Goal: Task Accomplishment & Management: Manage account settings

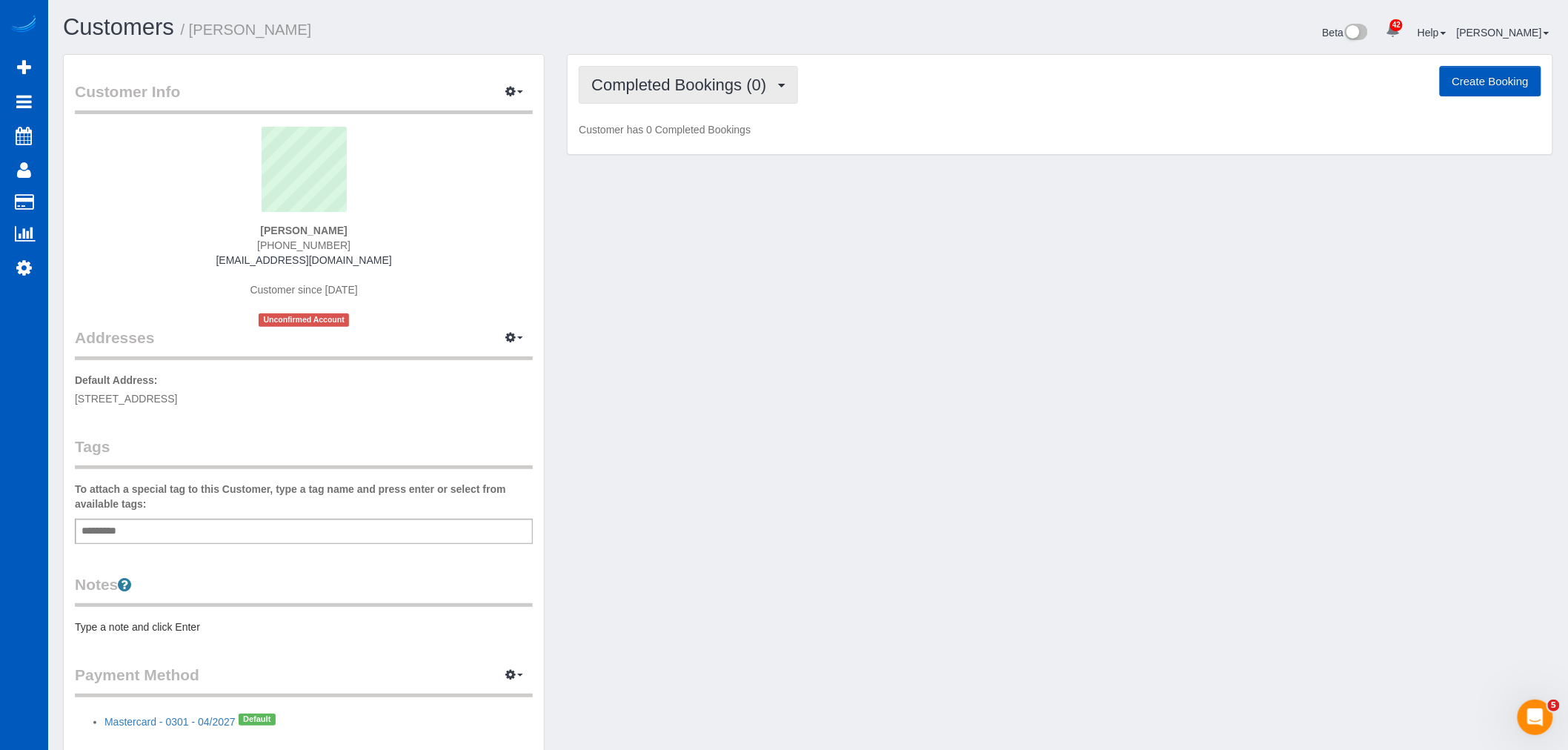
click at [705, 87] on span "Completed Bookings (0)" at bounding box center [682, 84] width 182 height 19
click at [693, 143] on link "Upcoming Bookings (1)" at bounding box center [657, 138] width 154 height 19
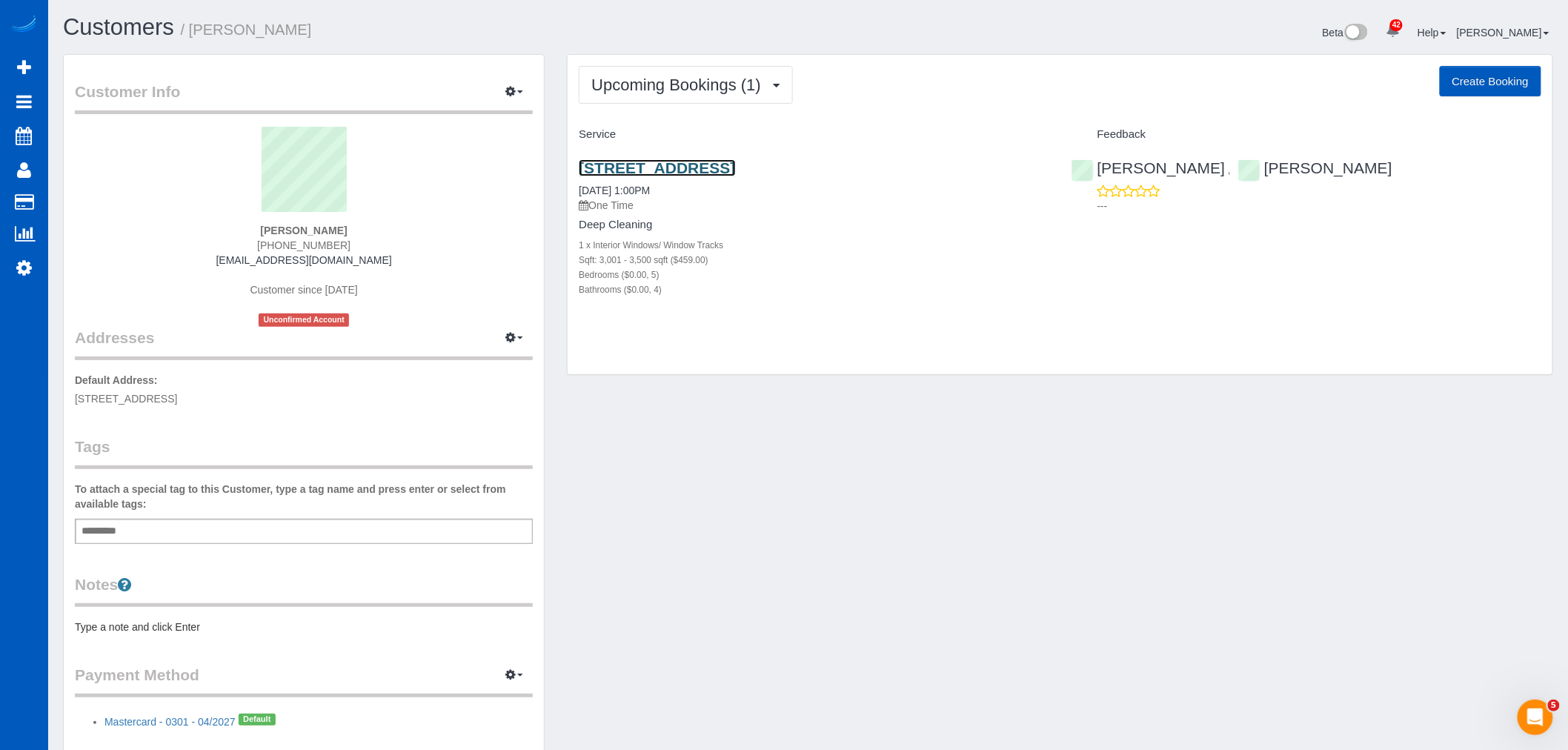
click at [684, 163] on link "[STREET_ADDRESS]" at bounding box center [657, 168] width 156 height 17
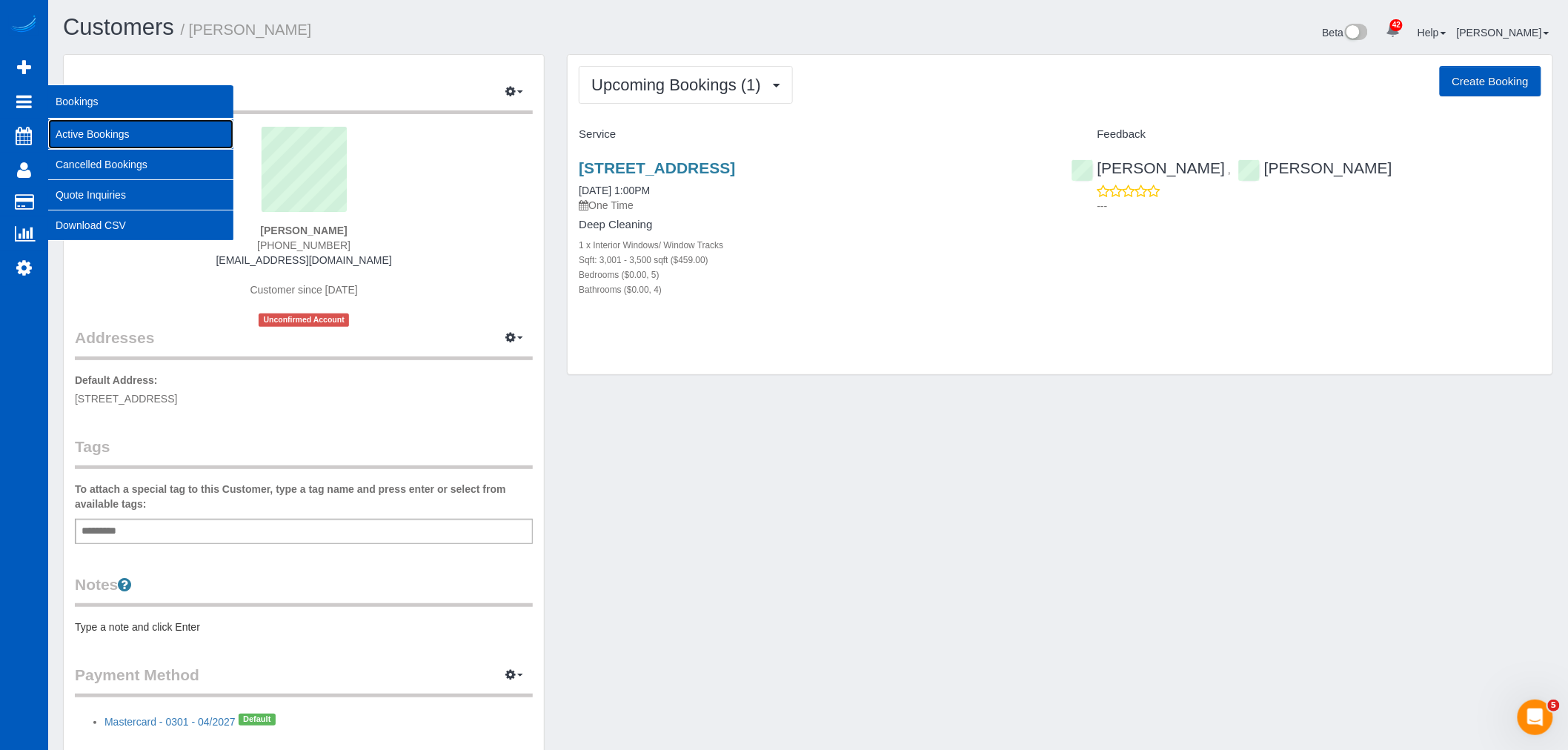
click at [97, 135] on link "Active Bookings" at bounding box center [141, 134] width 186 height 30
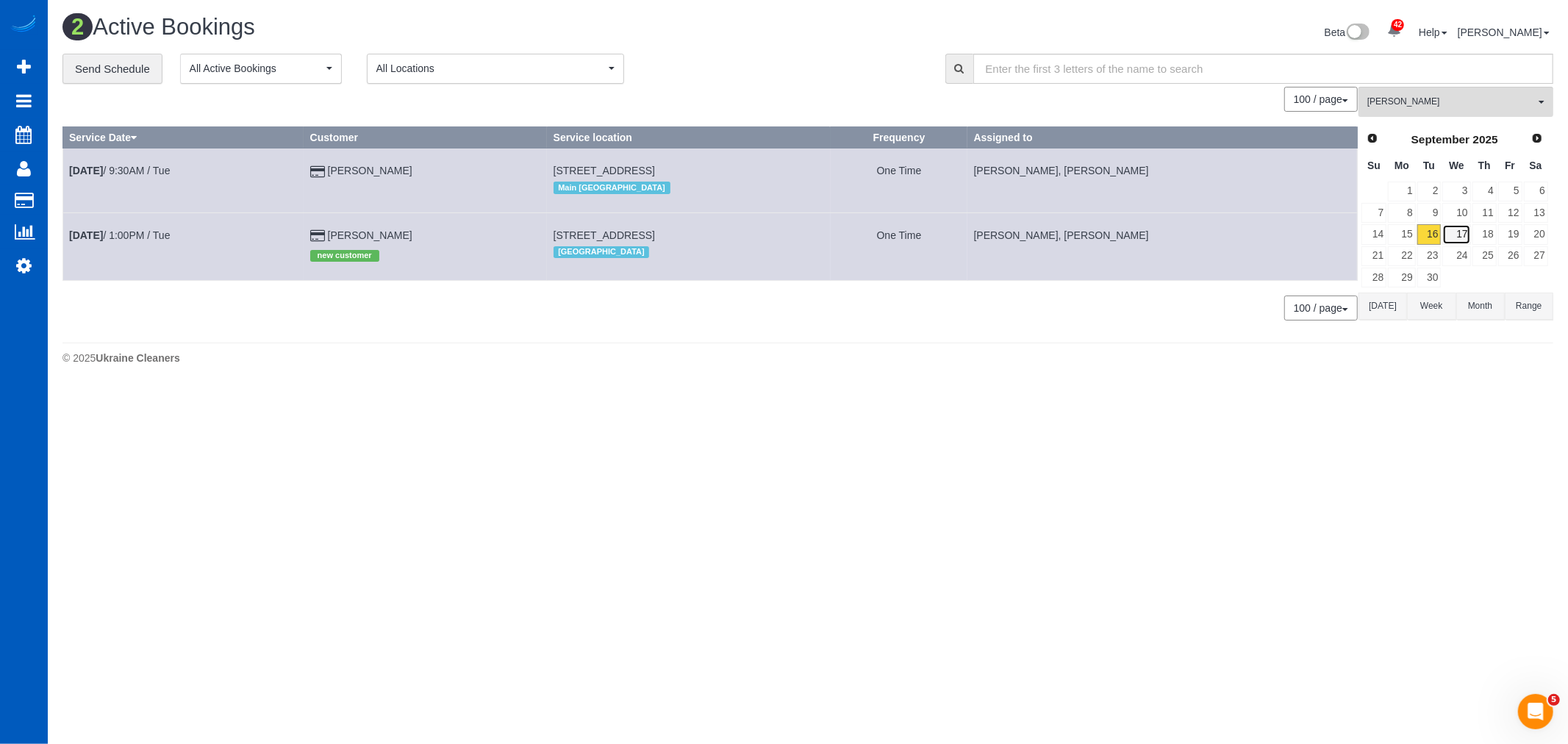
click at [1450, 244] on link "17" at bounding box center [1456, 234] width 28 height 20
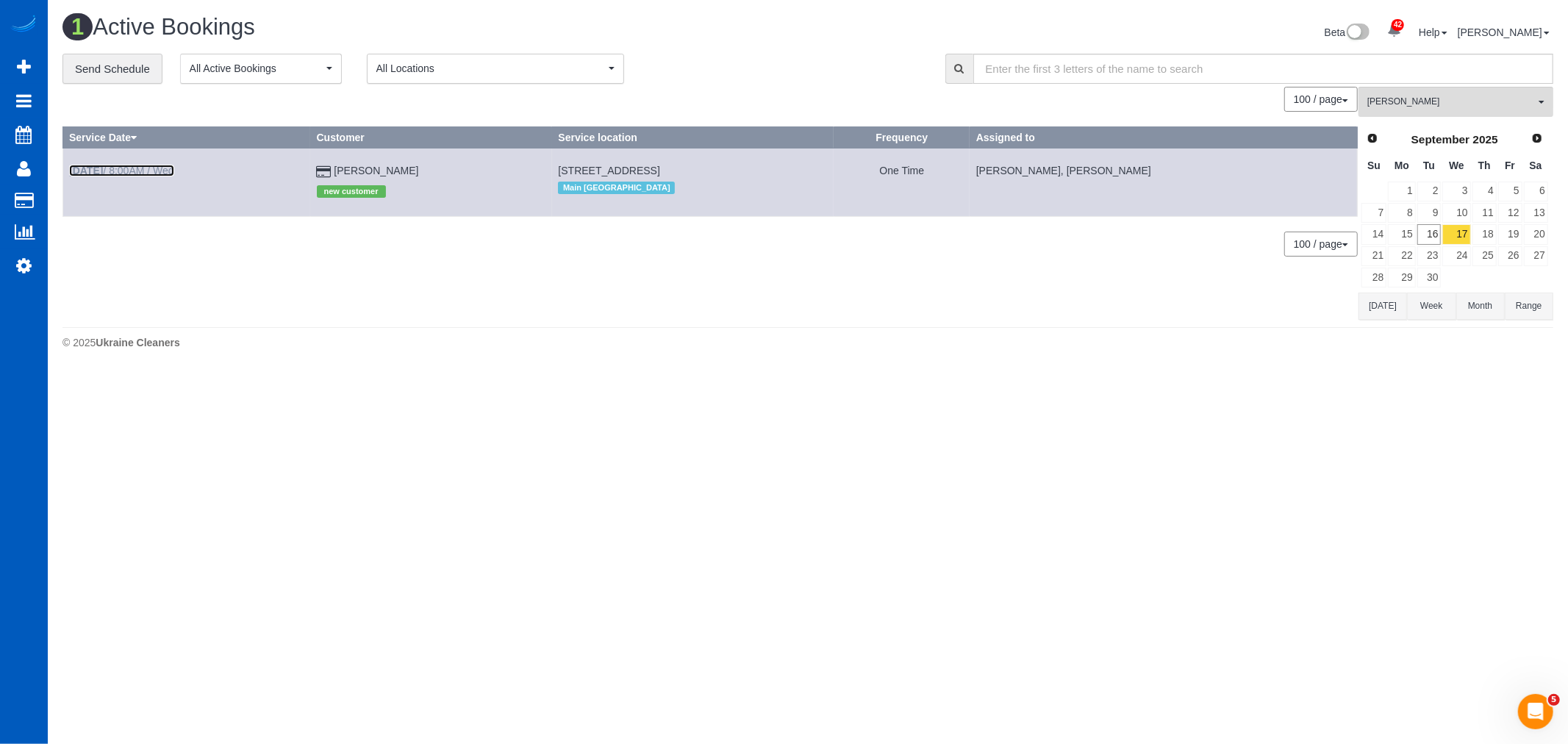
click at [133, 174] on link "Sep 17th / 8:00AM / Wed" at bounding box center [122, 170] width 105 height 12
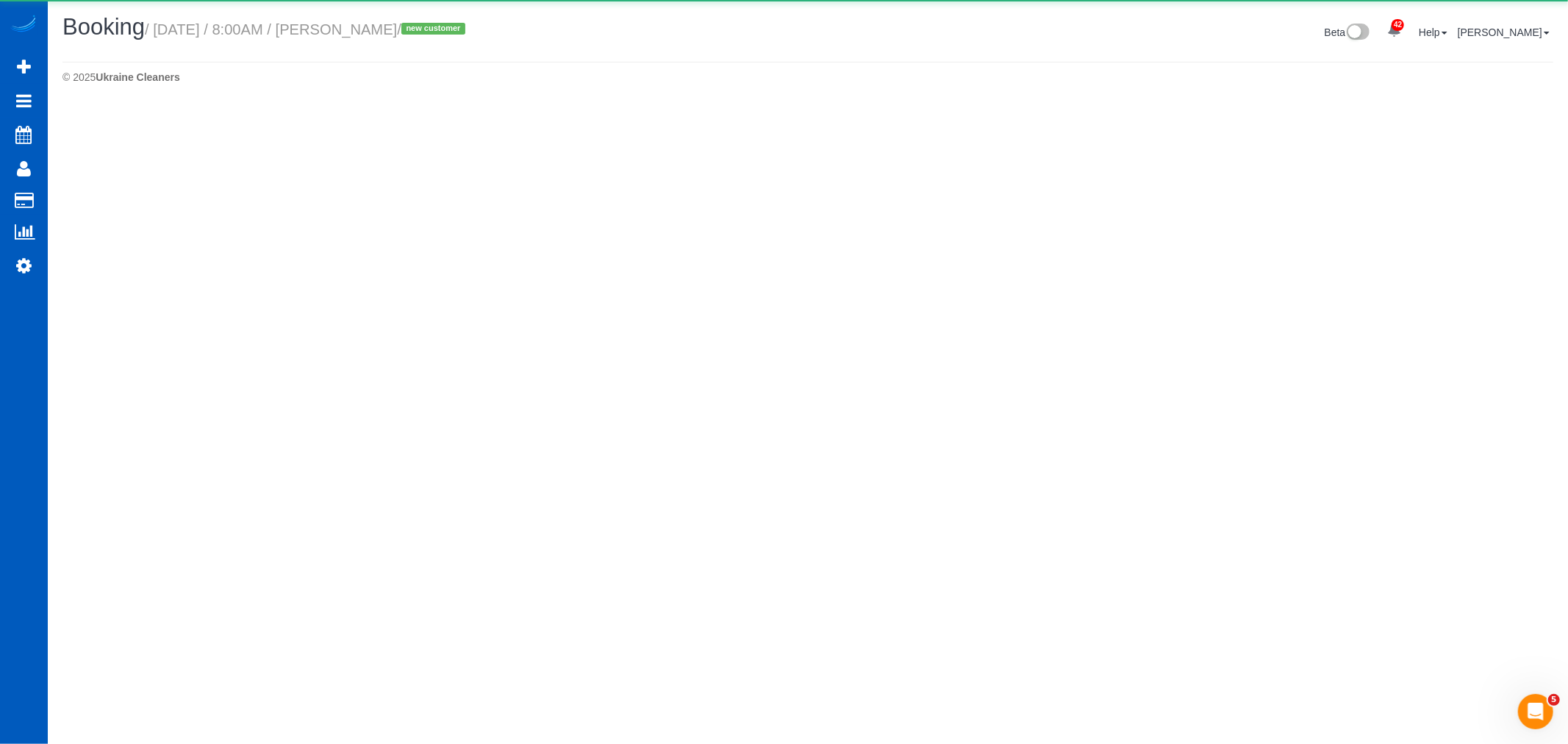
select select "WA"
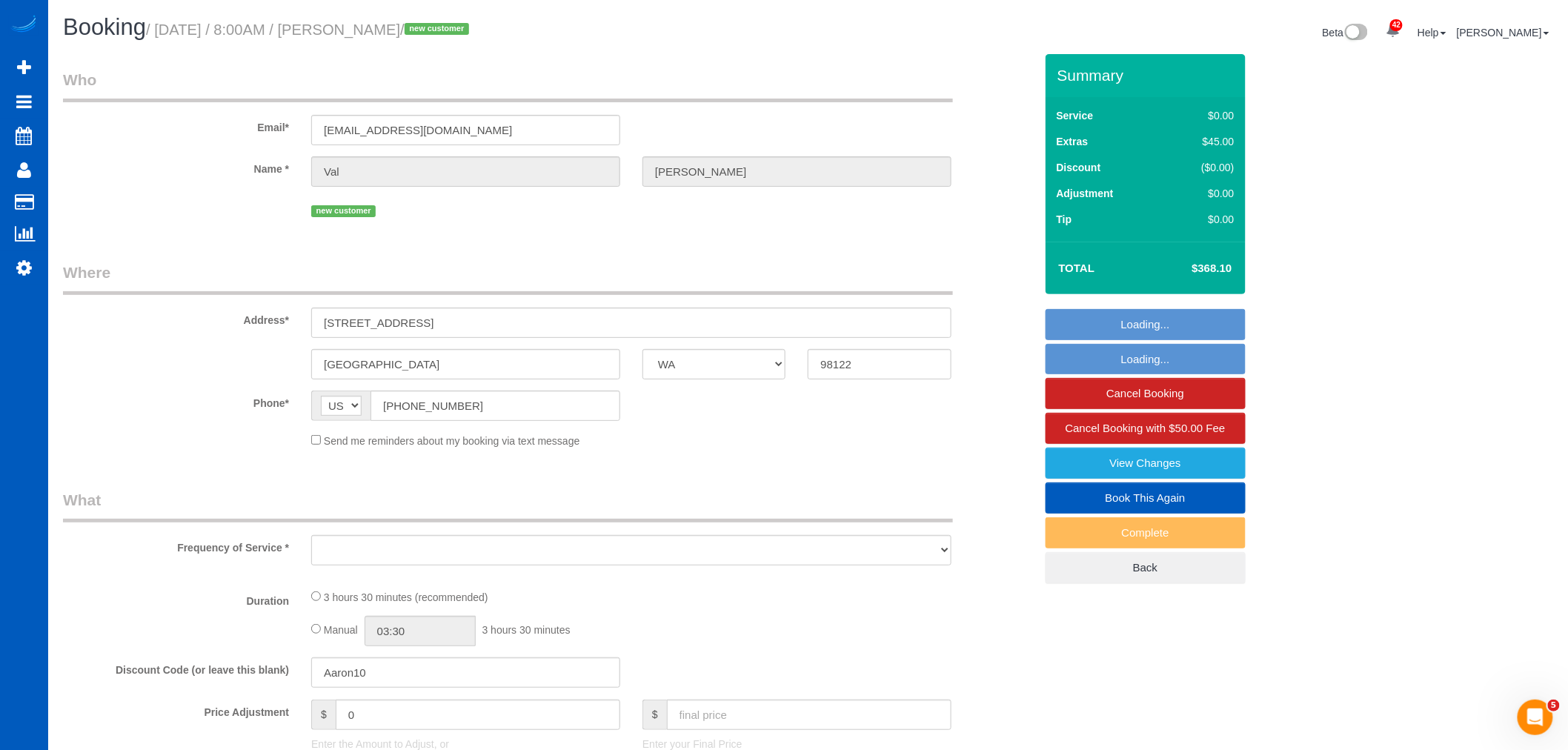
select select "object:2768"
select select "string:fspay-9bf99e49-e210-4179-bcc1-453666a48a3b"
select select "199"
select select "spot6"
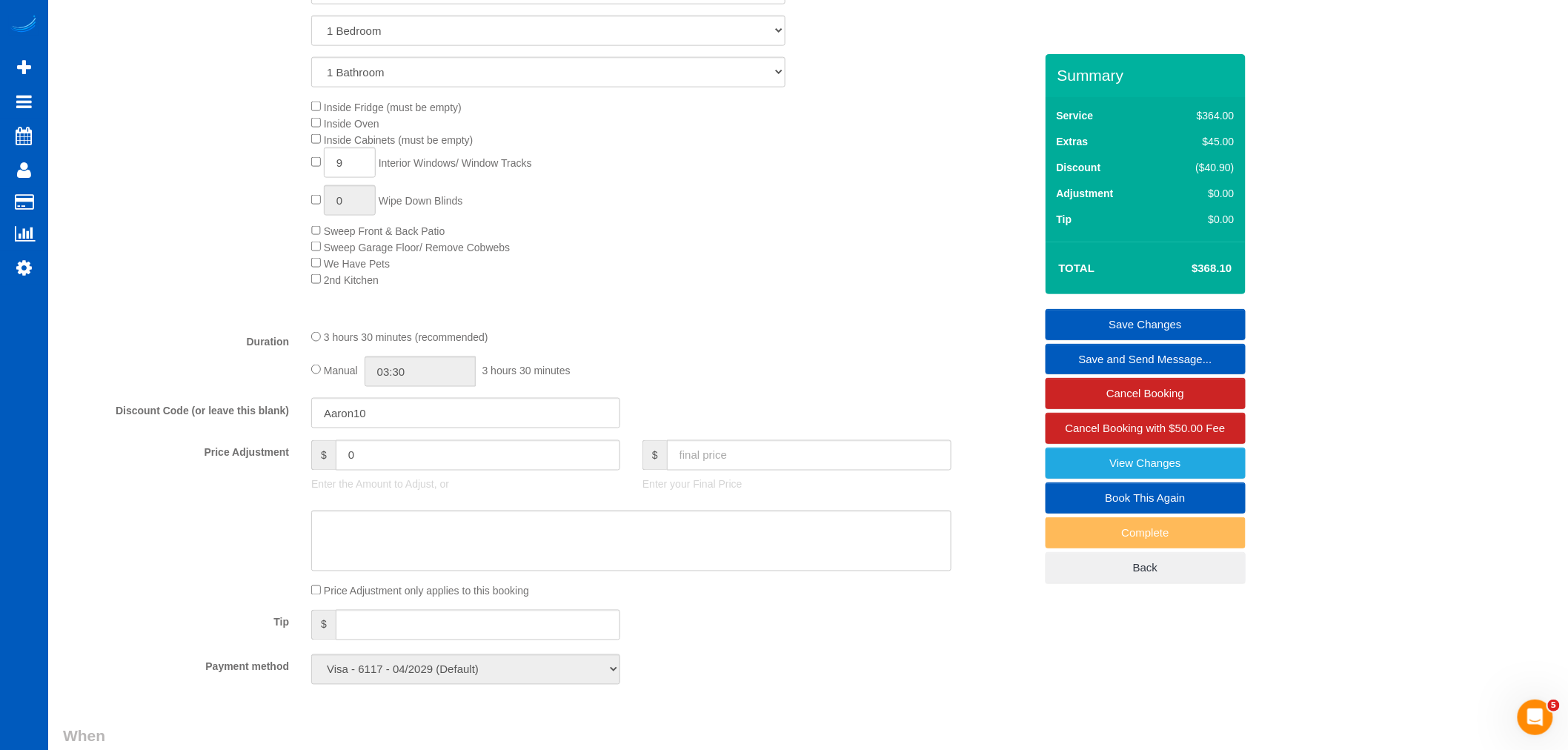
scroll to position [741, 0]
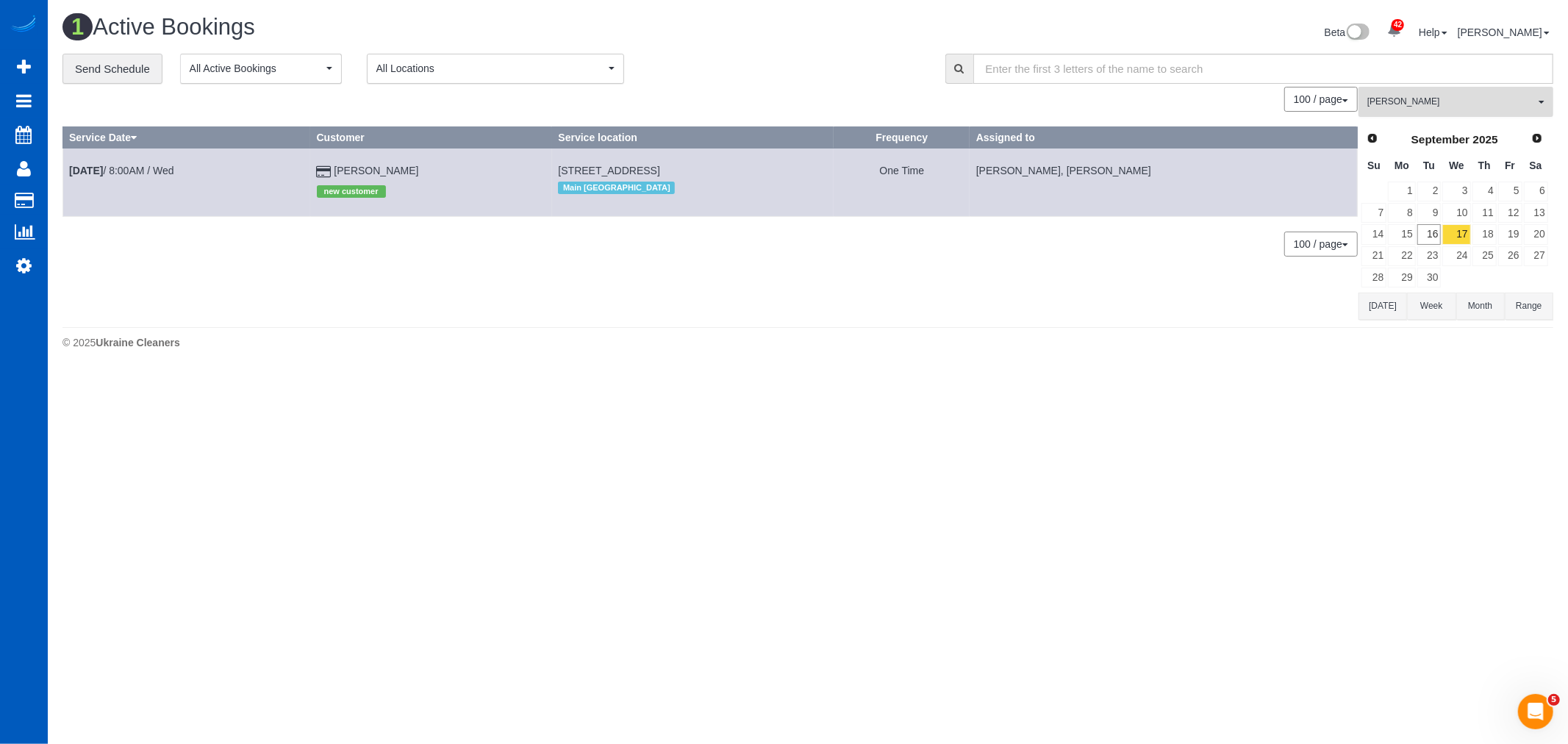
click at [1475, 105] on span "[PERSON_NAME]" at bounding box center [1451, 101] width 167 height 12
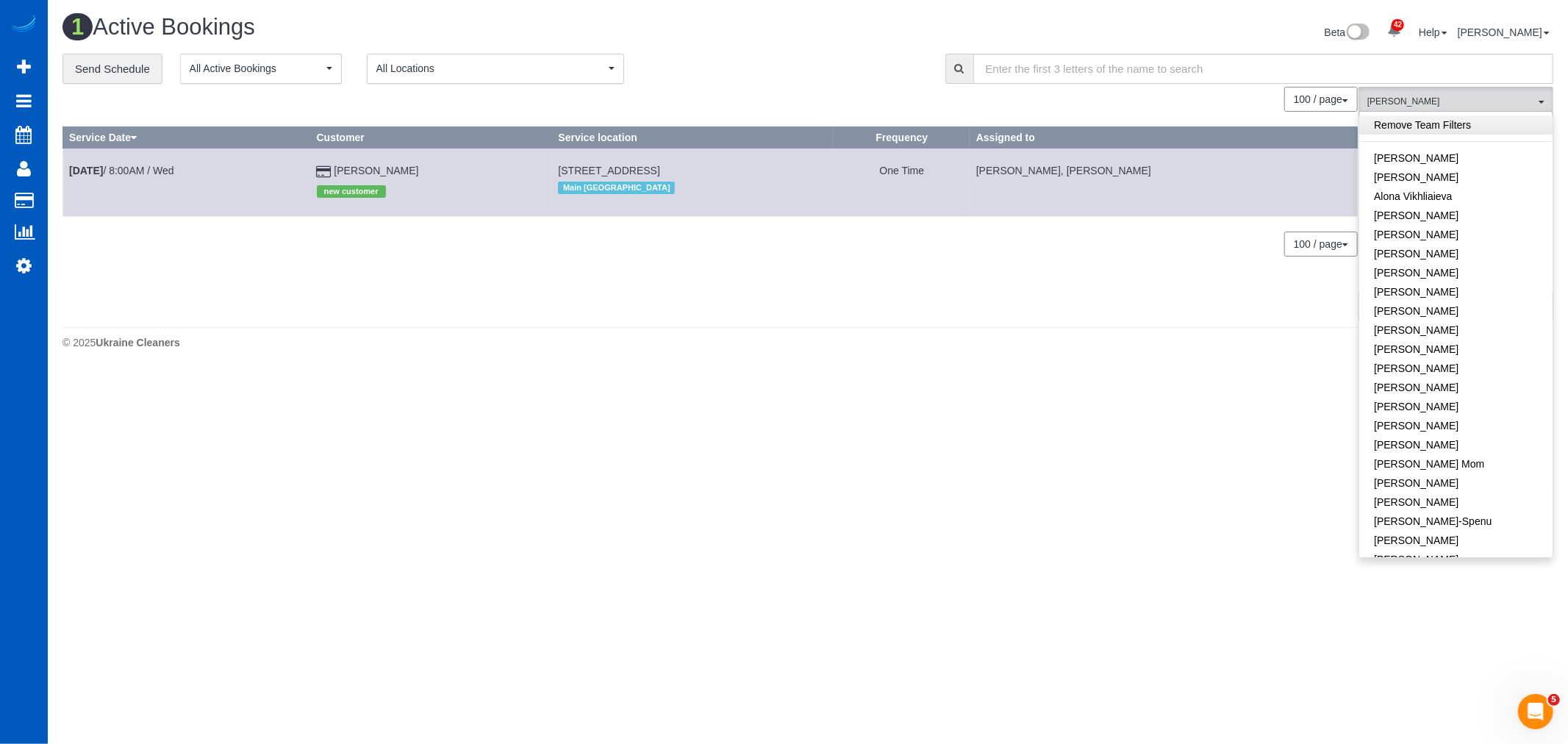
click at [1423, 123] on link "Remove Team Filters" at bounding box center [1455, 125] width 193 height 19
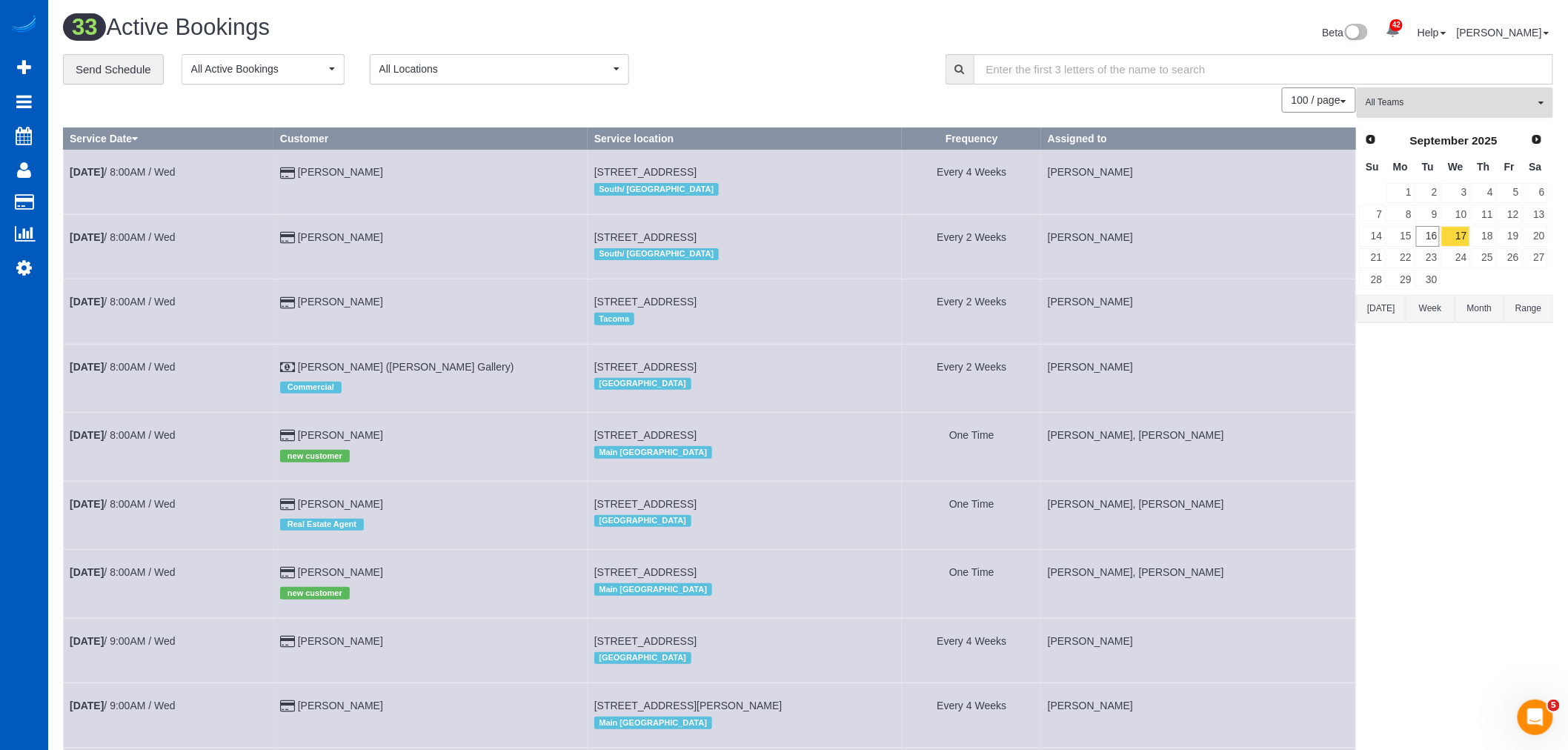
click at [1453, 118] on button "All Teams" at bounding box center [1454, 102] width 196 height 31
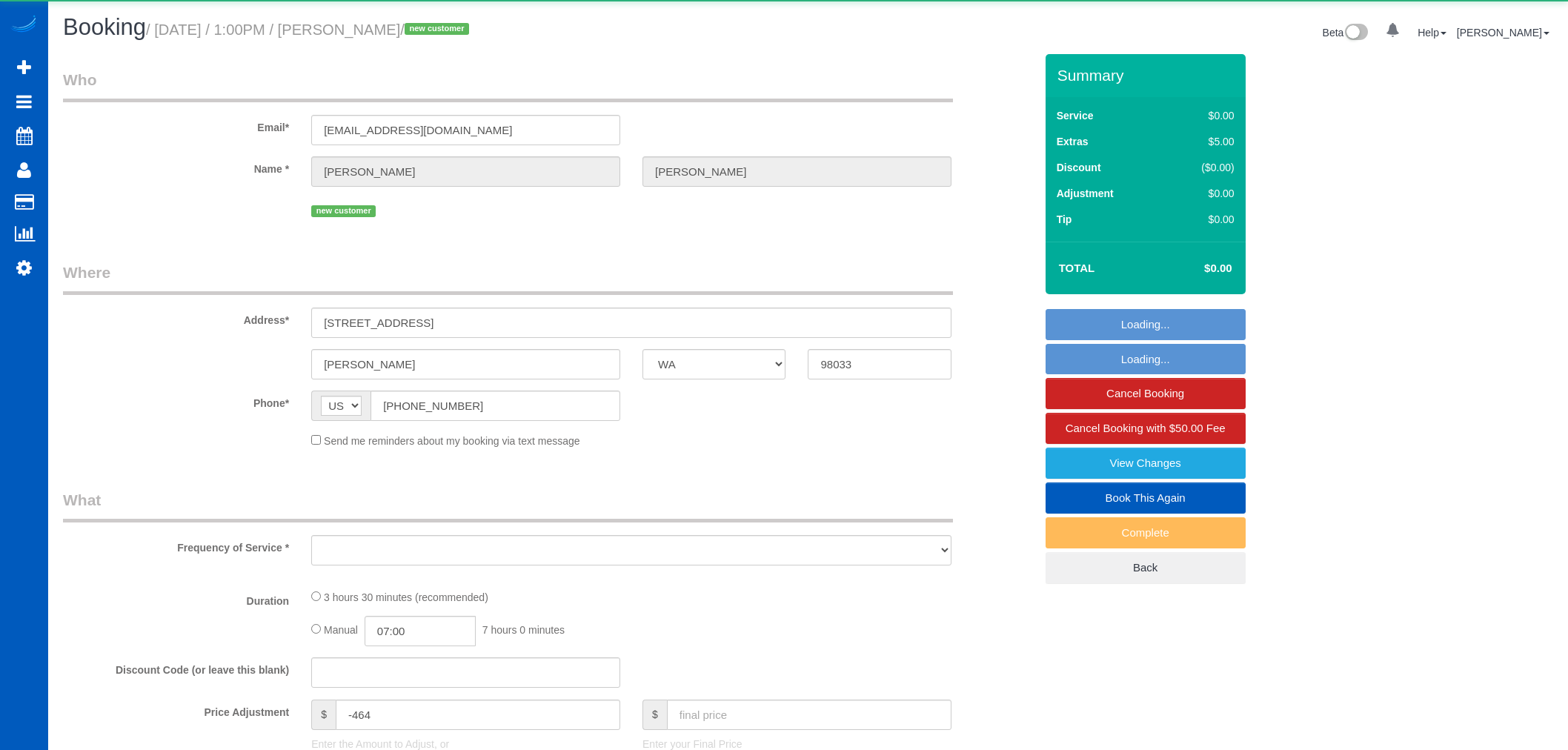
select select "WA"
select select "object:926"
select select "199"
select select "3001"
select select "5"
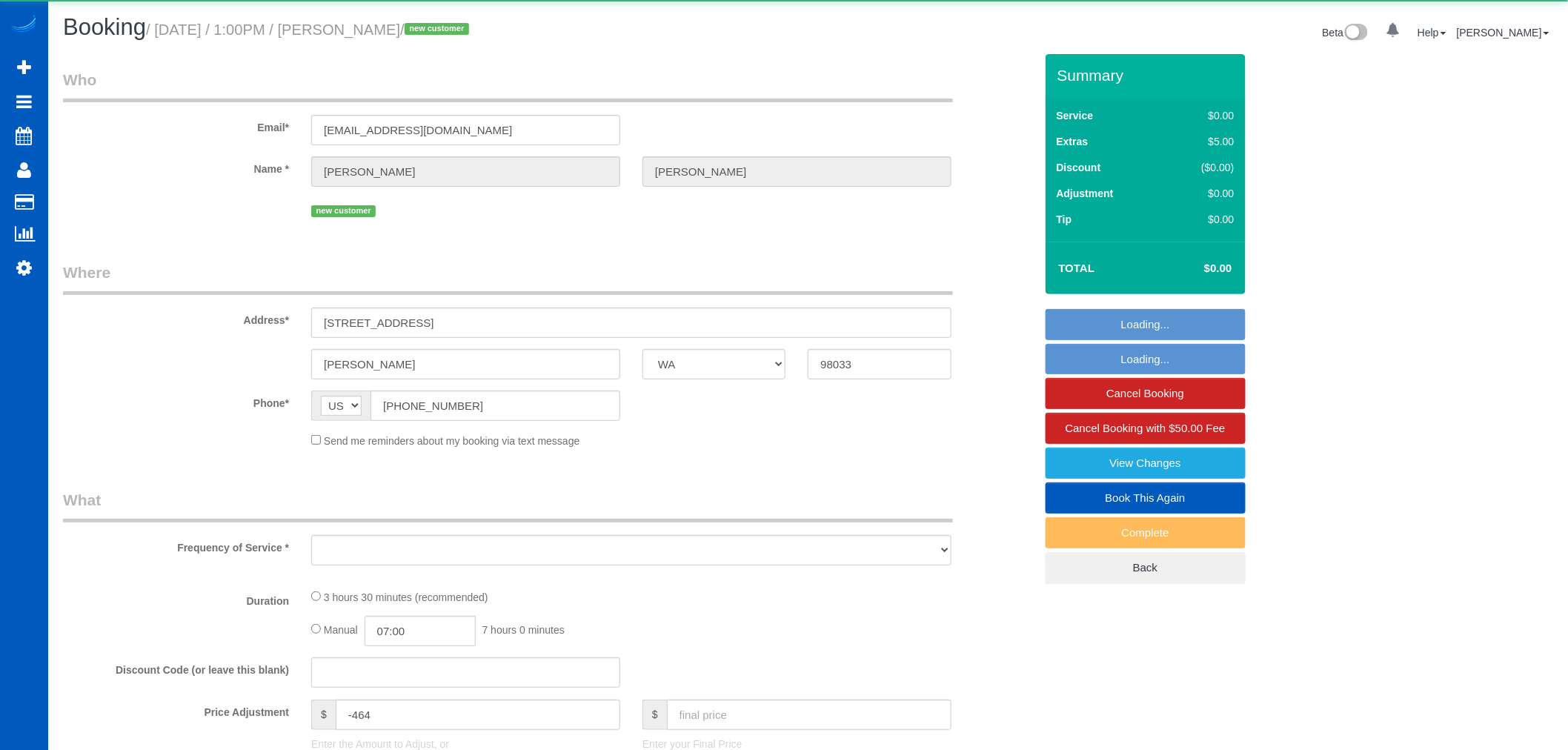
select select "4"
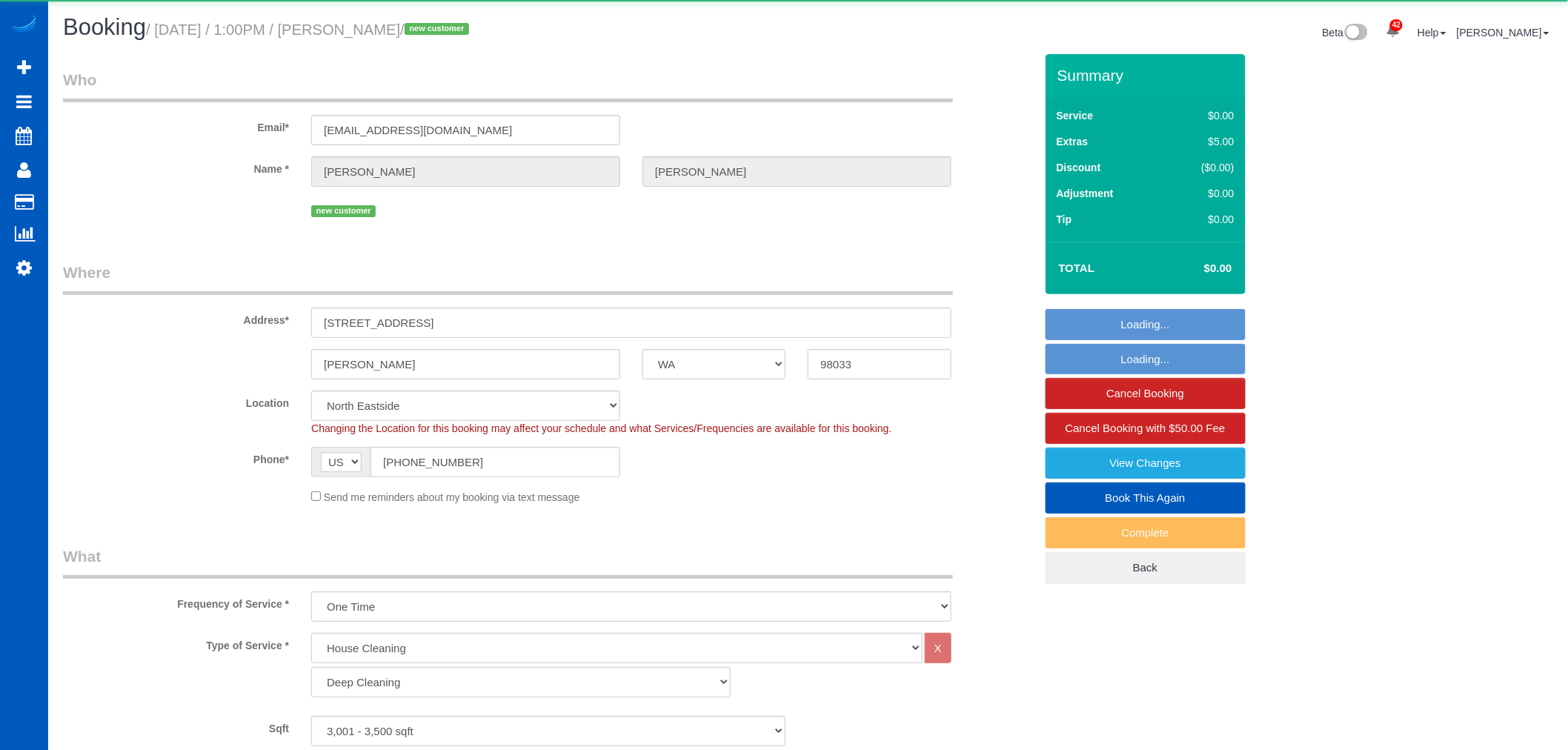
select select "object:1195"
select select "3001"
select select "5"
select select "4"
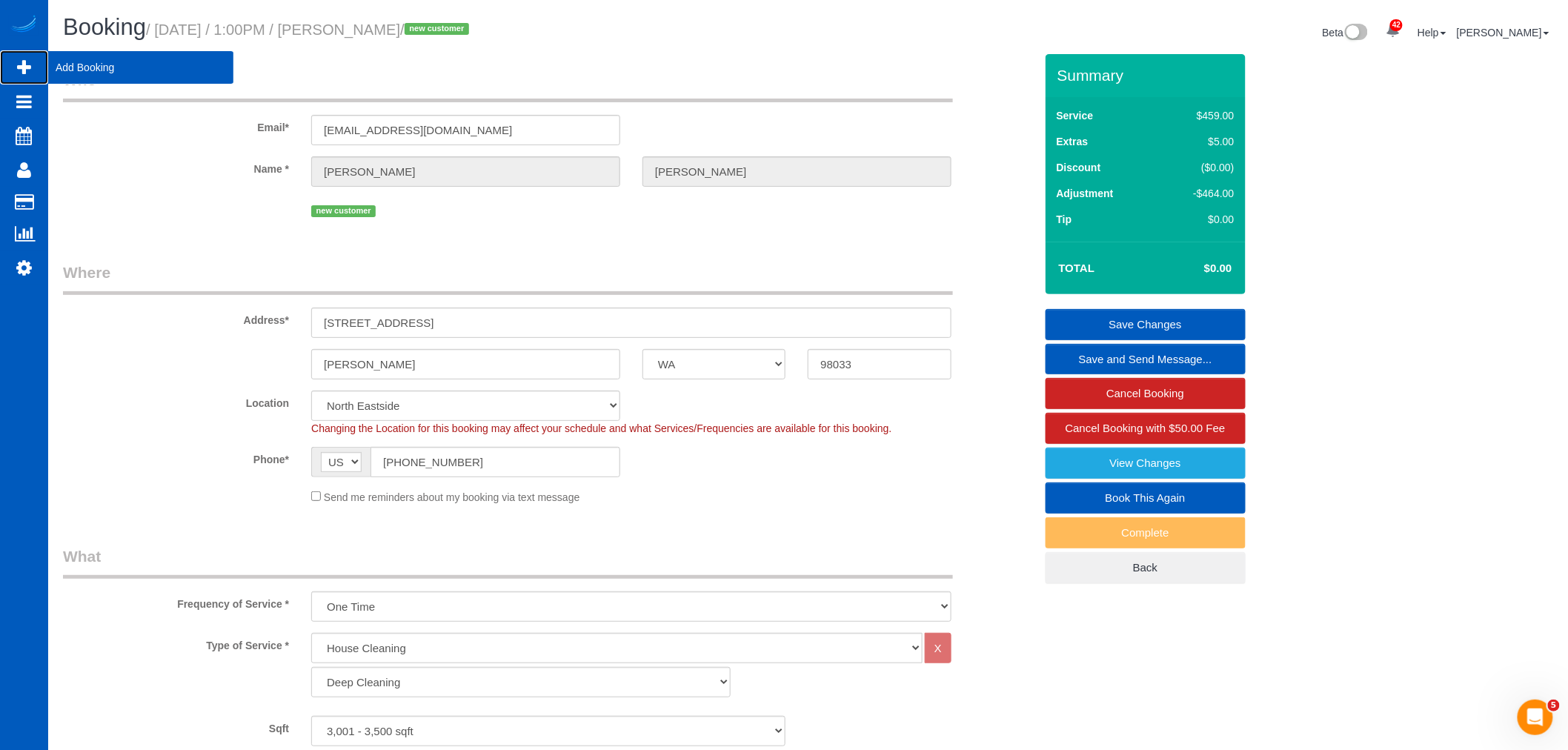
click at [117, 70] on span "Add Booking" at bounding box center [141, 67] width 186 height 34
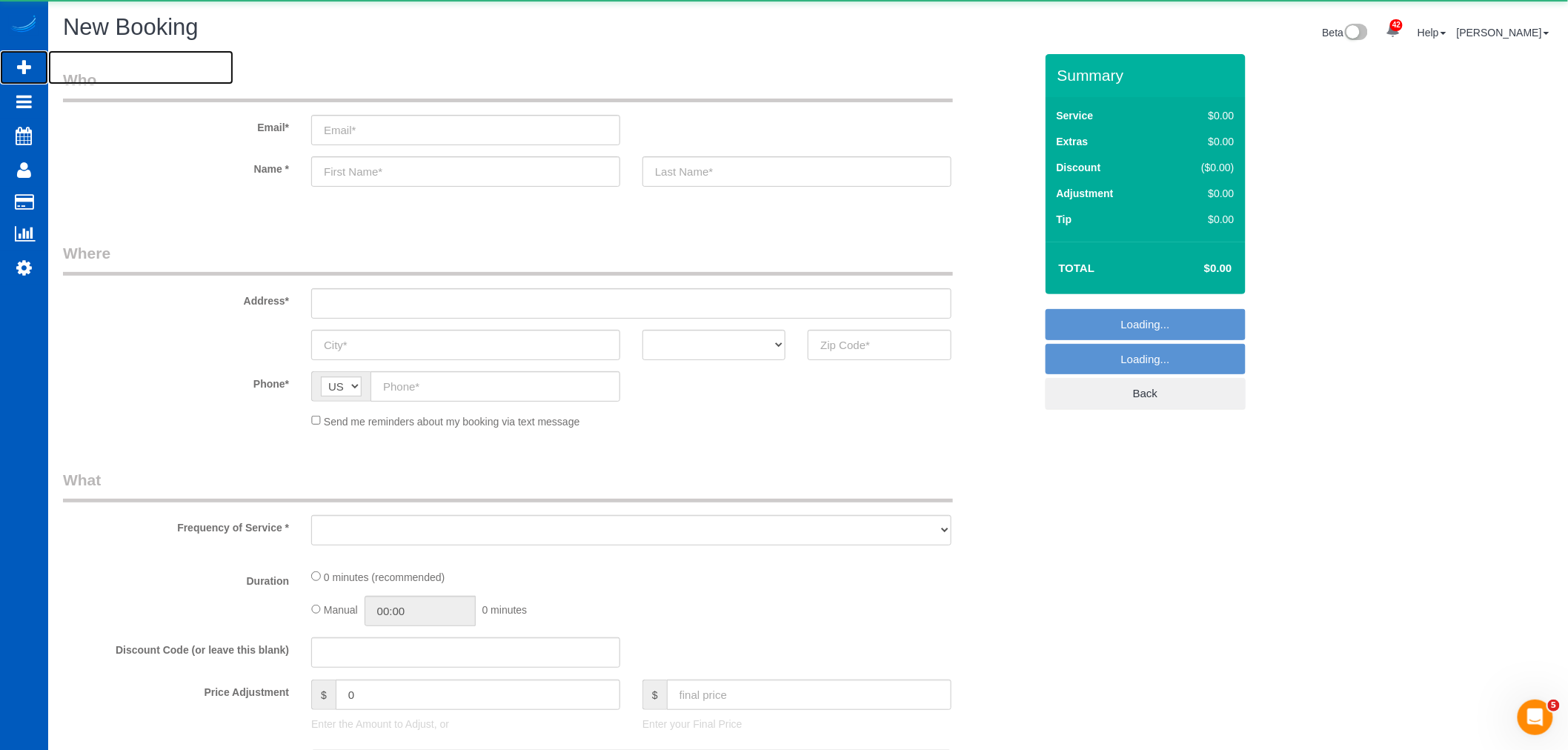
select select "object:1787"
select select "199"
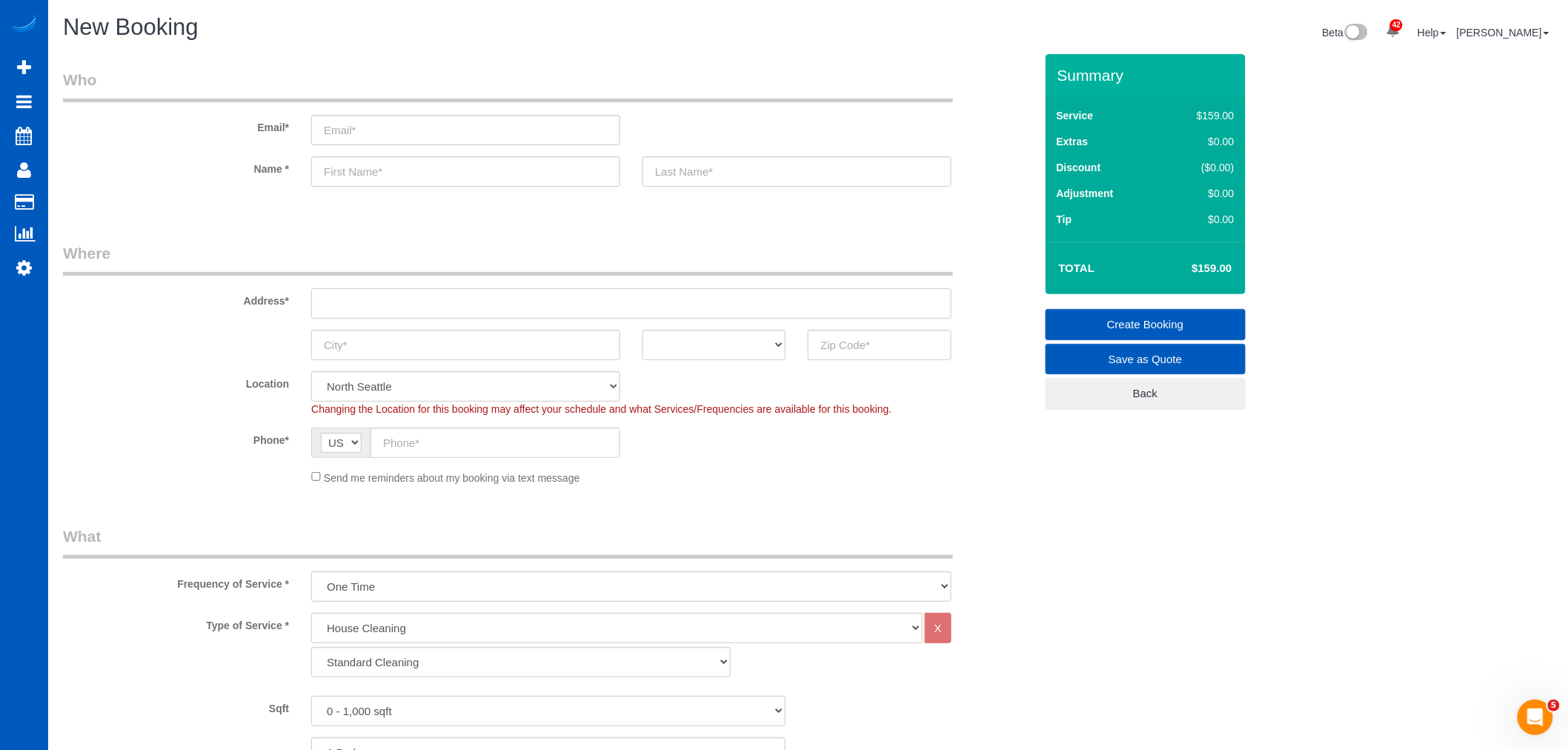
click at [364, 295] on input "text" at bounding box center [632, 303] width 640 height 31
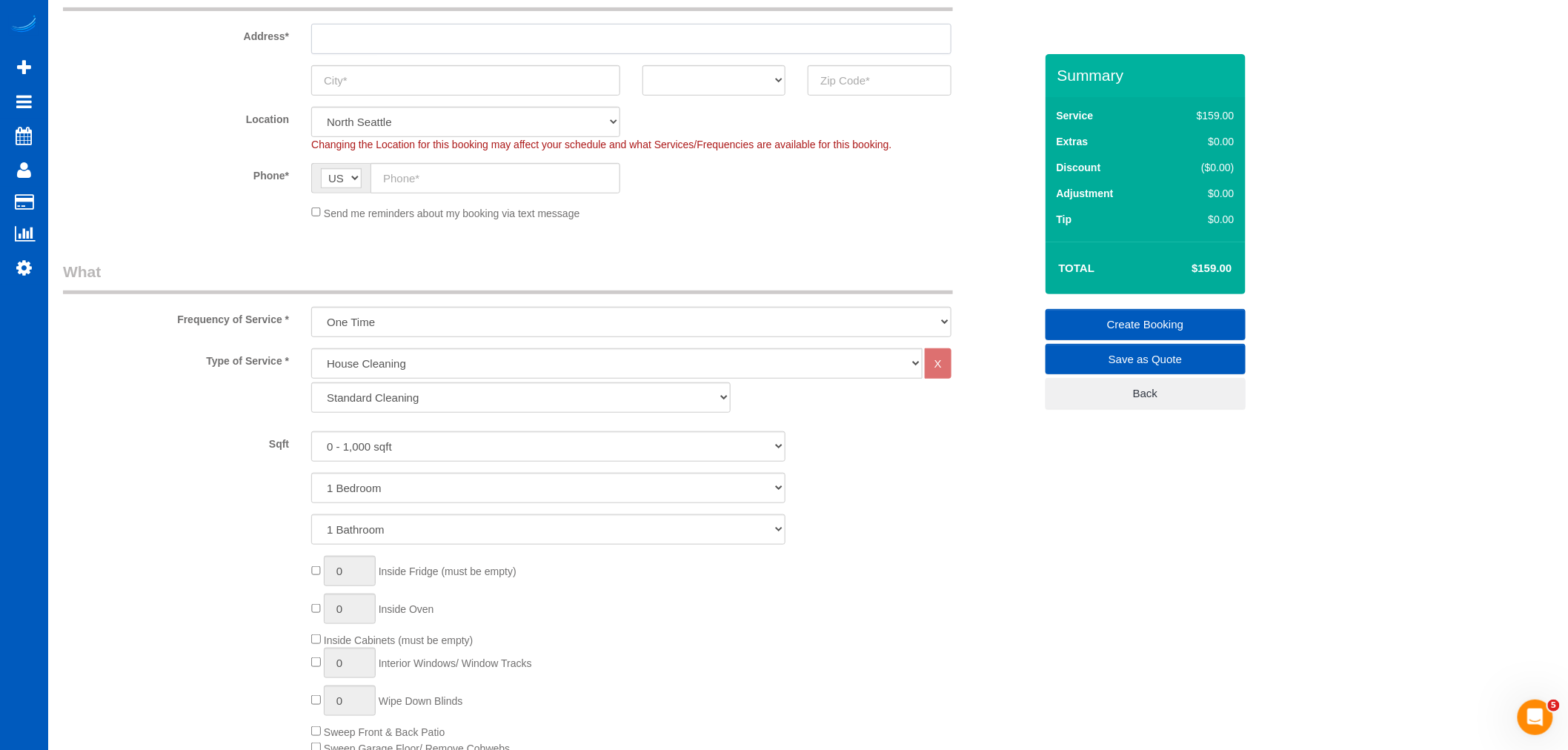
scroll to position [329, 0]
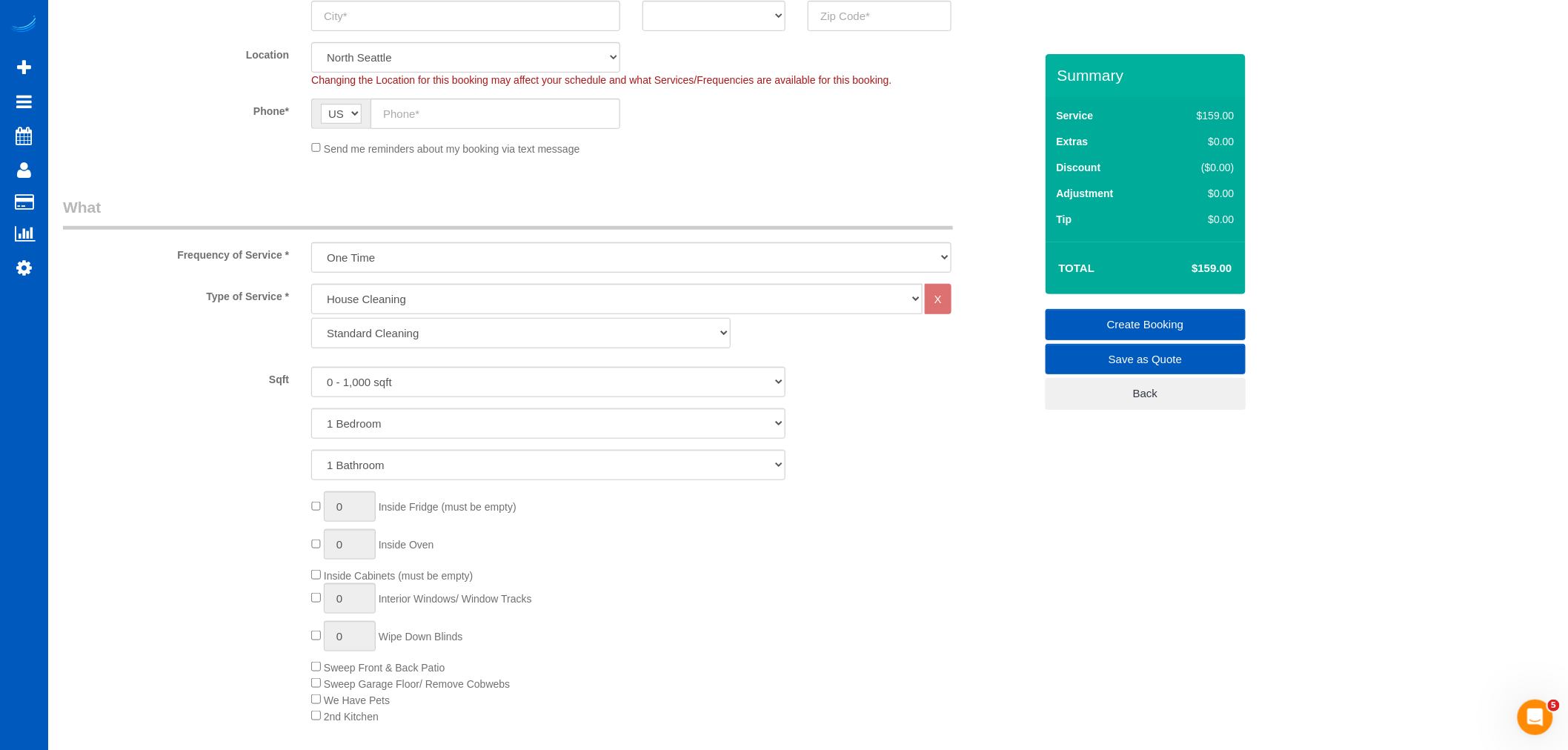
click at [440, 341] on select "Standard Cleaning Deep Cleaning Move In/ Out Cleaning" at bounding box center [521, 333] width 420 height 31
select select "367"
click at [311, 318] on select "Standard Cleaning Deep Cleaning Move In/ Out Cleaning" at bounding box center [521, 333] width 420 height 31
click at [443, 382] on select "0 - 1,000 sqft 1,001 - 1,500 sqft 1,501 - 2,000 sqft 2,001 - 2,500 sqft 2,501 -…" at bounding box center [548, 382] width 475 height 31
click at [311, 368] on select "0 - 1,000 sqft 1,001 - 1,500 sqft 1,501 - 2,000 sqft 2,001 - 2,500 sqft 2,501 -…" at bounding box center [548, 382] width 475 height 31
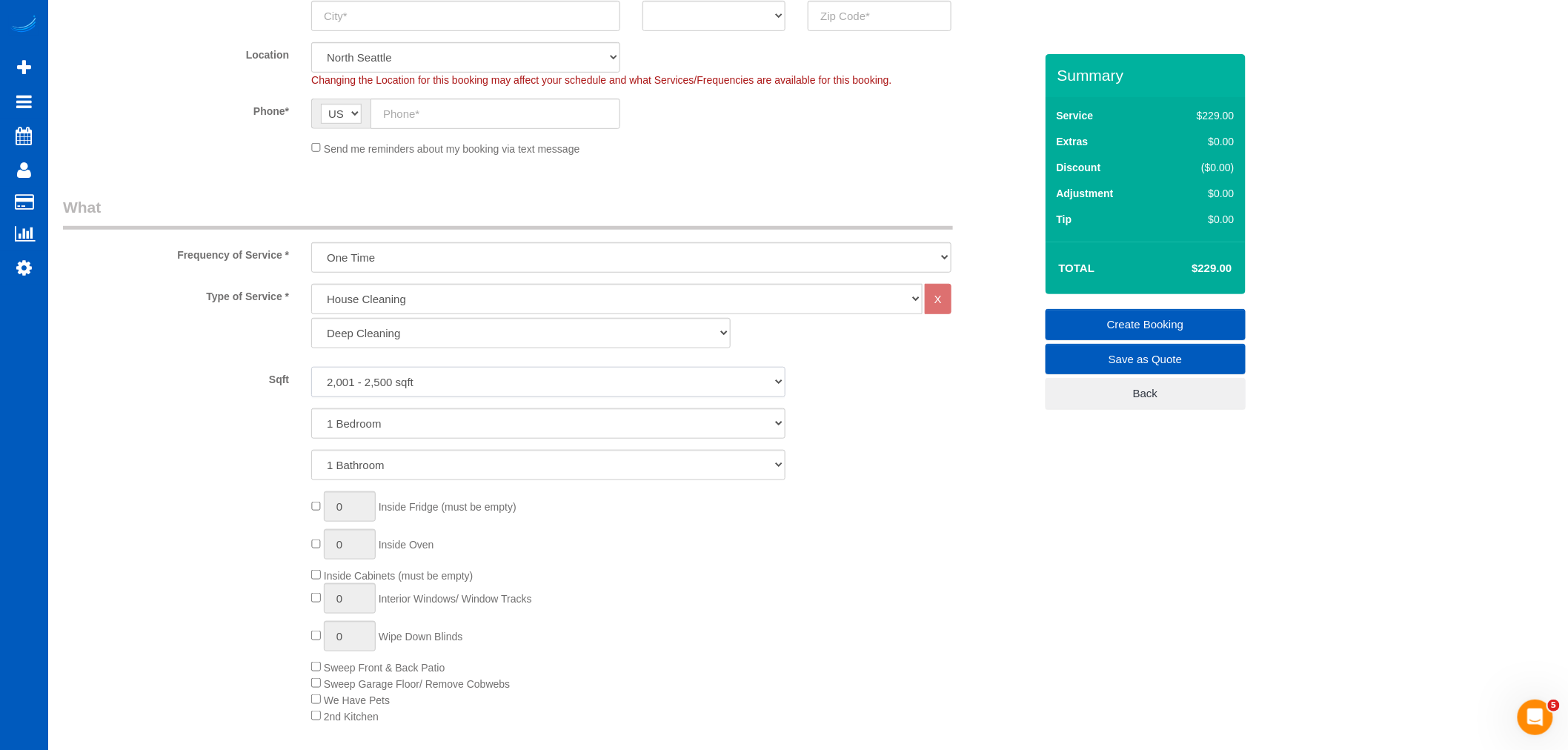
click at [398, 381] on select "0 - 1,000 sqft 1,001 - 1,500 sqft 1,501 - 2,000 sqft 2,001 - 2,500 sqft 2,501 -…" at bounding box center [548, 382] width 475 height 31
select select "2501"
click at [311, 368] on select "0 - 1,000 sqft 1,001 - 1,500 sqft 1,501 - 2,000 sqft 2,001 - 2,500 sqft 2,501 -…" at bounding box center [548, 382] width 475 height 31
click at [419, 427] on select "1 Bedroom 2 Bedrooms 3 Bedrooms 4 Bedrooms 5 Bedrooms 6 Bedrooms 7 Bedrooms" at bounding box center [548, 423] width 475 height 31
select select "3"
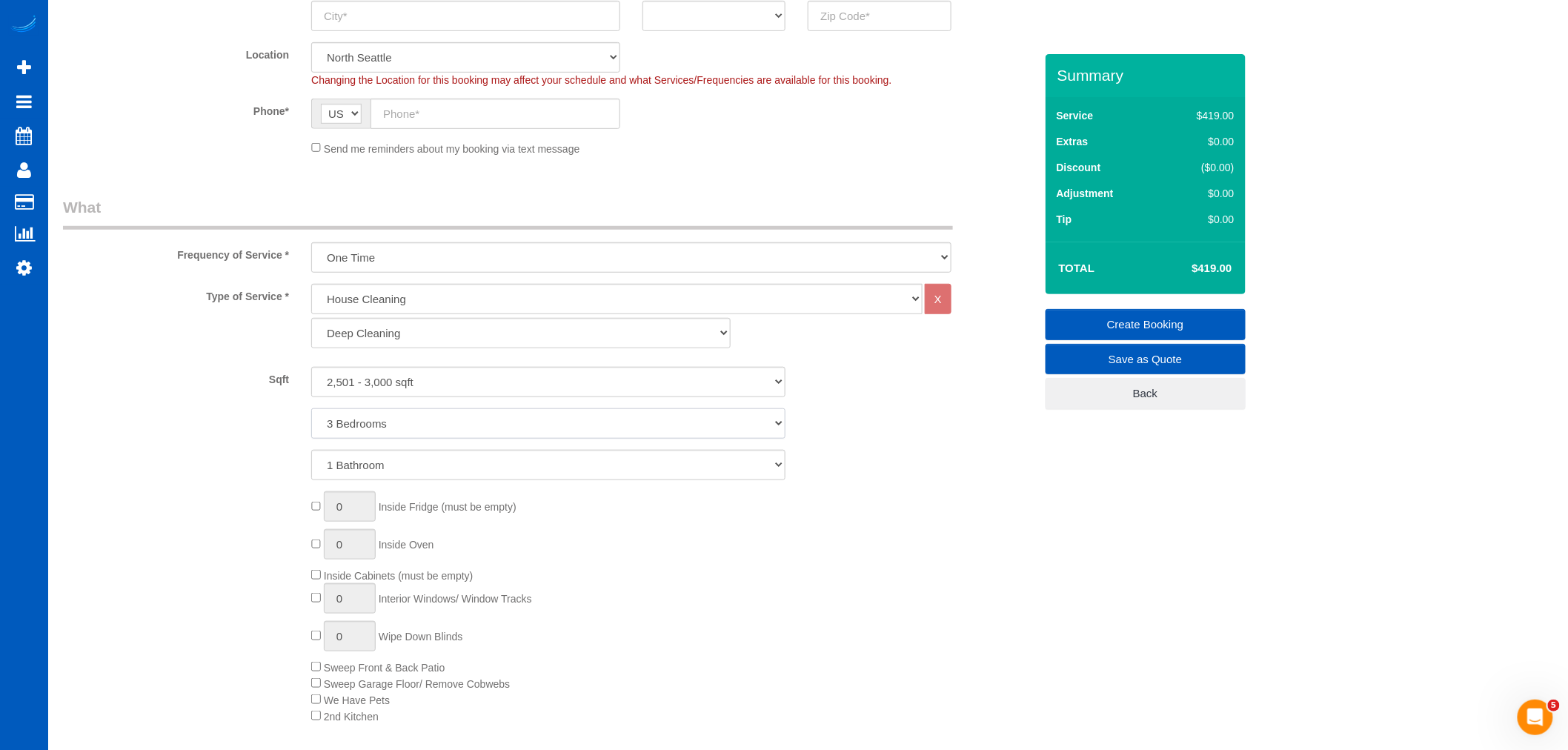
click at [311, 409] on select "1 Bedroom 2 Bedrooms 3 Bedrooms 4 Bedrooms 5 Bedrooms 6 Bedrooms 7 Bedrooms" at bounding box center [548, 423] width 475 height 31
click at [396, 466] on select "1 Bathroom 2 Bathrooms 3 Bathrooms 4 Bathrooms 5 Bathrooms 6 Bathrooms 7 Bathro…" at bounding box center [548, 465] width 475 height 31
click at [311, 450] on select "1 Bathroom 2 Bathrooms 3 Bathrooms 4 Bathrooms 5 Bathrooms 6 Bathrooms 7 Bathro…" at bounding box center [548, 465] width 475 height 31
click at [409, 338] on select "Standard Cleaning Deep Cleaning Move In/ Out Cleaning" at bounding box center [521, 333] width 420 height 31
select select "368"
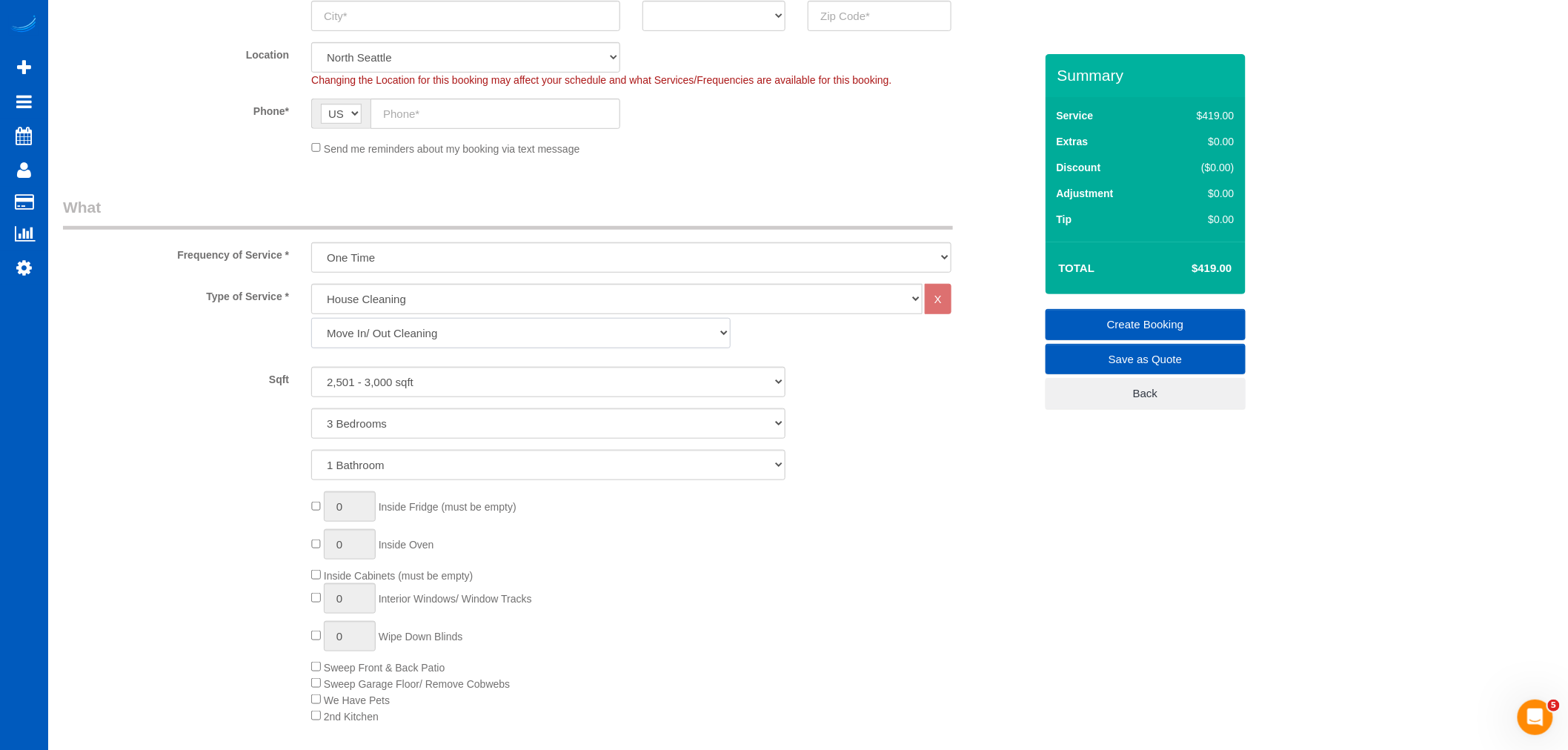
click at [311, 318] on select "Standard Cleaning Deep Cleaning Move In/ Out Cleaning" at bounding box center [521, 333] width 420 height 31
select select "3"
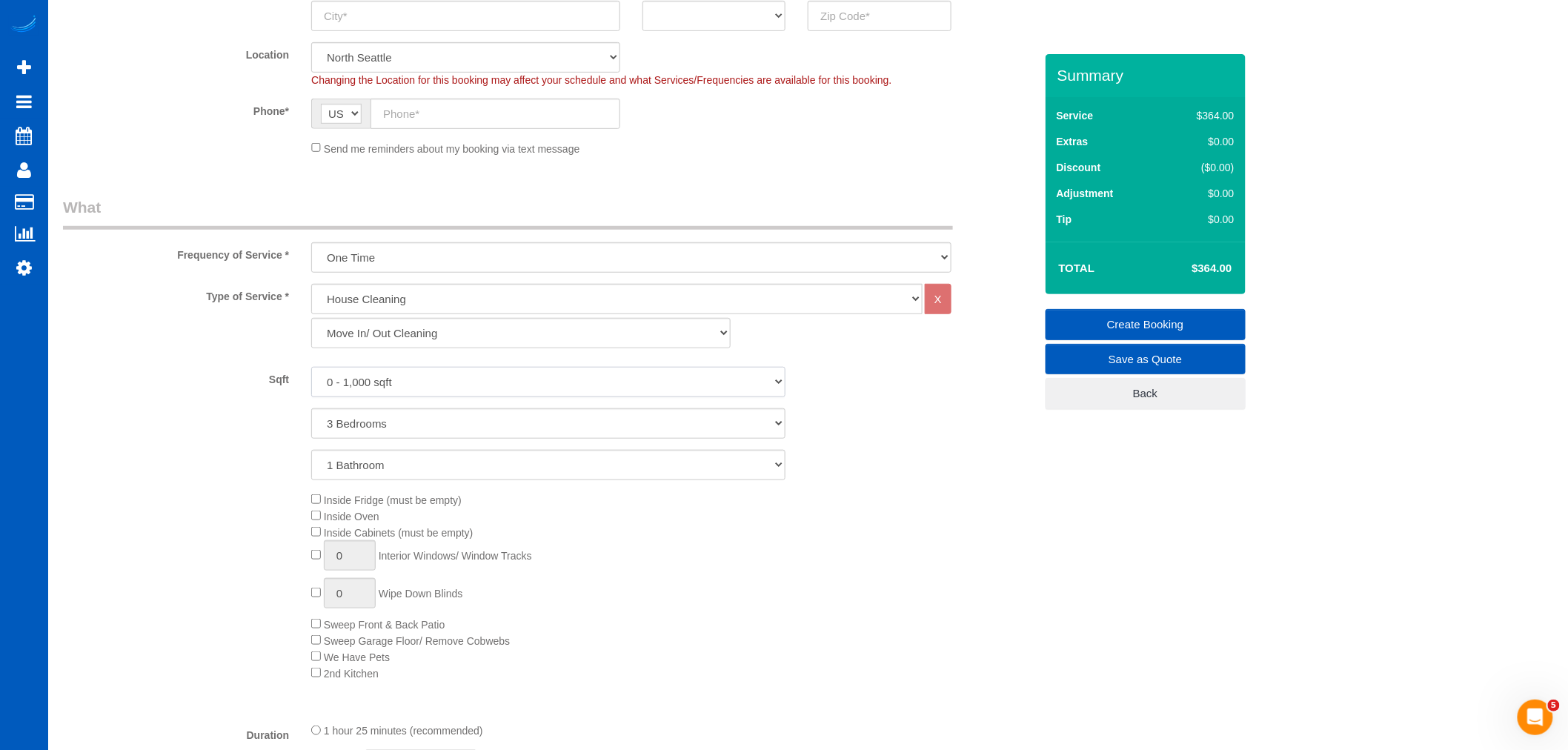
click at [359, 388] on select "0 - 1,000 sqft 1,001 - 1,500 sqft 1,501 - 2,000 sqft 2,001 - 2,500 sqft 2,501 -…" at bounding box center [548, 382] width 475 height 31
select select "2501"
click at [311, 368] on select "0 - 1,000 sqft 1,001 - 1,500 sqft 1,501 - 2,000 sqft 2,001 - 2,500 sqft 2,501 -…" at bounding box center [548, 382] width 475 height 31
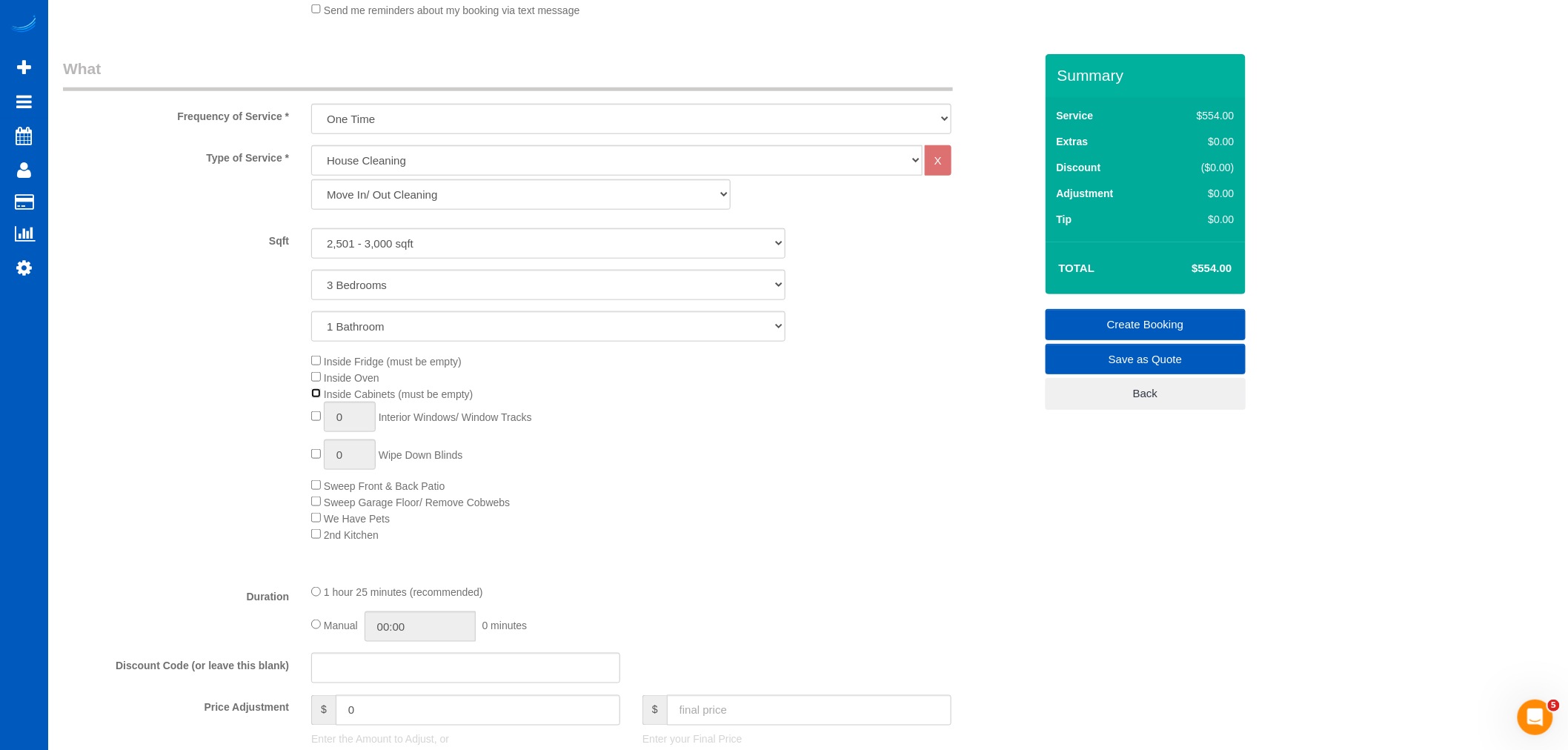
scroll to position [493, 0]
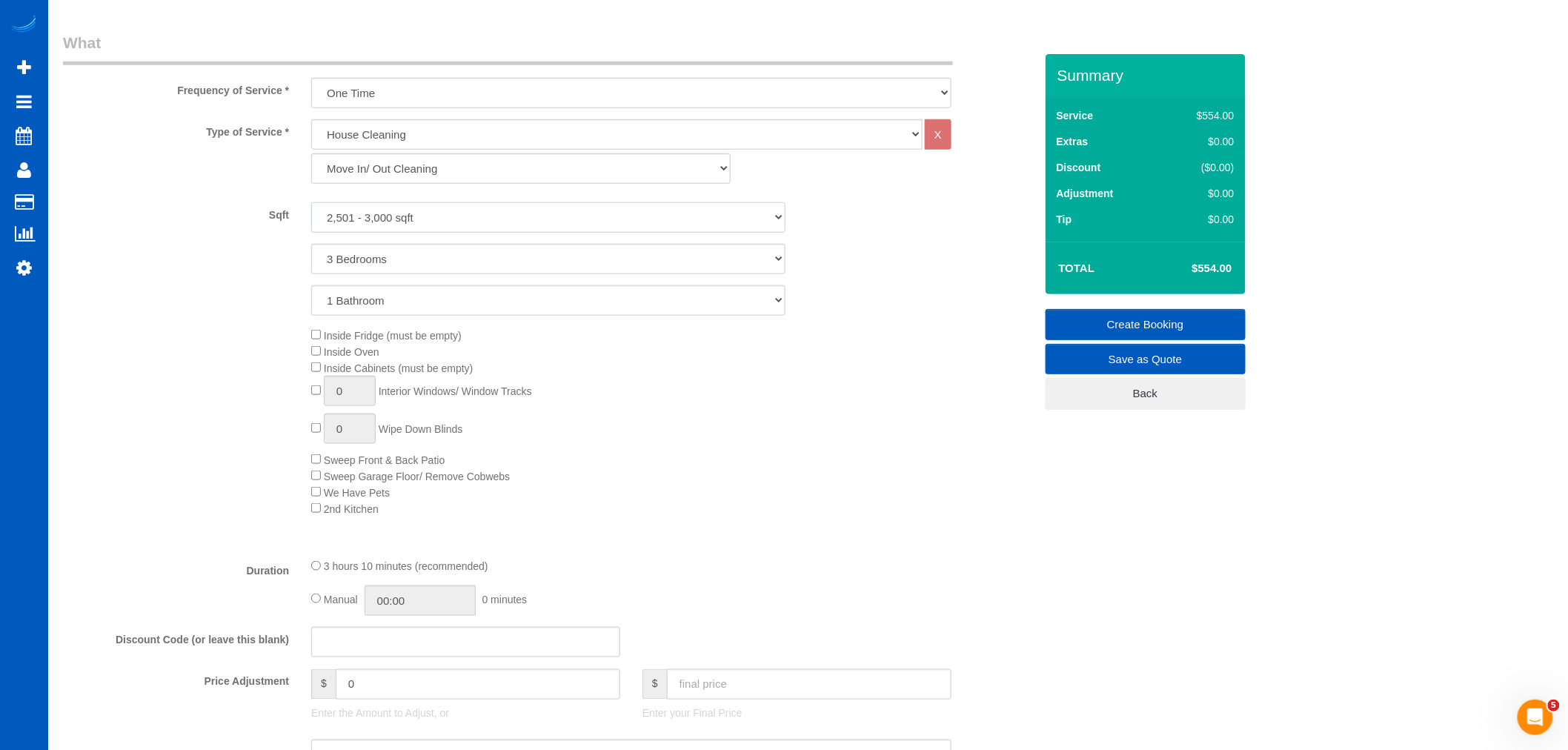
click at [405, 214] on select "0 - 1,000 sqft 1,001 - 1,500 sqft 1,501 - 2,000 sqft 2,001 - 2,500 sqft 2,501 -…" at bounding box center [548, 218] width 475 height 31
click at [432, 172] on select "Standard Cleaning Deep Cleaning Move In/ Out Cleaning" at bounding box center [521, 169] width 420 height 31
select select "367"
click at [311, 154] on select "Standard Cleaning Deep Cleaning Move In/ Out Cleaning" at bounding box center [521, 169] width 420 height 31
select select "3"
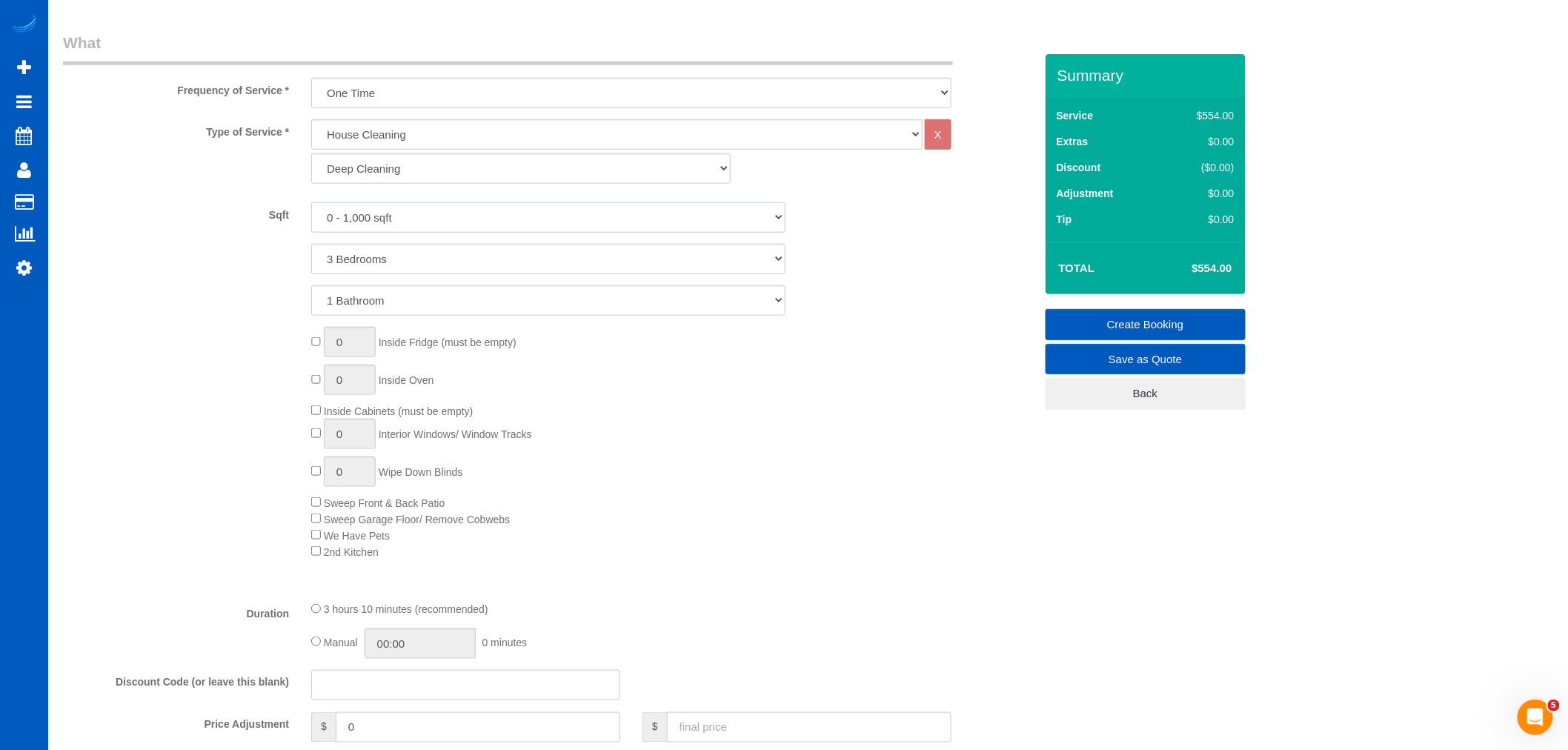
click at [391, 224] on select "0 - 1,000 sqft 1,001 - 1,500 sqft 1,501 - 2,000 sqft 2,001 - 2,500 sqft 2,501 -…" at bounding box center [548, 218] width 475 height 31
select select "2501"
click at [311, 203] on select "0 - 1,000 sqft 1,001 - 1,500 sqft 1,501 - 2,000 sqft 2,001 - 2,500 sqft 2,501 -…" at bounding box center [548, 218] width 475 height 31
type input "1"
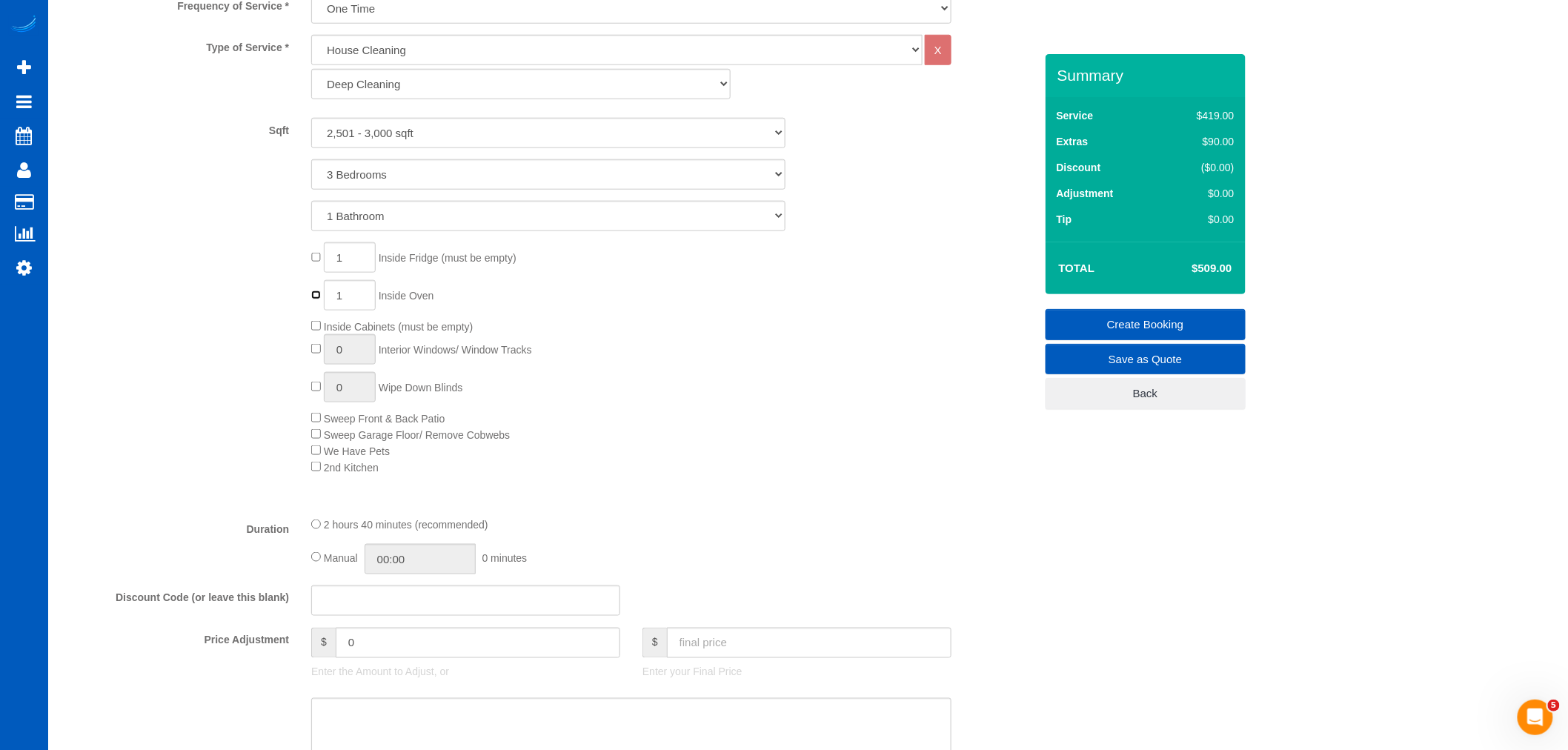
scroll to position [658, 0]
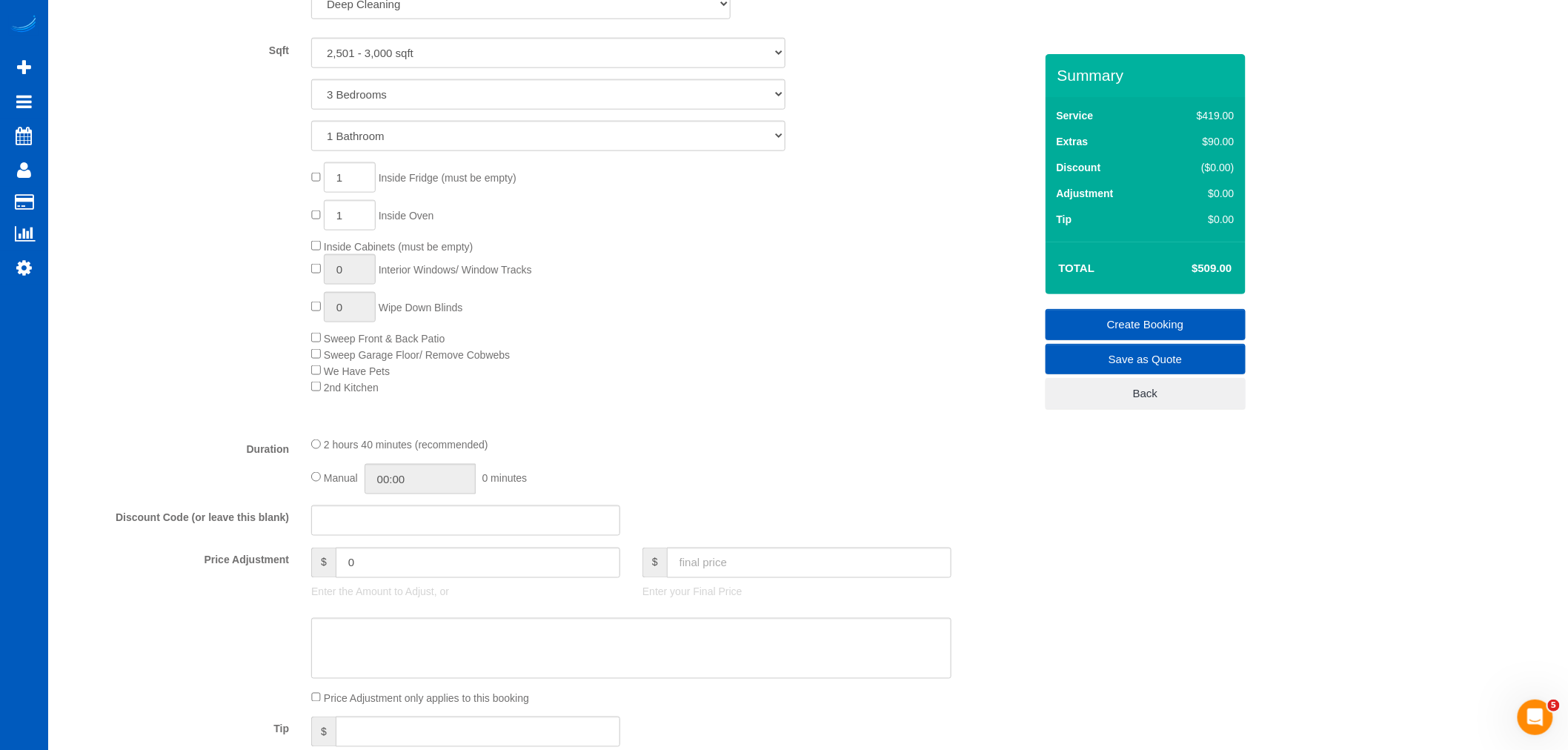
click at [317, 279] on div "1 Inside Fridge (must be empty) 1 Inside Oven Inside Cabinets (must be empty) 0…" at bounding box center [673, 278] width 745 height 232
type input "1"
click at [357, 266] on input "1" at bounding box center [350, 269] width 52 height 31
drag, startPoint x: 354, startPoint y: 275, endPoint x: 261, endPoint y: 278, distance: 93.0
click at [261, 278] on div "1 Inside Fridge (must be empty) 1 Inside Oven Inside Cabinets (must be empty) 1…" at bounding box center [549, 278] width 994 height 232
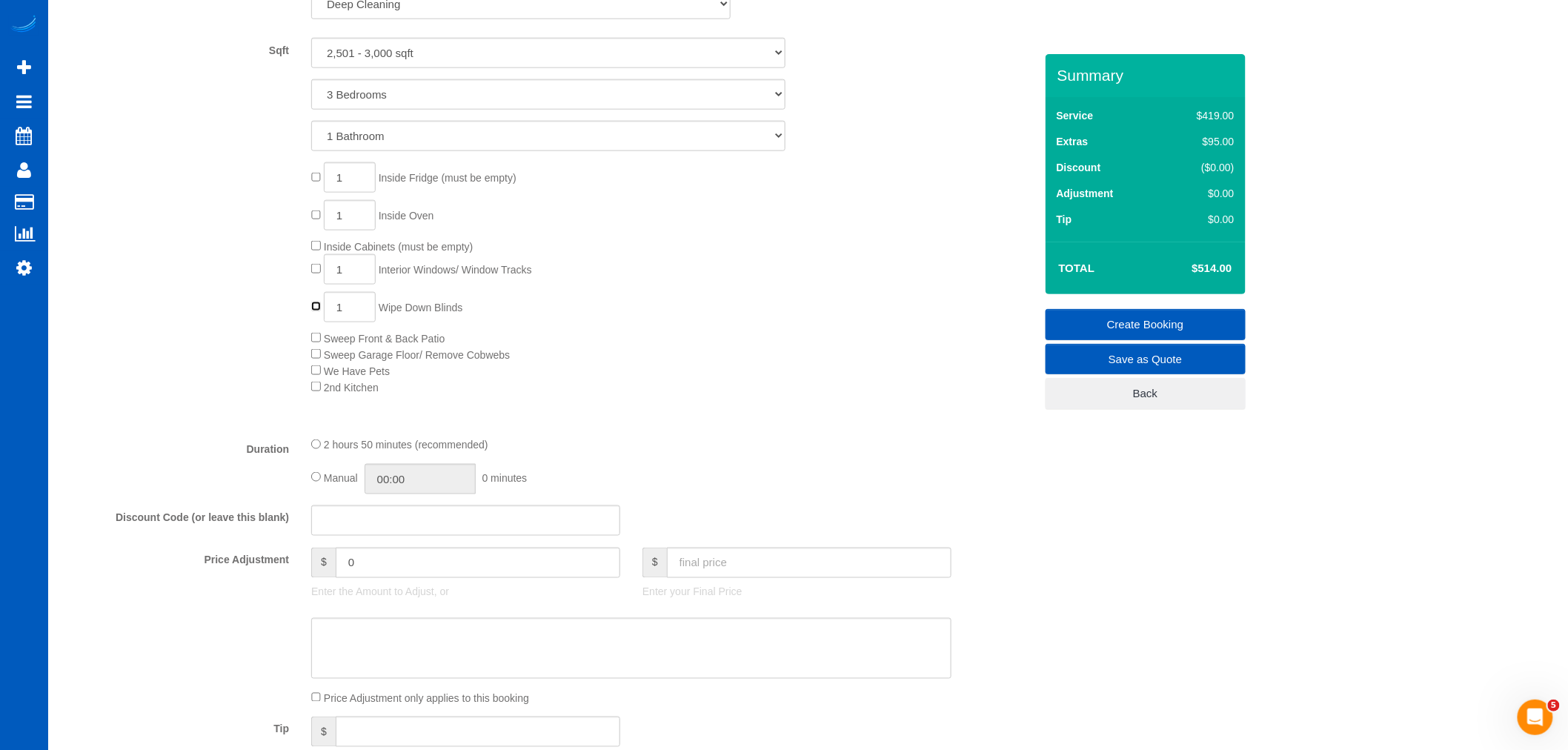
type input "0"
click at [358, 273] on input "1" at bounding box center [350, 269] width 52 height 31
drag, startPoint x: 330, startPoint y: 276, endPoint x: 318, endPoint y: 276, distance: 12.0
click at [318, 275] on span "1 Interior Windows/ Window Tracks" at bounding box center [422, 269] width 221 height 12
click at [318, 275] on span "1 Interior Windows/ Window Tracks" at bounding box center [422, 269] width 221 height 12
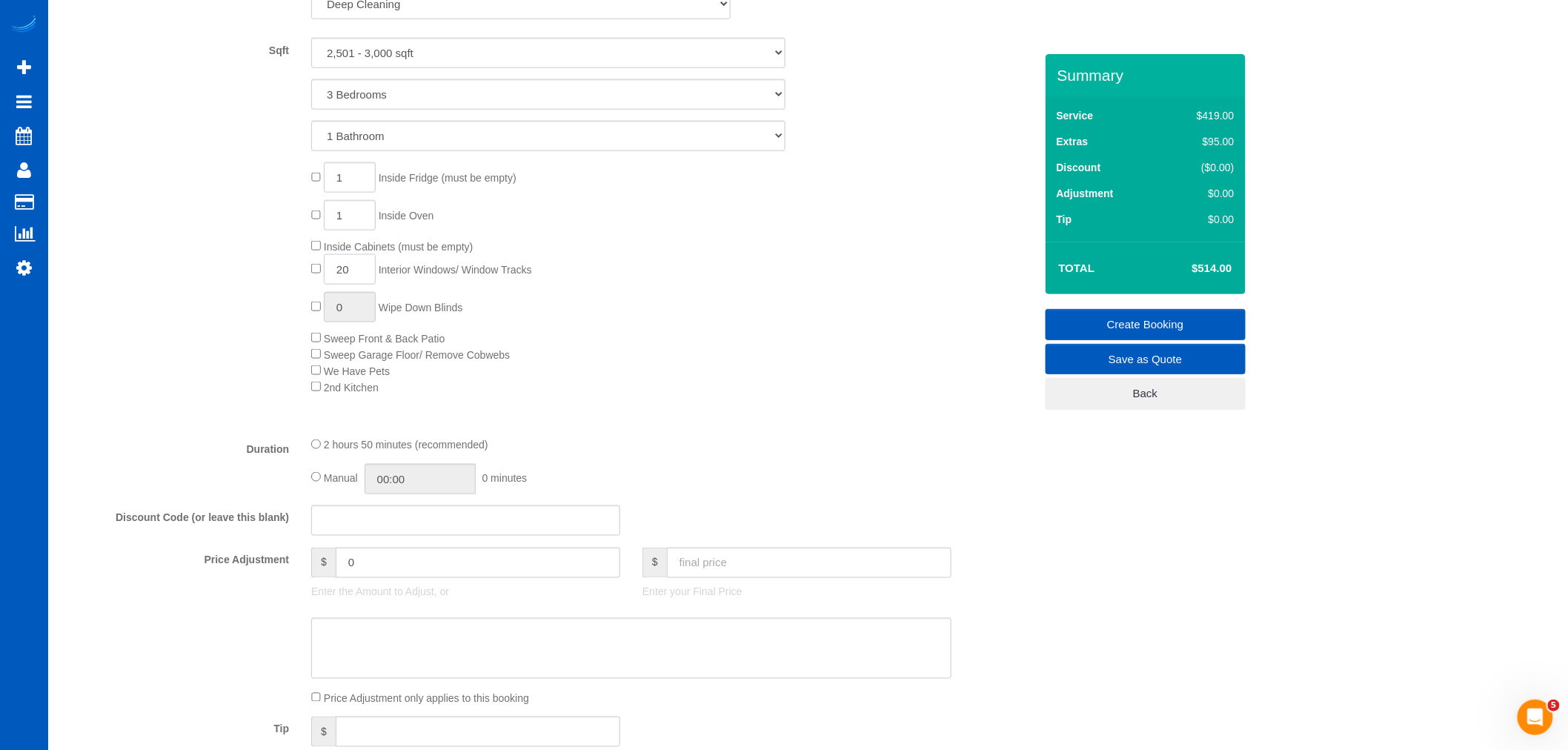
type input "20"
click at [710, 271] on div "1 Inside Fridge (must be empty) 1 Inside Oven Inside Cabinets (must be empty) 2…" at bounding box center [673, 278] width 745 height 232
click at [608, 390] on div "1 Inside Fridge (must be empty) 1 Inside Oven Inside Cabinets (must be empty) 2…" at bounding box center [673, 278] width 745 height 232
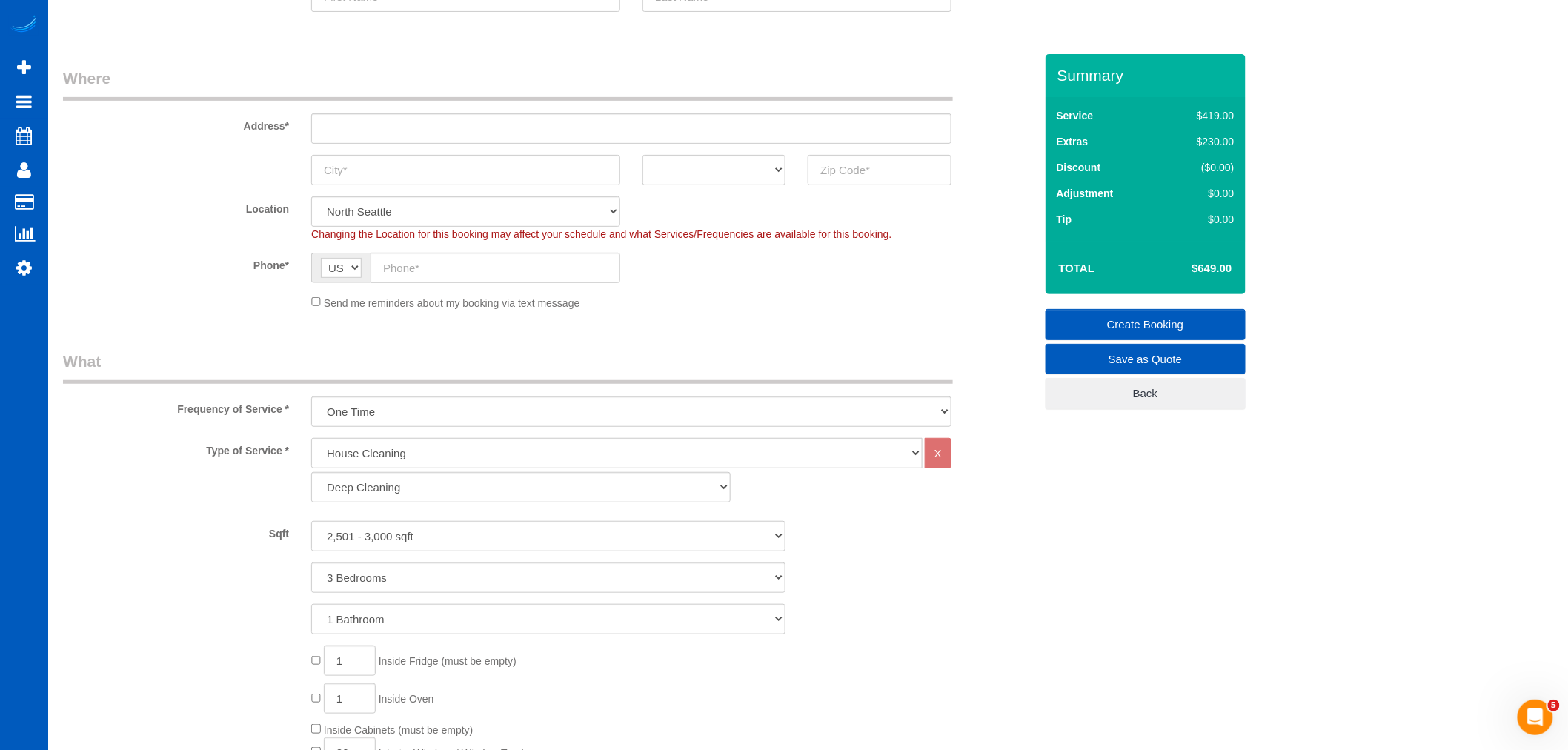
scroll to position [164, 0]
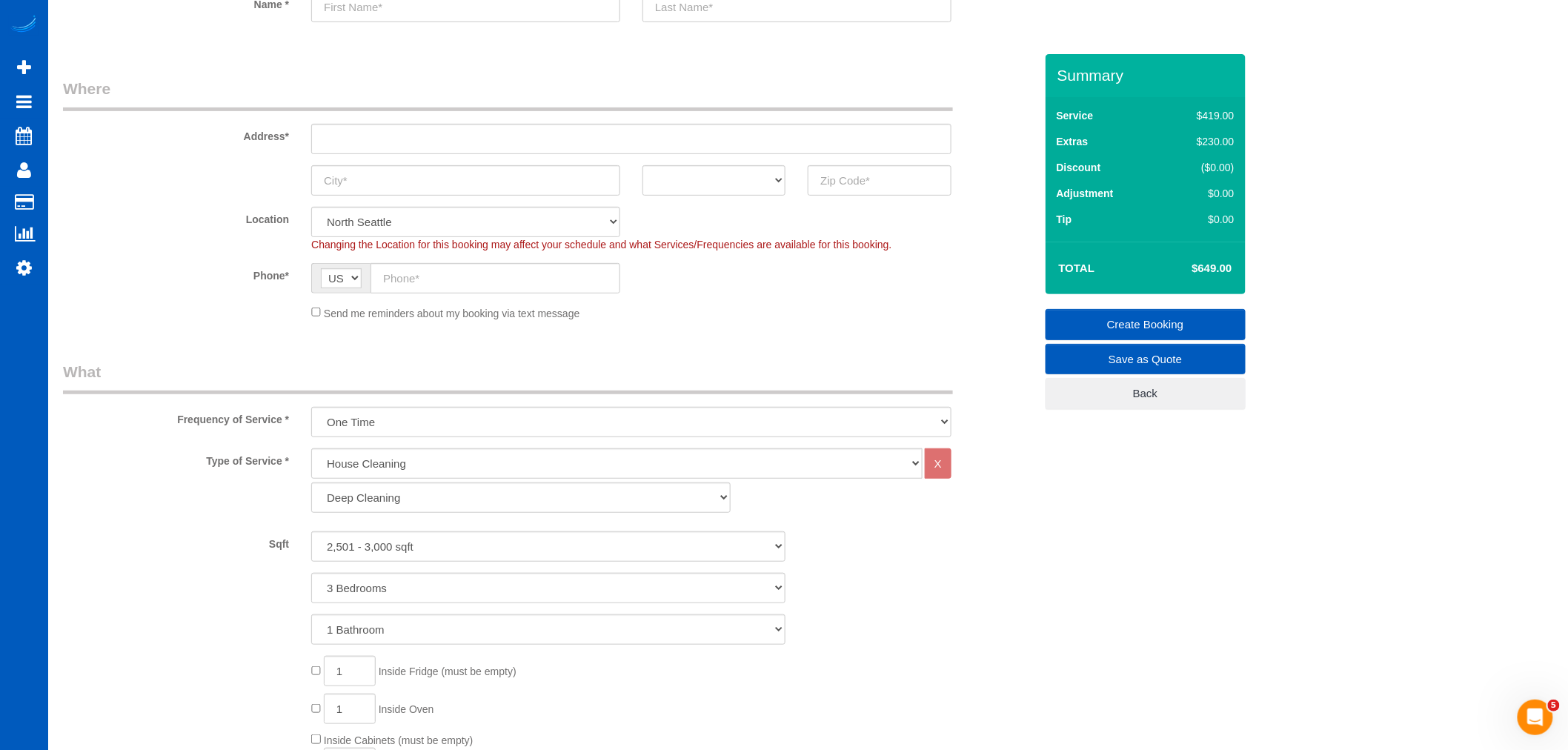
click at [839, 548] on div "Sqft 0 - 1,000 sqft 1,001 - 1,500 sqft 1,501 - 2,000 sqft 2,001 - 2,500 sqft 2,…" at bounding box center [549, 546] width 994 height 31
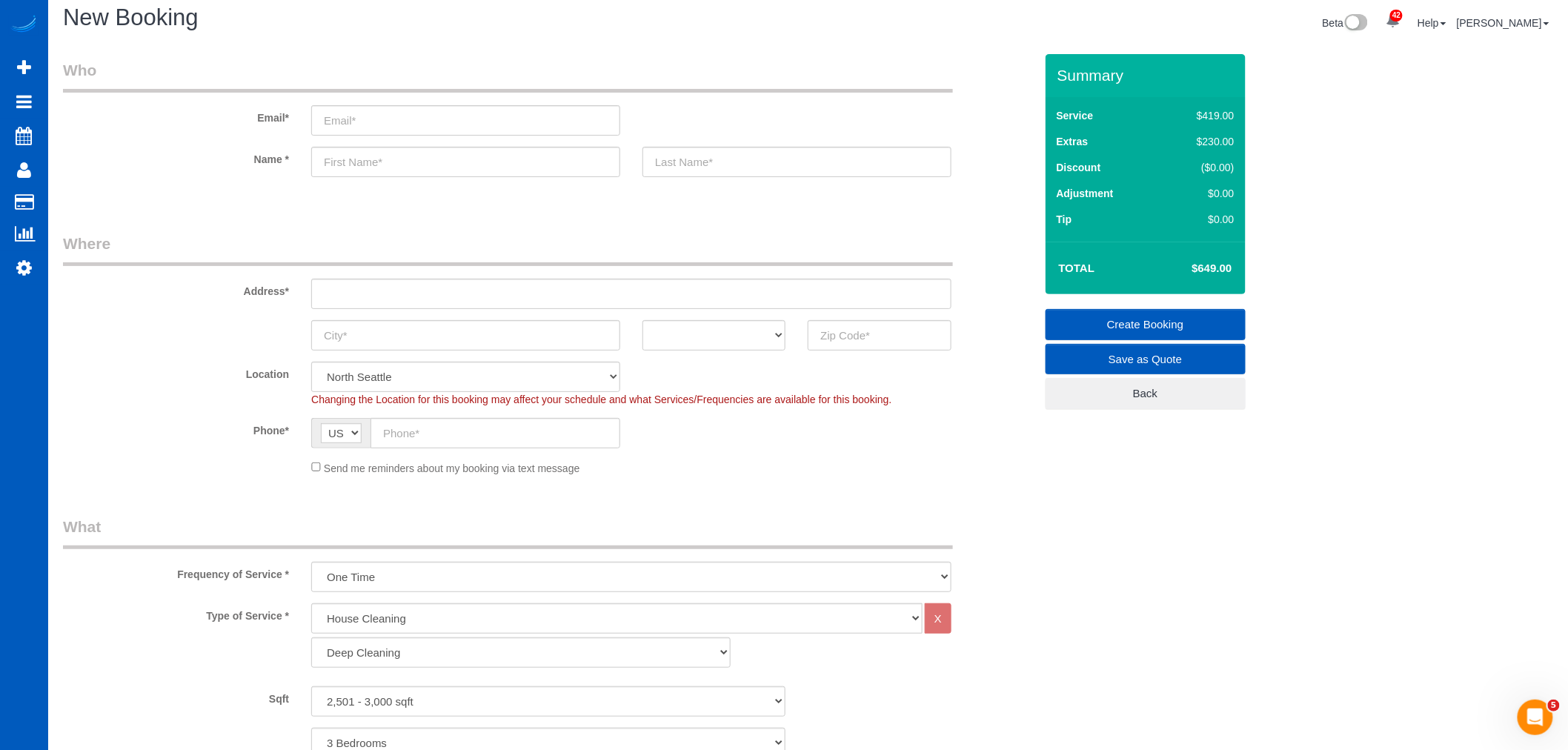
scroll to position [0, 0]
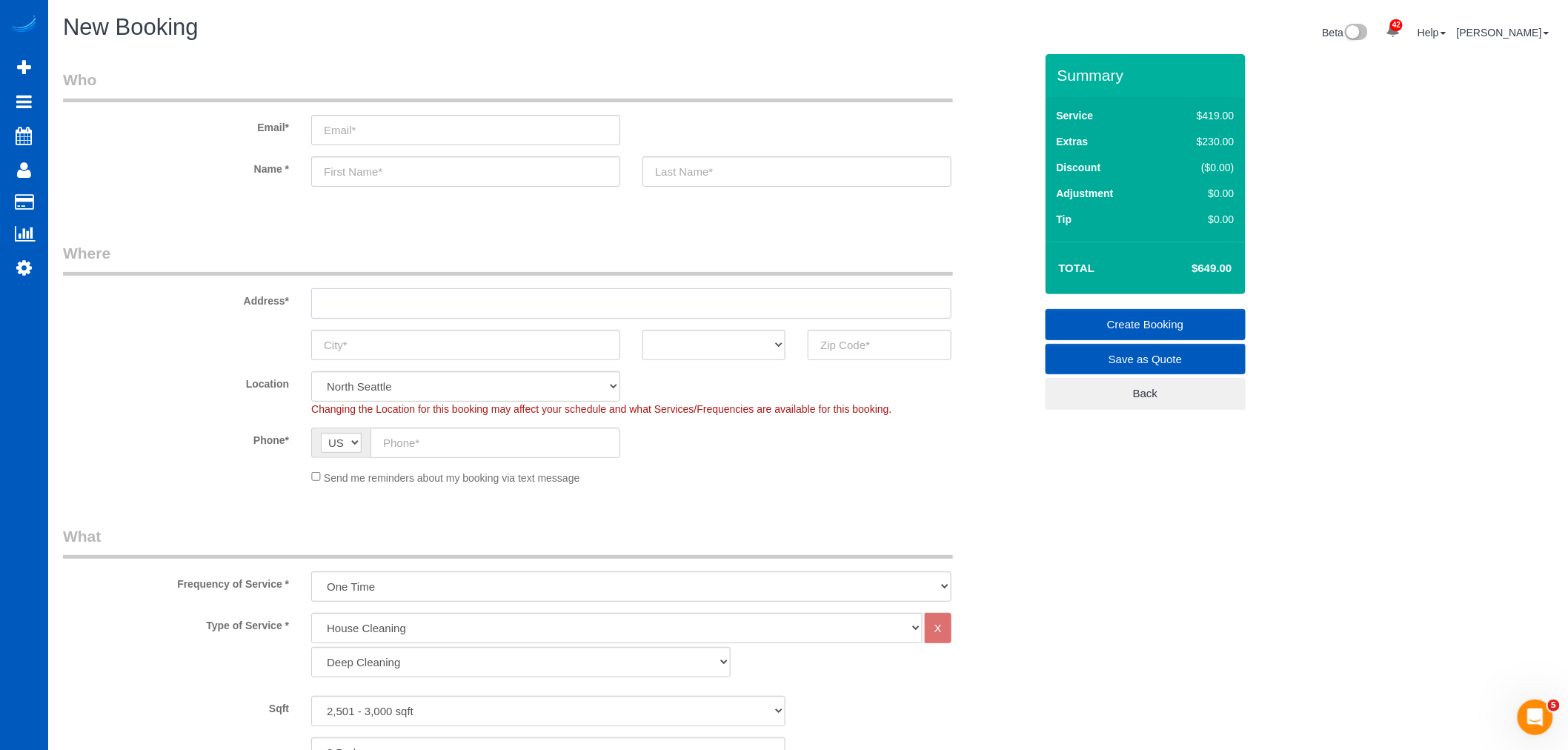
click at [353, 306] on input "text" at bounding box center [632, 303] width 640 height 31
paste input "[STREET_ADDRESS]"
drag, startPoint x: 465, startPoint y: 305, endPoint x: 432, endPoint y: 309, distance: 33.2
click at [432, 309] on input "[STREET_ADDRESS]" at bounding box center [632, 303] width 640 height 31
type input "[STREET_ADDRESS]"
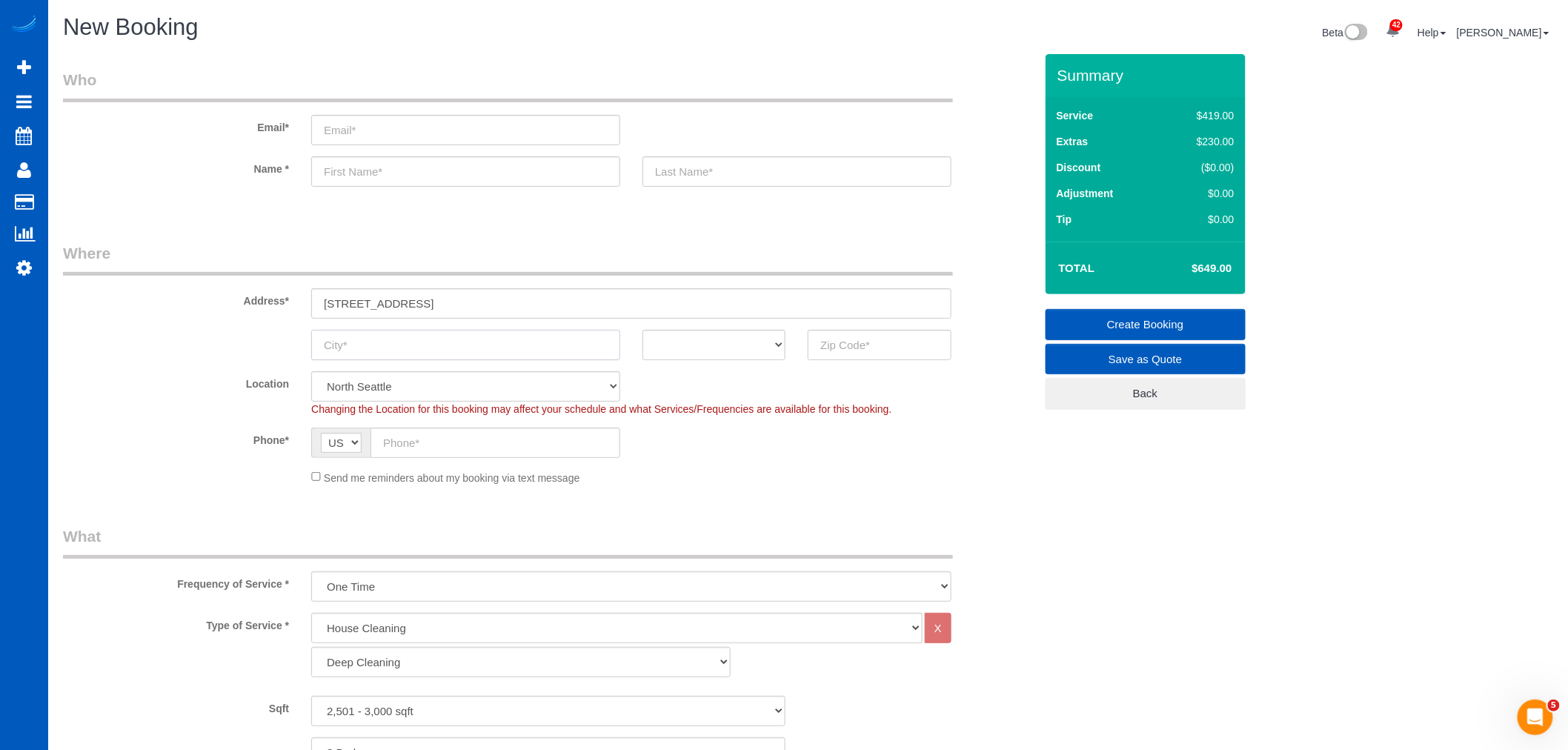
click at [375, 348] on input "text" at bounding box center [466, 345] width 309 height 31
paste input "[PERSON_NAME]"
type input "[PERSON_NAME]"
drag, startPoint x: 491, startPoint y: 299, endPoint x: 541, endPoint y: 304, distance: 50.2
click at [541, 304] on input "[STREET_ADDRESS]" at bounding box center [632, 303] width 640 height 31
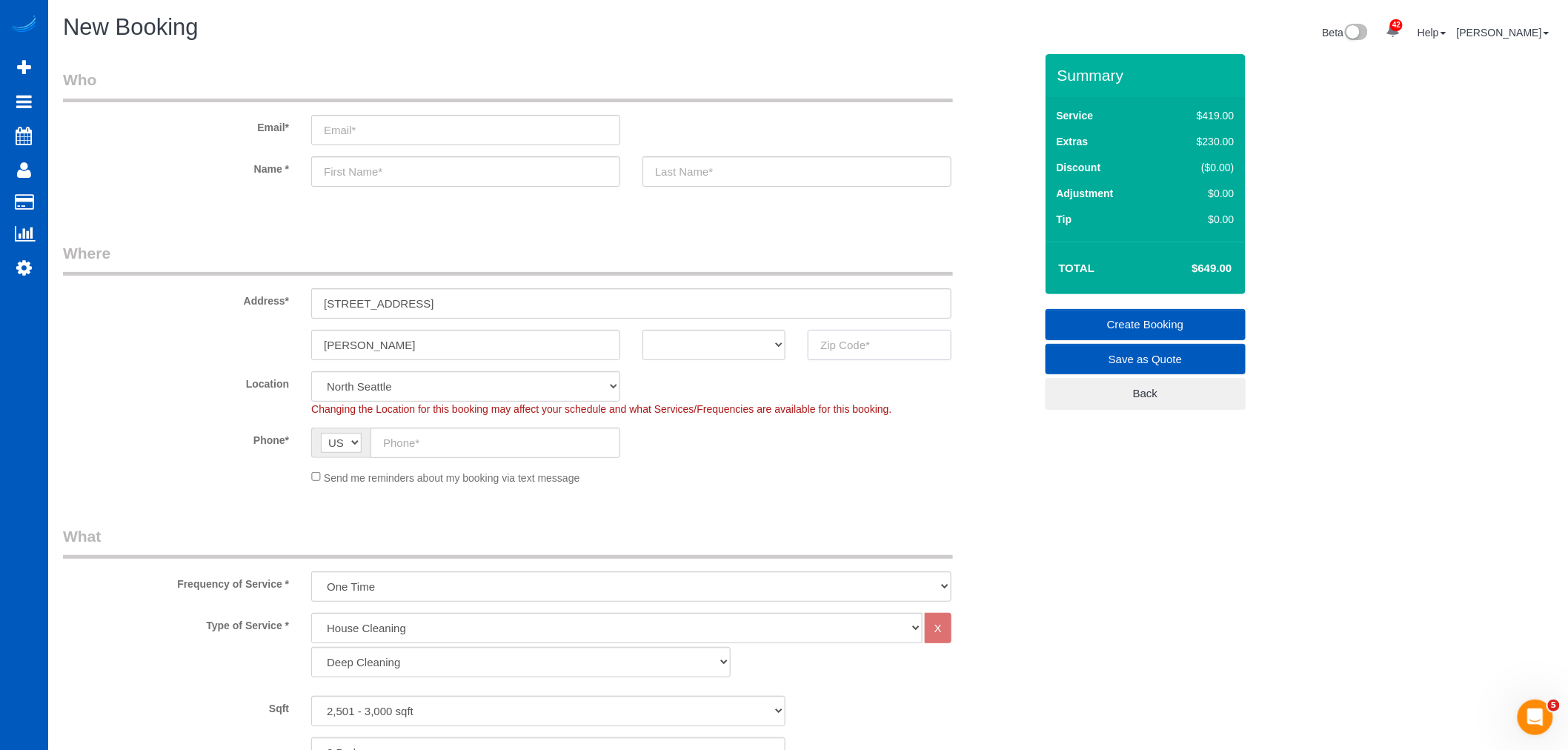
click at [846, 345] on input "text" at bounding box center [878, 345] width 143 height 31
paste input "98201"
type input "98201"
click at [713, 363] on fieldset "Where Address* [STREET_ADDRESS] [GEOGRAPHIC_DATA] AK AL AR AZ CA CO CT DC DE [G…" at bounding box center [548, 369] width 971 height 254
click at [707, 349] on select "AK AL AR AZ CA CO CT DC DE [GEOGRAPHIC_DATA] [GEOGRAPHIC_DATA] HI IA ID IL IN K…" at bounding box center [713, 345] width 143 height 31
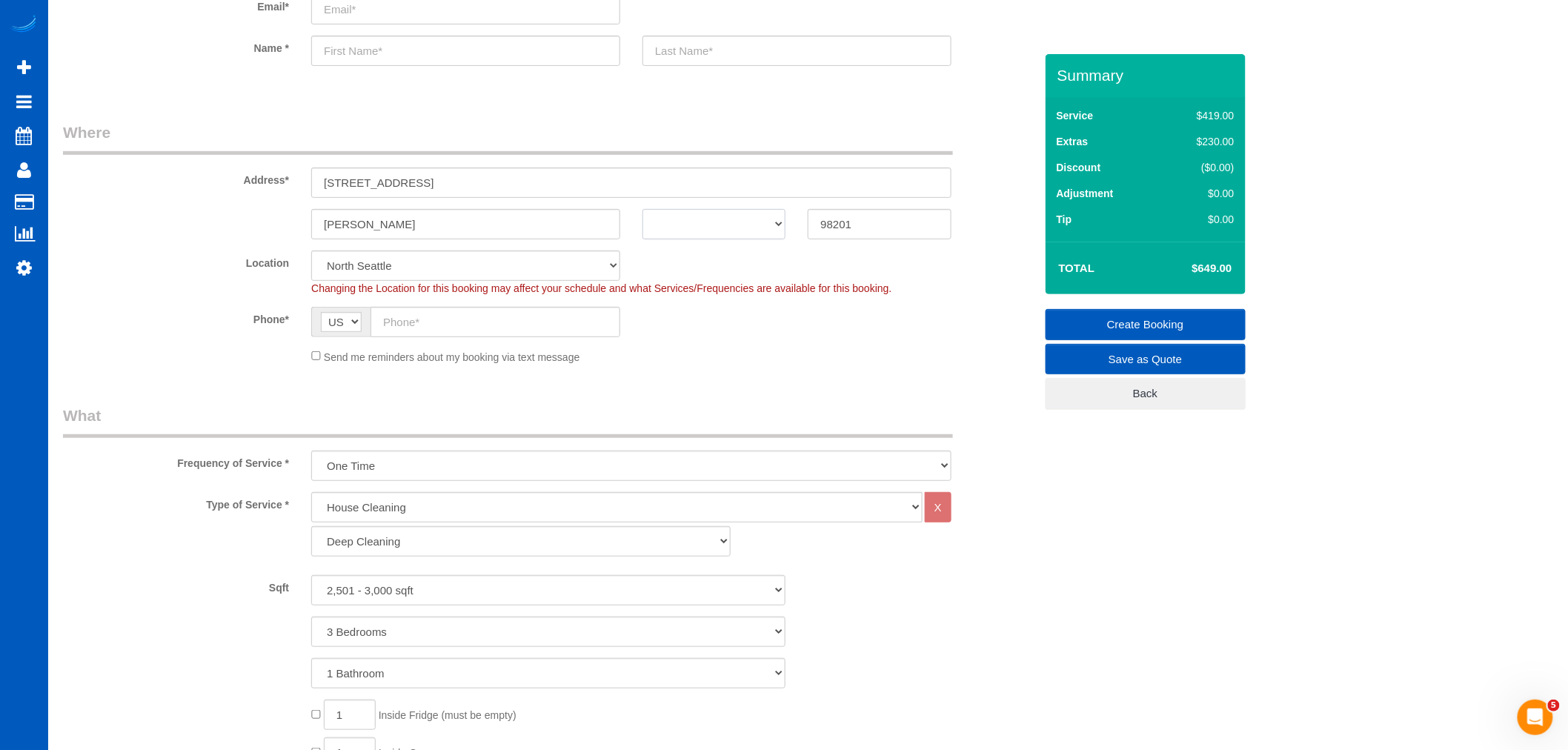
select select "7"
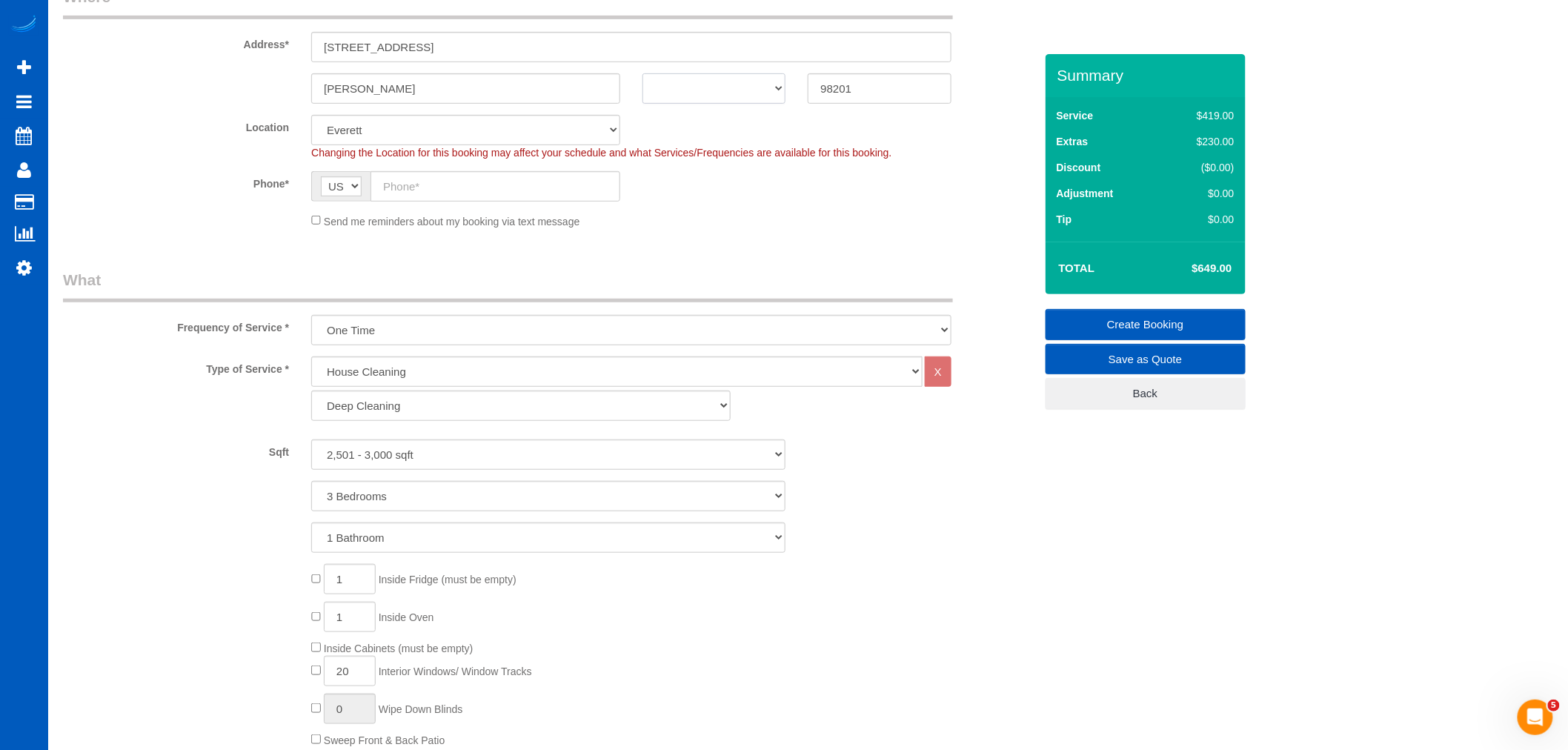
select select "object:2356"
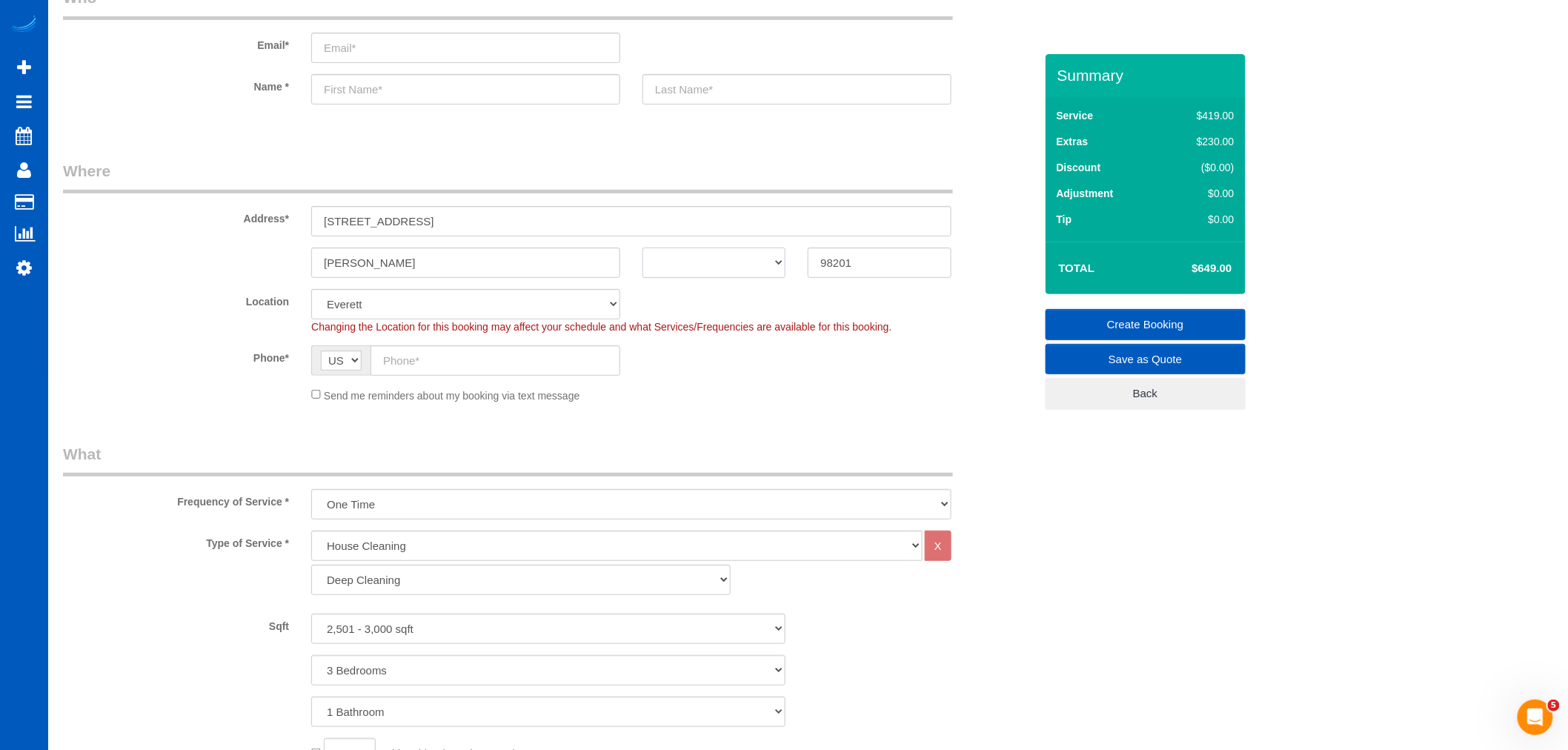
select select "2501"
select select "3"
click at [706, 273] on select "AK AL AR AZ CA CO CT DC DE [GEOGRAPHIC_DATA] [GEOGRAPHIC_DATA] HI IA ID IL IN K…" at bounding box center [713, 263] width 143 height 31
drag, startPoint x: 720, startPoint y: 253, endPoint x: 719, endPoint y: 260, distance: 7.1
click at [720, 253] on select "AK AL AR AZ CA CO CT DC DE [GEOGRAPHIC_DATA] [GEOGRAPHIC_DATA] HI IA ID IL IN K…" at bounding box center [713, 263] width 143 height 31
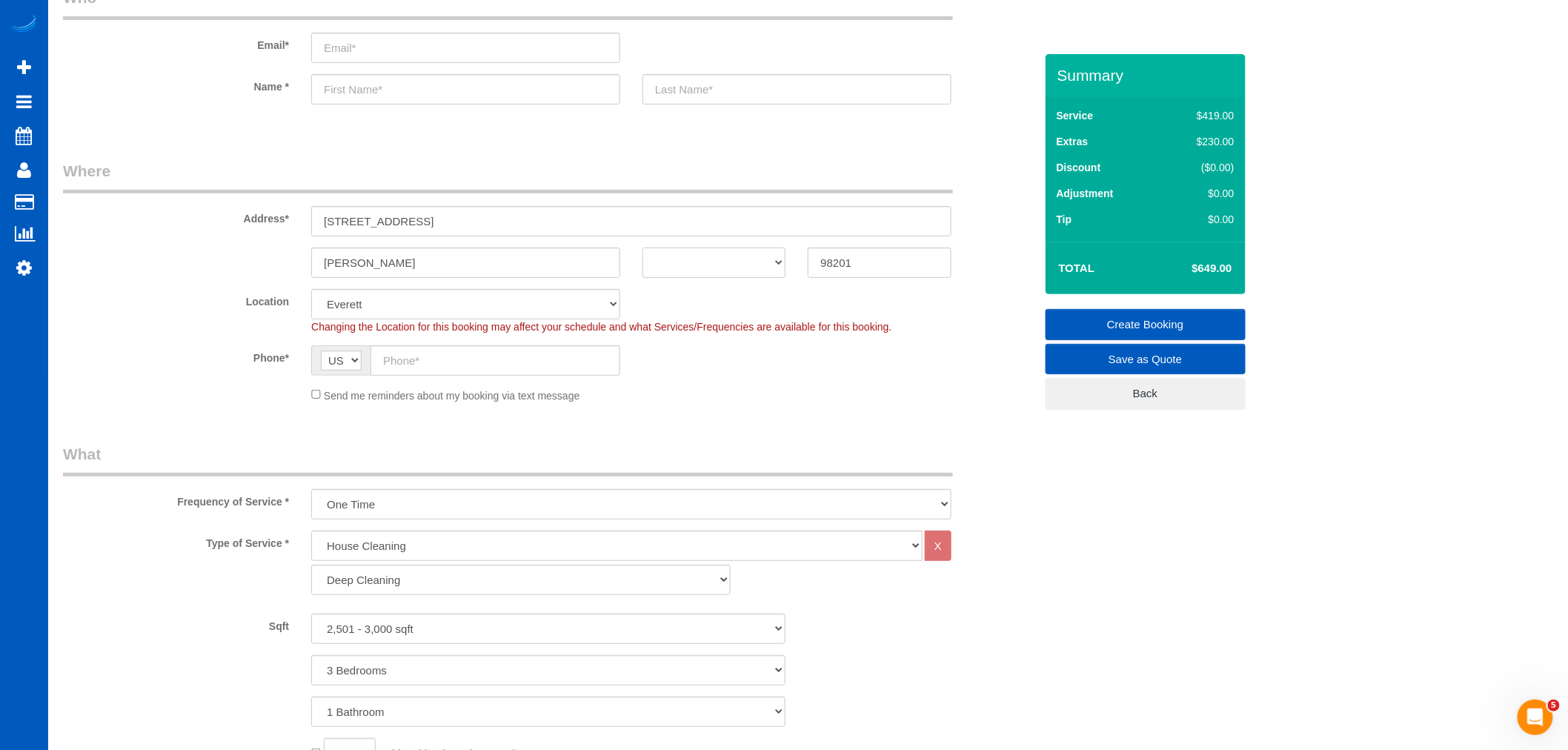
select select "WA"
click at [642, 248] on select "AK AL AR AZ CA CO CT DC DE [GEOGRAPHIC_DATA] [GEOGRAPHIC_DATA] HI IA ID IL IN K…" at bounding box center [713, 263] width 143 height 31
drag, startPoint x: 524, startPoint y: 211, endPoint x: 430, endPoint y: 225, distance: 95.0
click at [430, 225] on input "[STREET_ADDRESS]" at bounding box center [632, 222] width 640 height 31
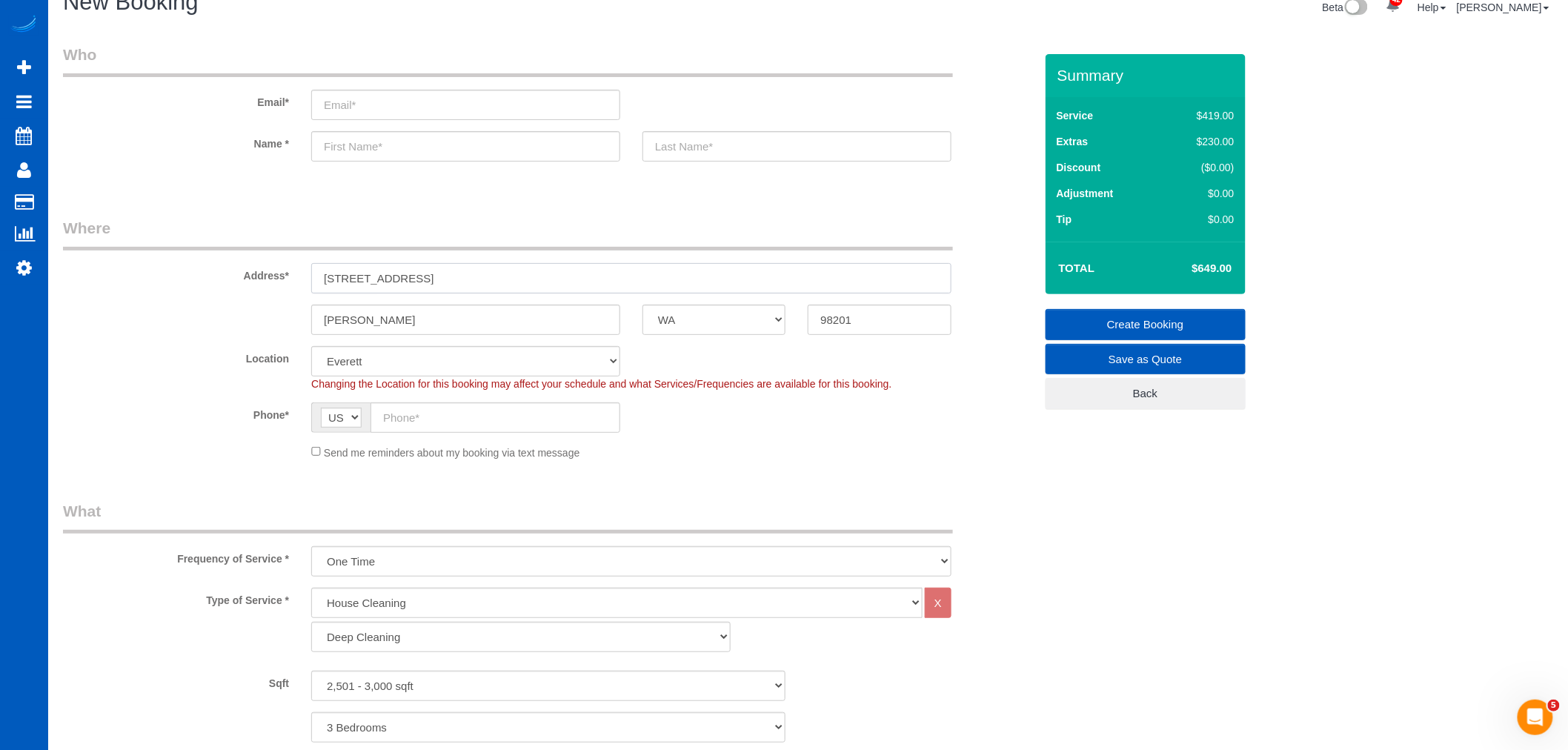
scroll to position [0, 0]
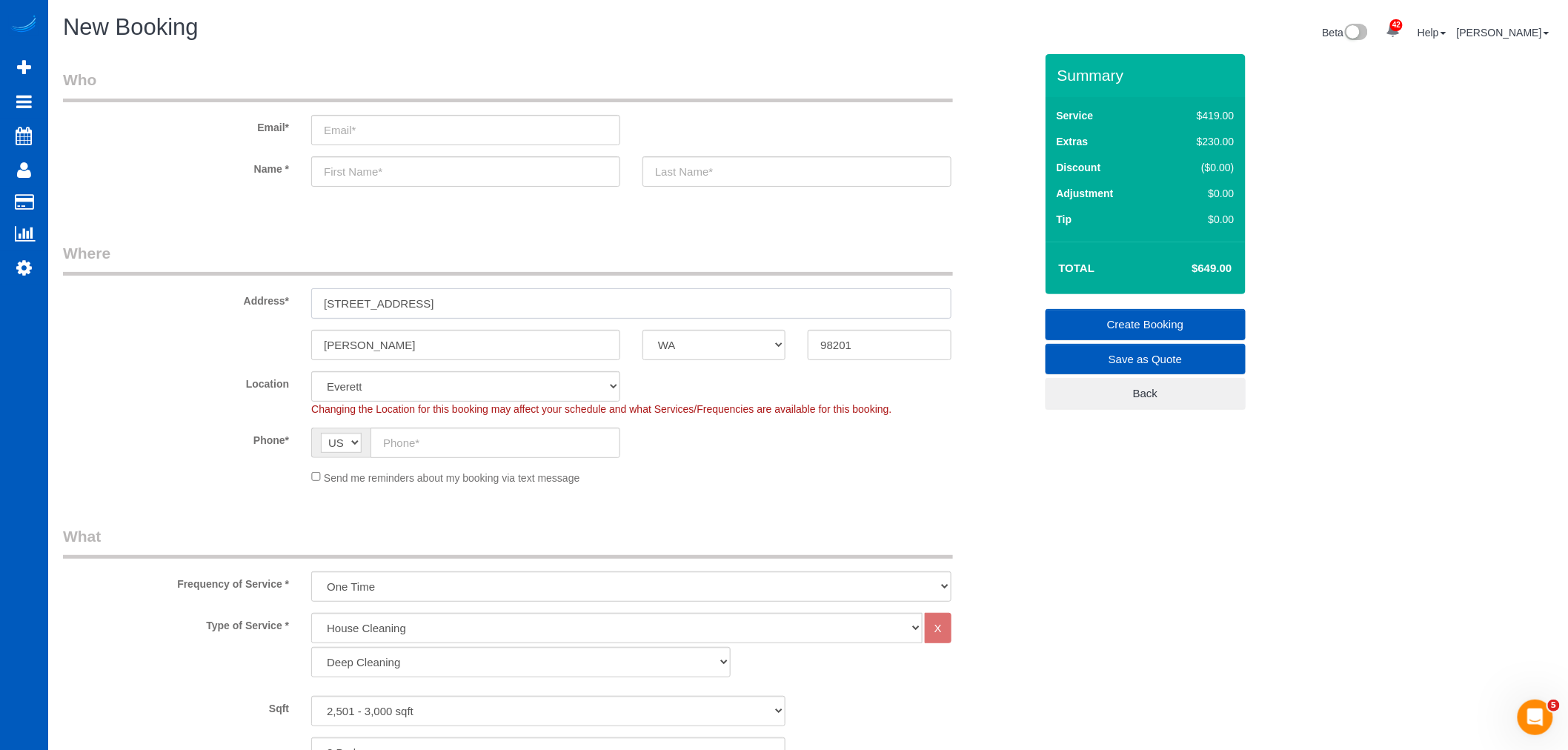
type input "[STREET_ADDRESS]"
click at [405, 465] on sui-booking-location "Location [GEOGRAPHIC_DATA] [GEOGRAPHIC_DATA] [GEOGRAPHIC_DATA] [GEOGRAPHIC_DATA…" at bounding box center [548, 428] width 971 height 114
drag, startPoint x: 411, startPoint y: 448, endPoint x: 427, endPoint y: 469, distance: 26.4
click at [411, 448] on input "text" at bounding box center [495, 443] width 249 height 31
click at [807, 482] on div "Send me reminders about my booking via text message" at bounding box center [632, 477] width 662 height 16
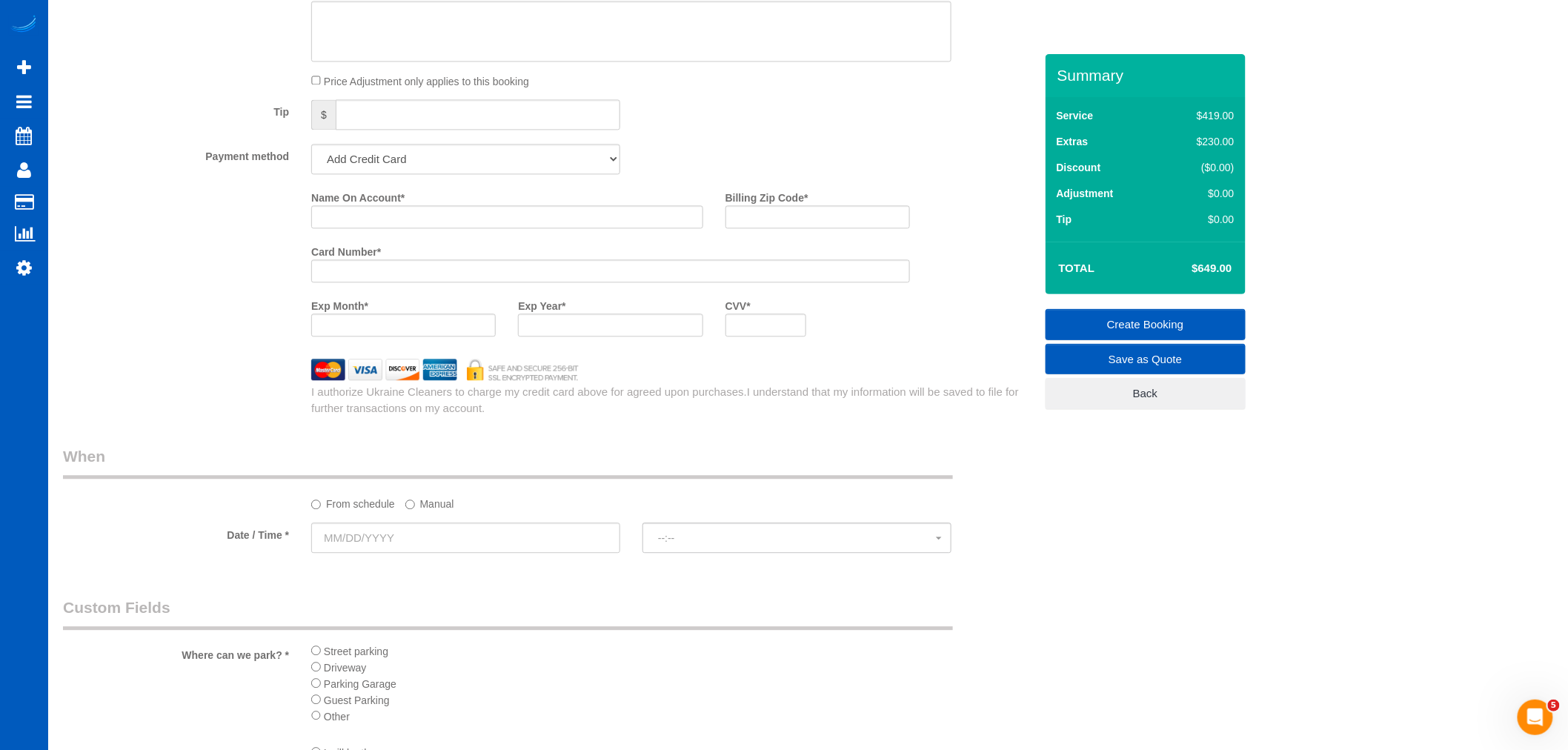
scroll to position [1400, 0]
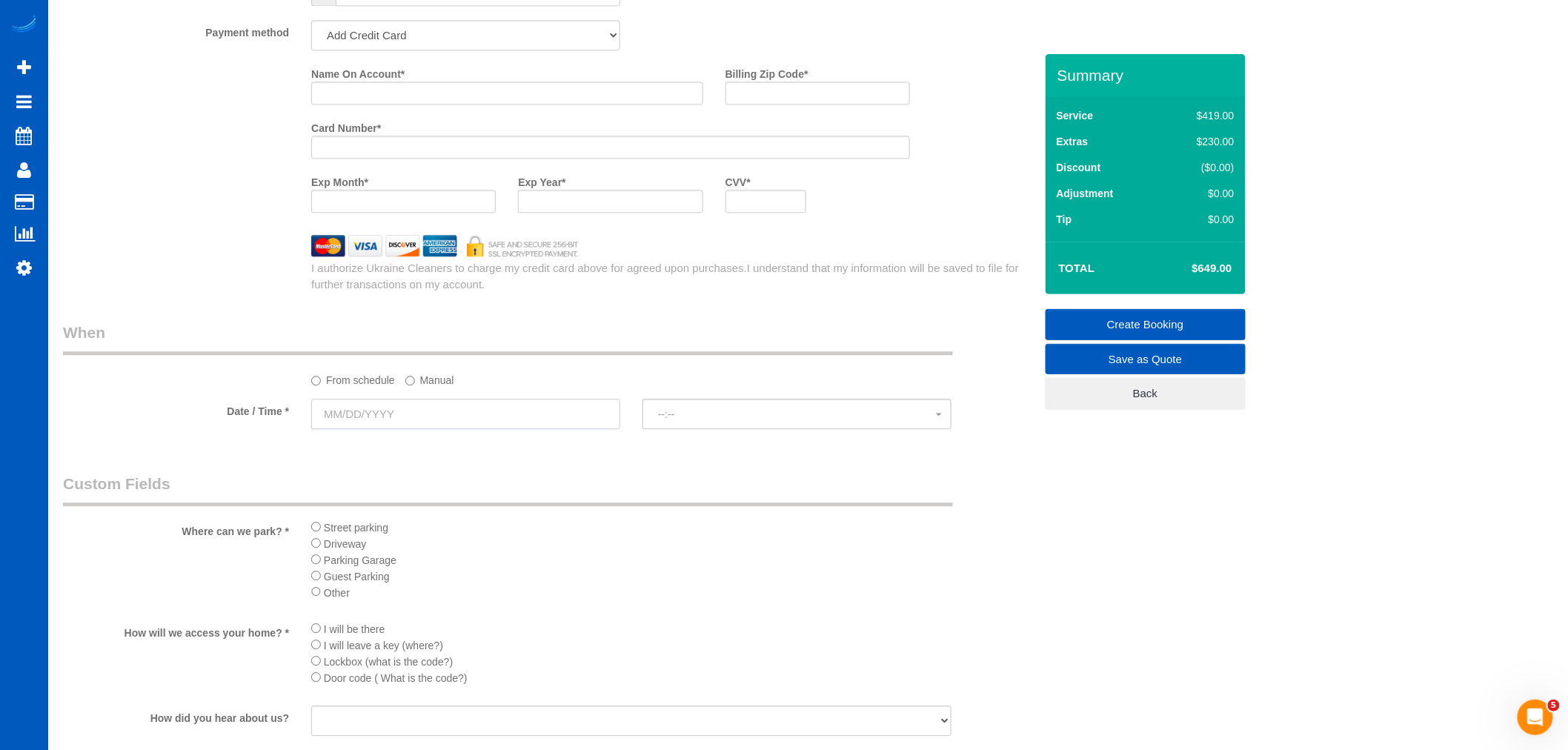
click at [376, 411] on input "text" at bounding box center [466, 414] width 309 height 31
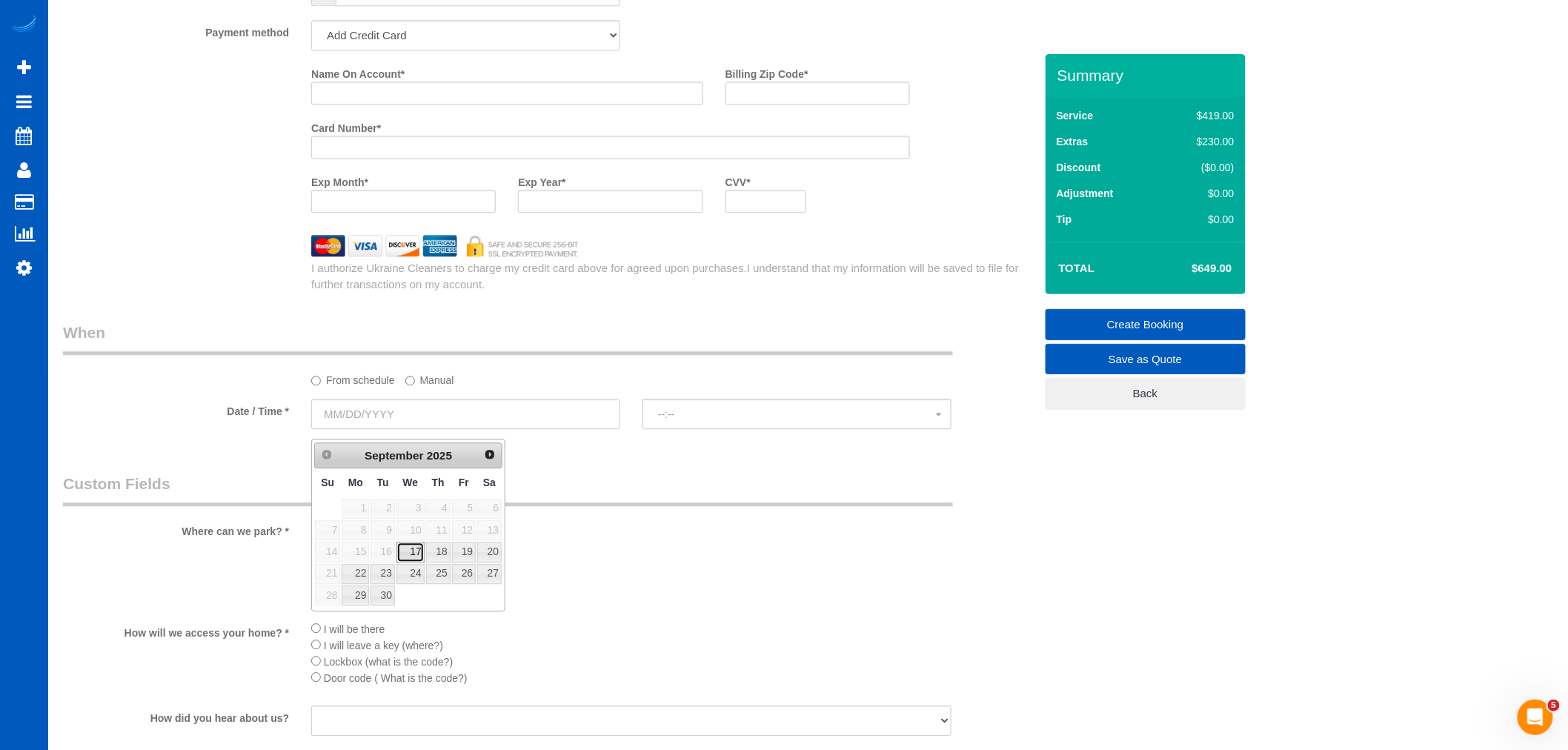
drag, startPoint x: 414, startPoint y: 550, endPoint x: 400, endPoint y: 525, distance: 28.7
click at [414, 550] on link "17" at bounding box center [410, 552] width 28 height 20
type input "[DATE]"
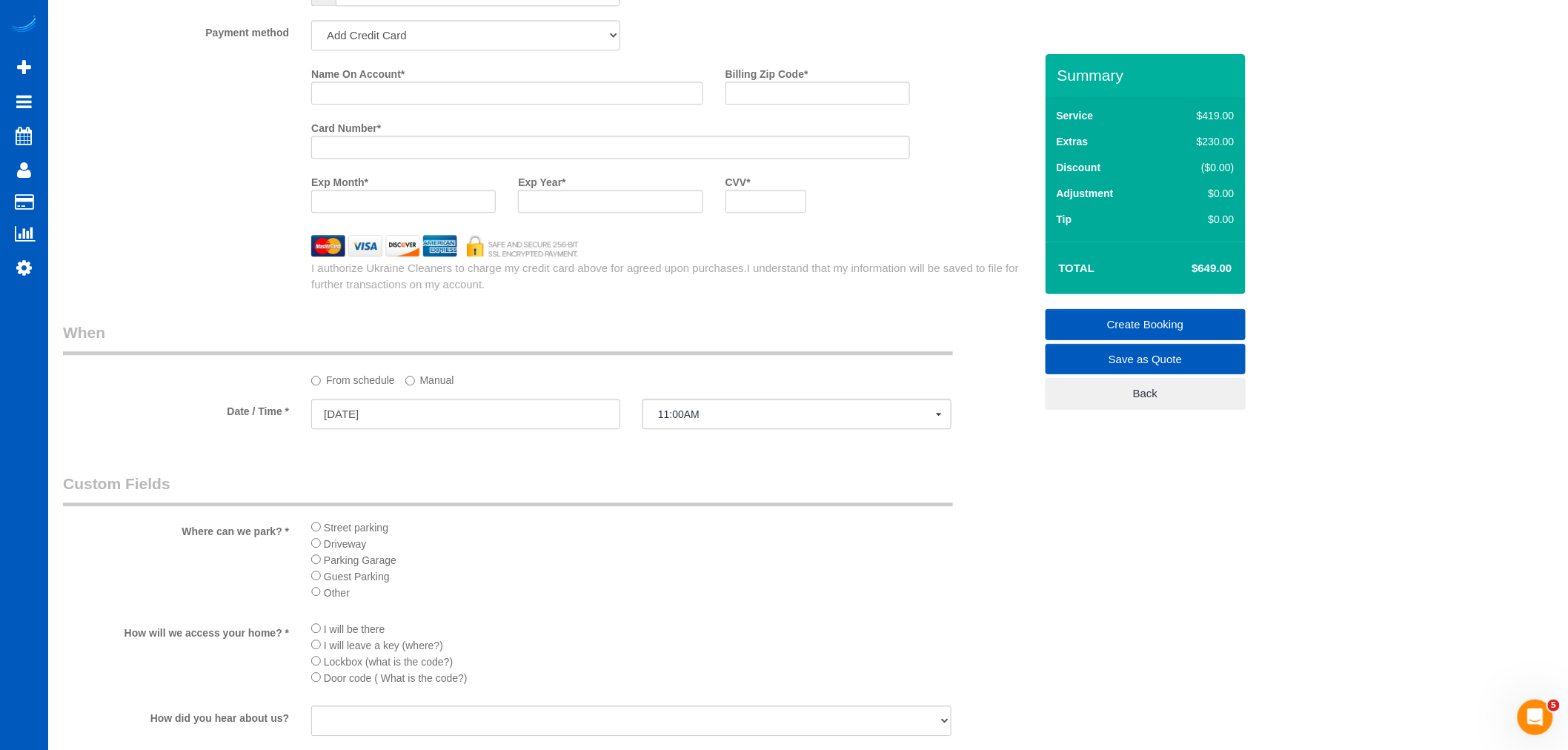
select select "spot12"
click at [675, 420] on span "11:00AM" at bounding box center [797, 414] width 278 height 12
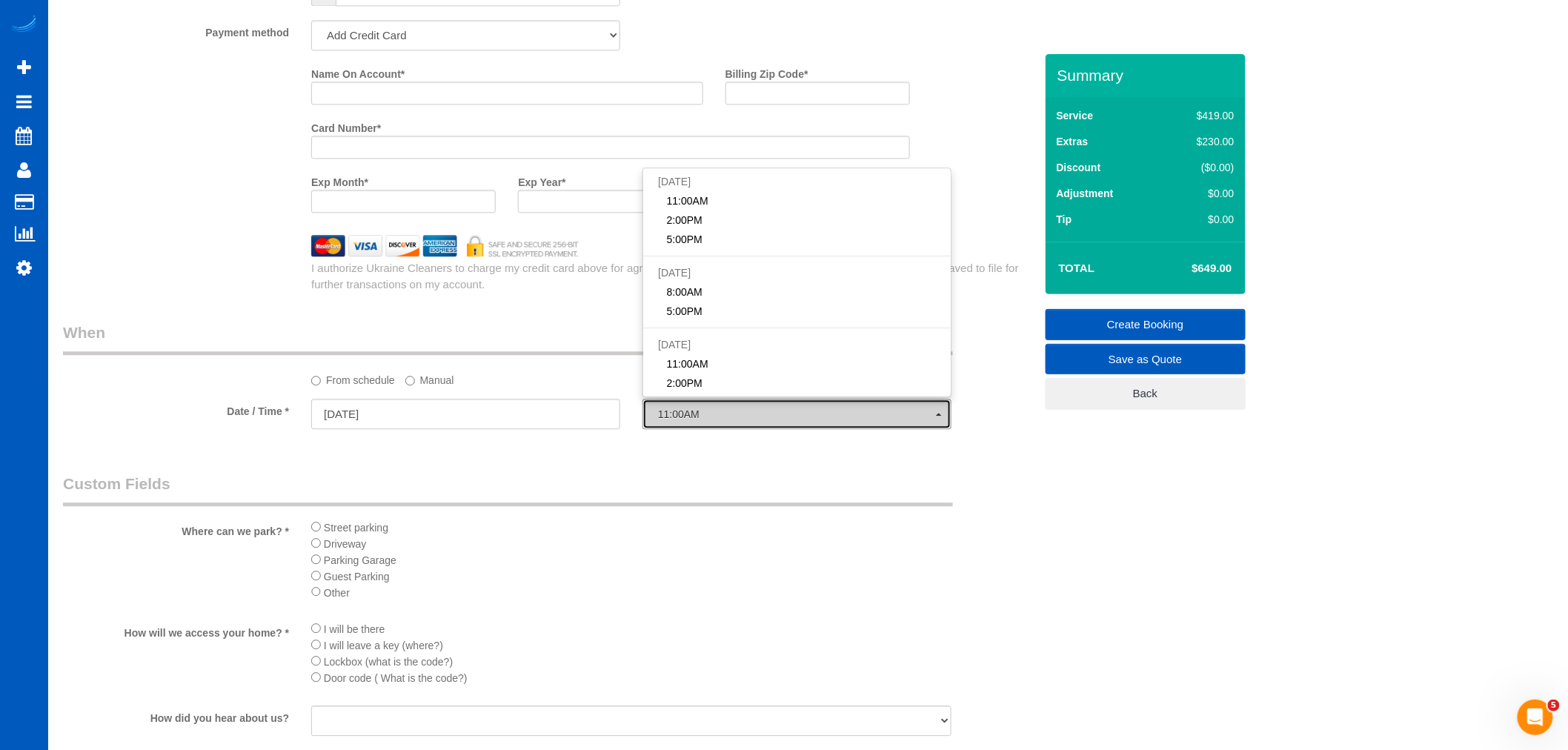
click at [675, 420] on span "11:00AM" at bounding box center [797, 414] width 278 height 12
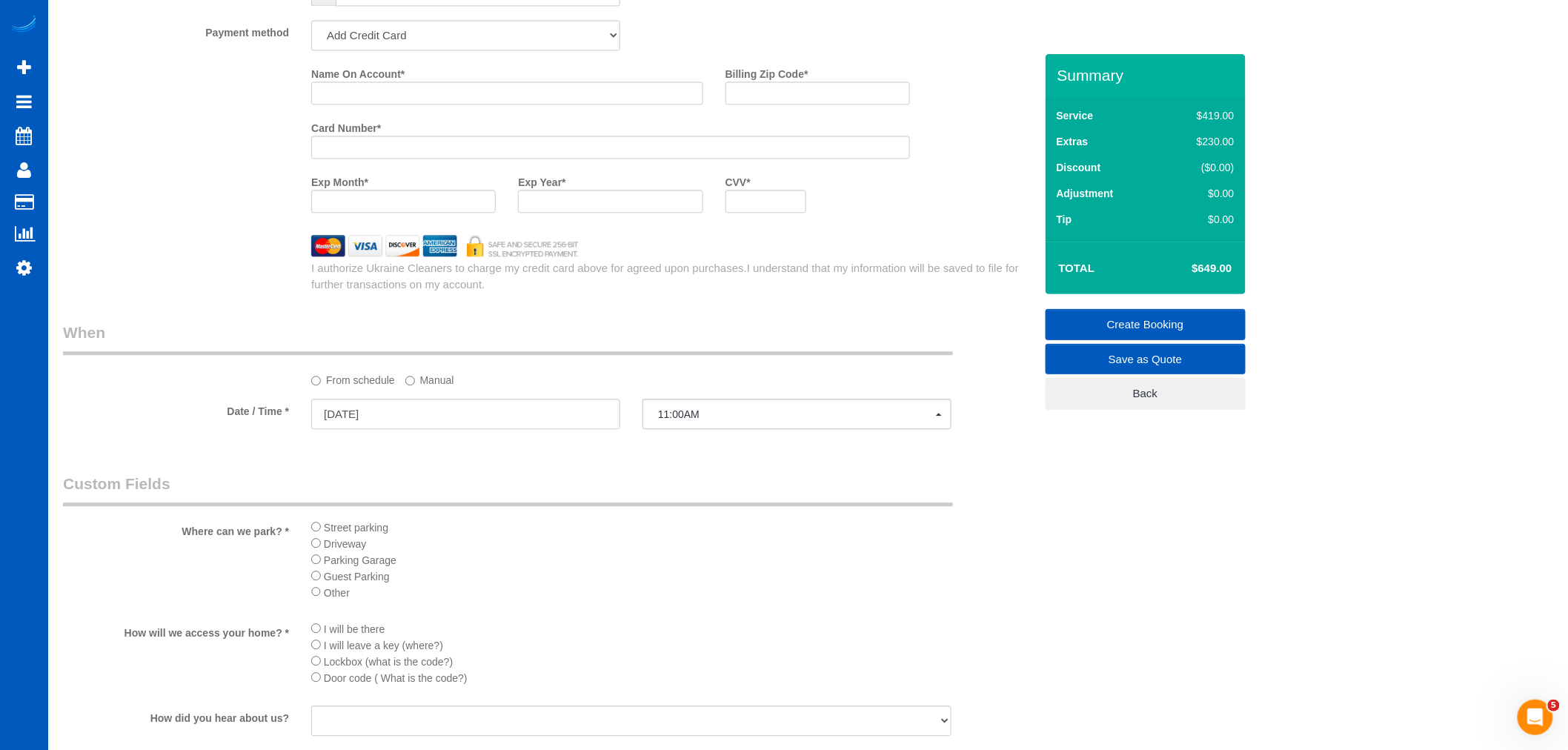
click at [436, 388] on label "Manual" at bounding box center [430, 378] width 49 height 20
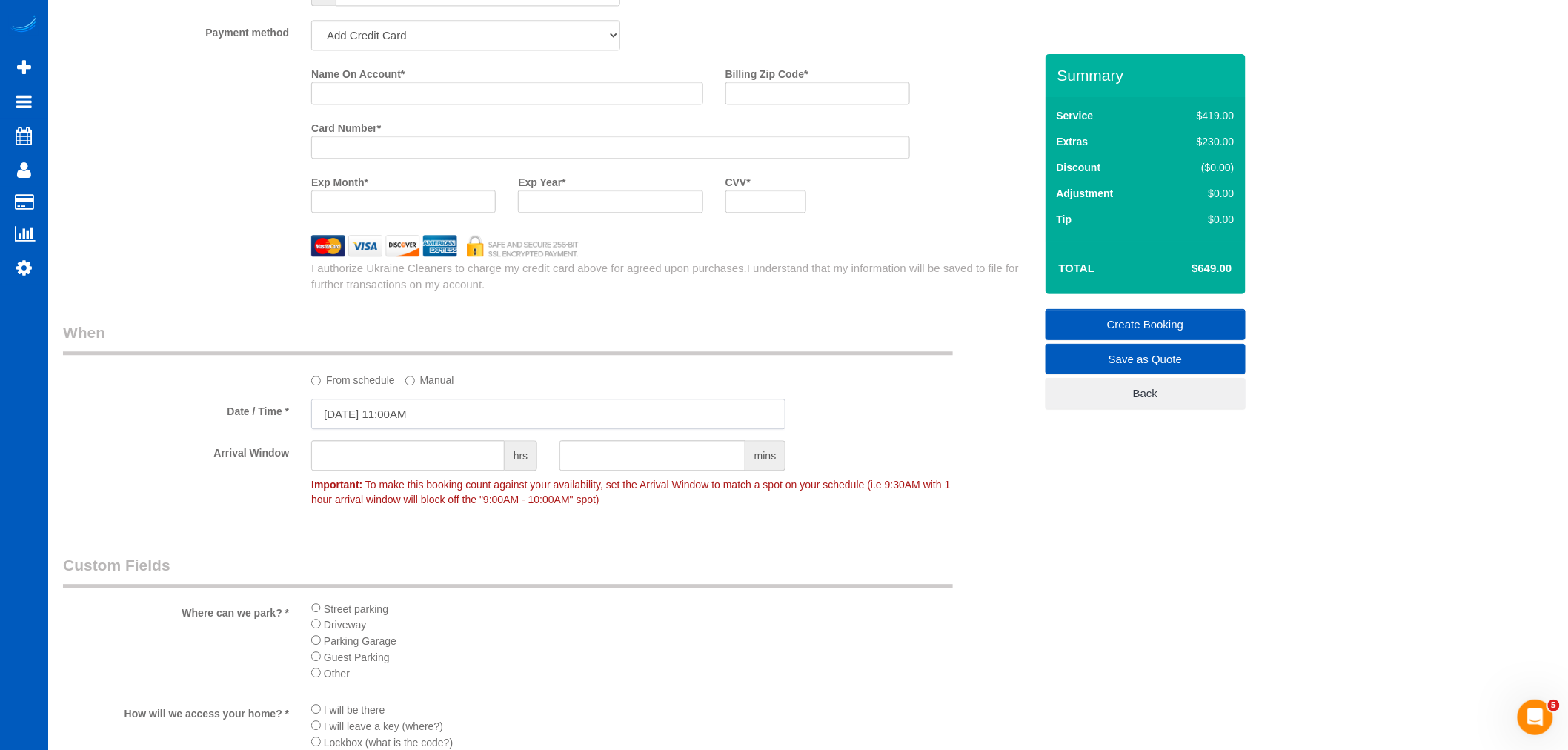
click at [418, 423] on input "[DATE] 11:00AM" at bounding box center [548, 414] width 475 height 31
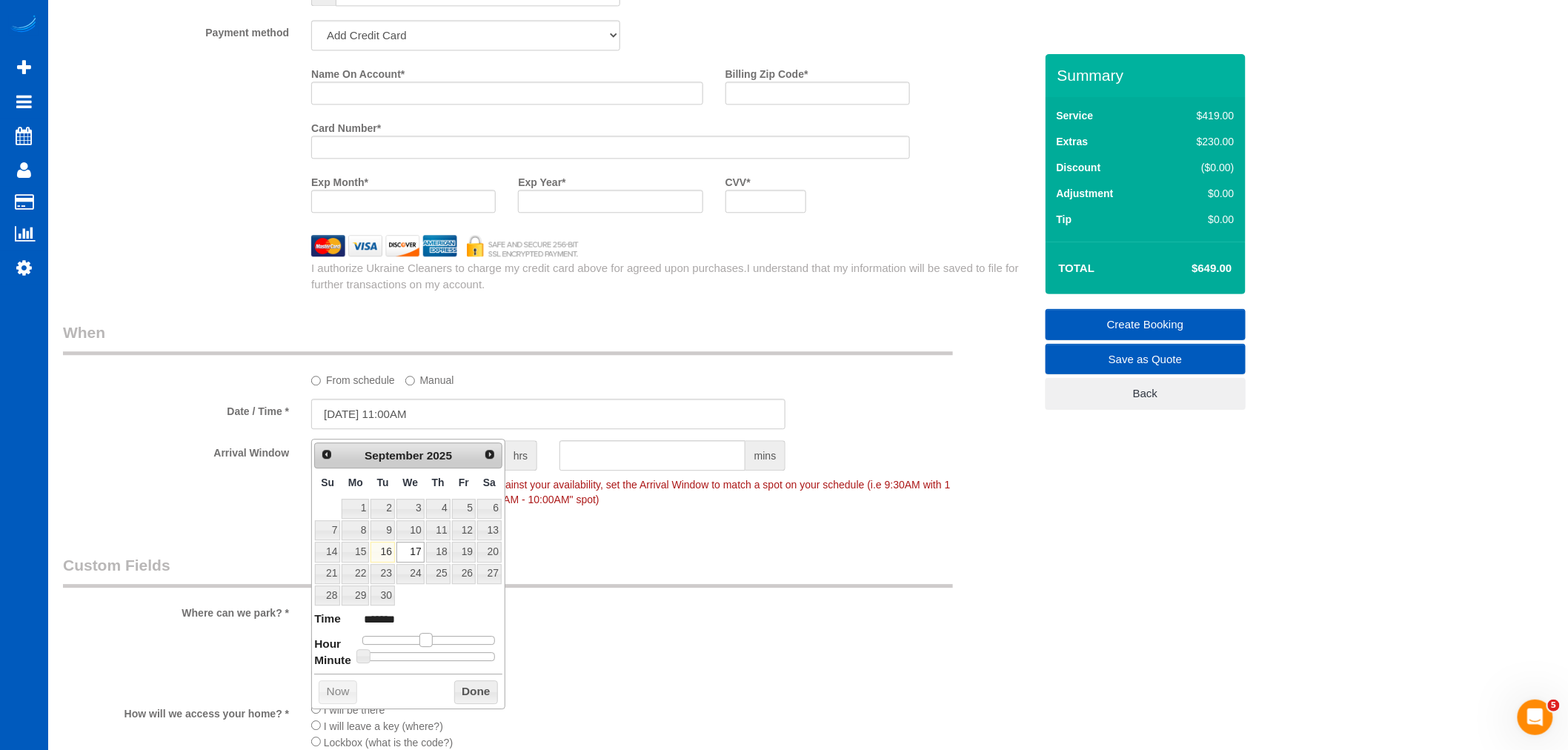
type input "[DATE] 12:00PM"
type input "*******"
type input "[DATE] 1:00PM"
type input "******"
type input "[DATE] 12:00PM"
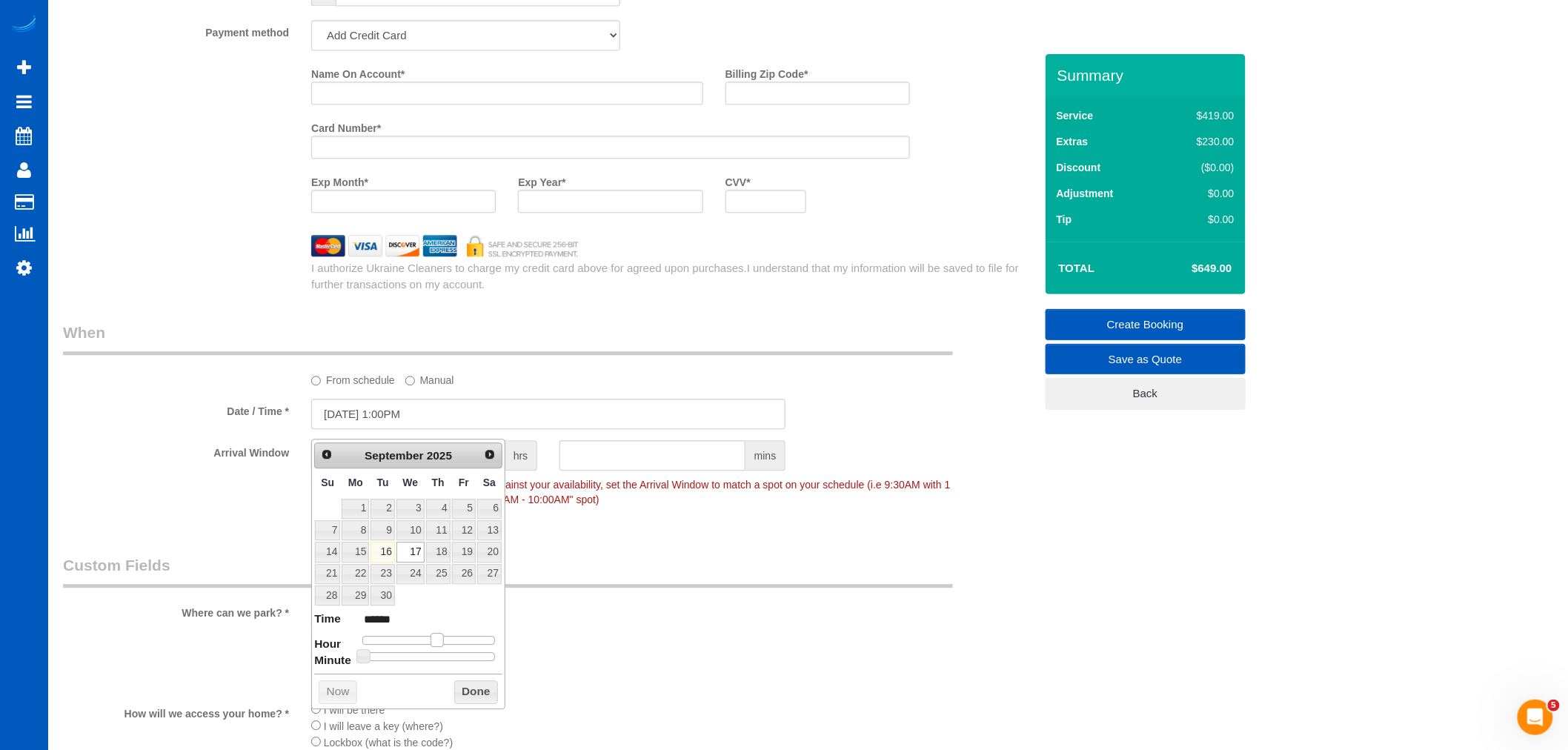
type input "*******"
drag, startPoint x: 428, startPoint y: 636, endPoint x: 435, endPoint y: 647, distance: 13.0
click at [435, 647] on dl "Time ******* Hour Minute Second Millisecond Microsecond Time Zone ***** ***** *…" at bounding box center [408, 636] width 188 height 51
type input "[DATE] 12:05PM"
type input "*******"
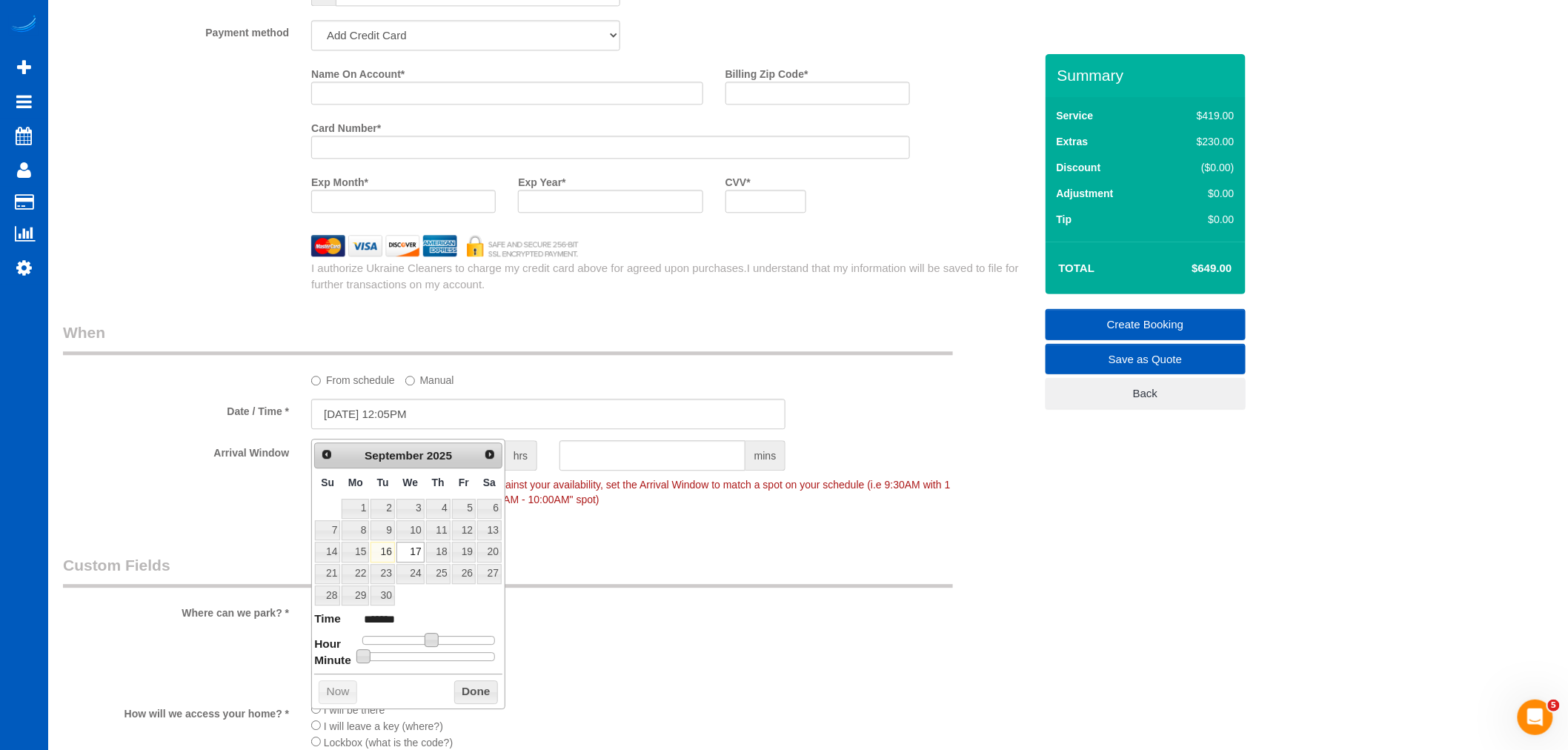
type input "[DATE] 12:10PM"
type input "*******"
type input "[DATE] 12:15PM"
type input "*******"
type input "[DATE] 12:20PM"
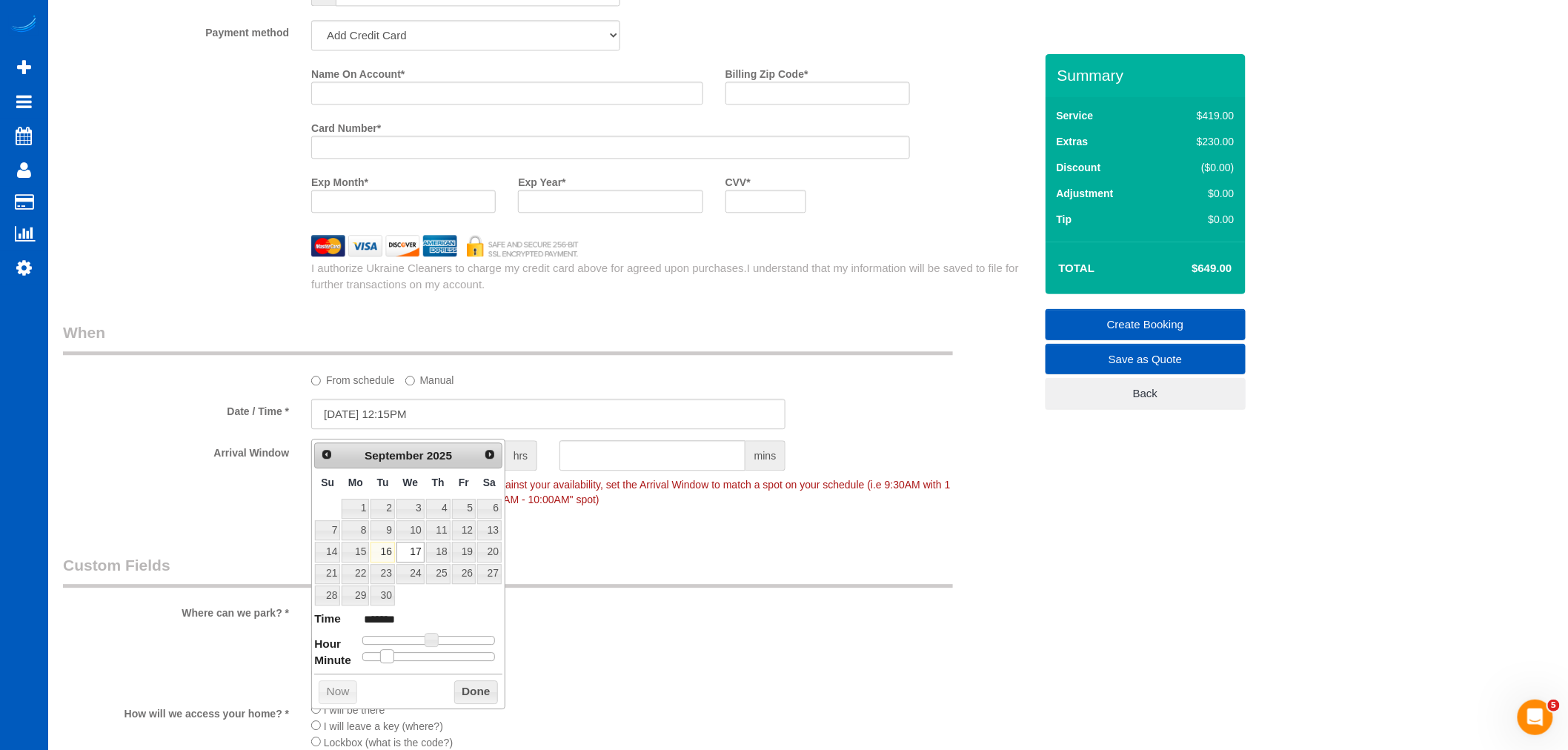
type input "*******"
type input "[DATE] 12:25PM"
type input "*******"
type input "[DATE] 12:30PM"
type input "*******"
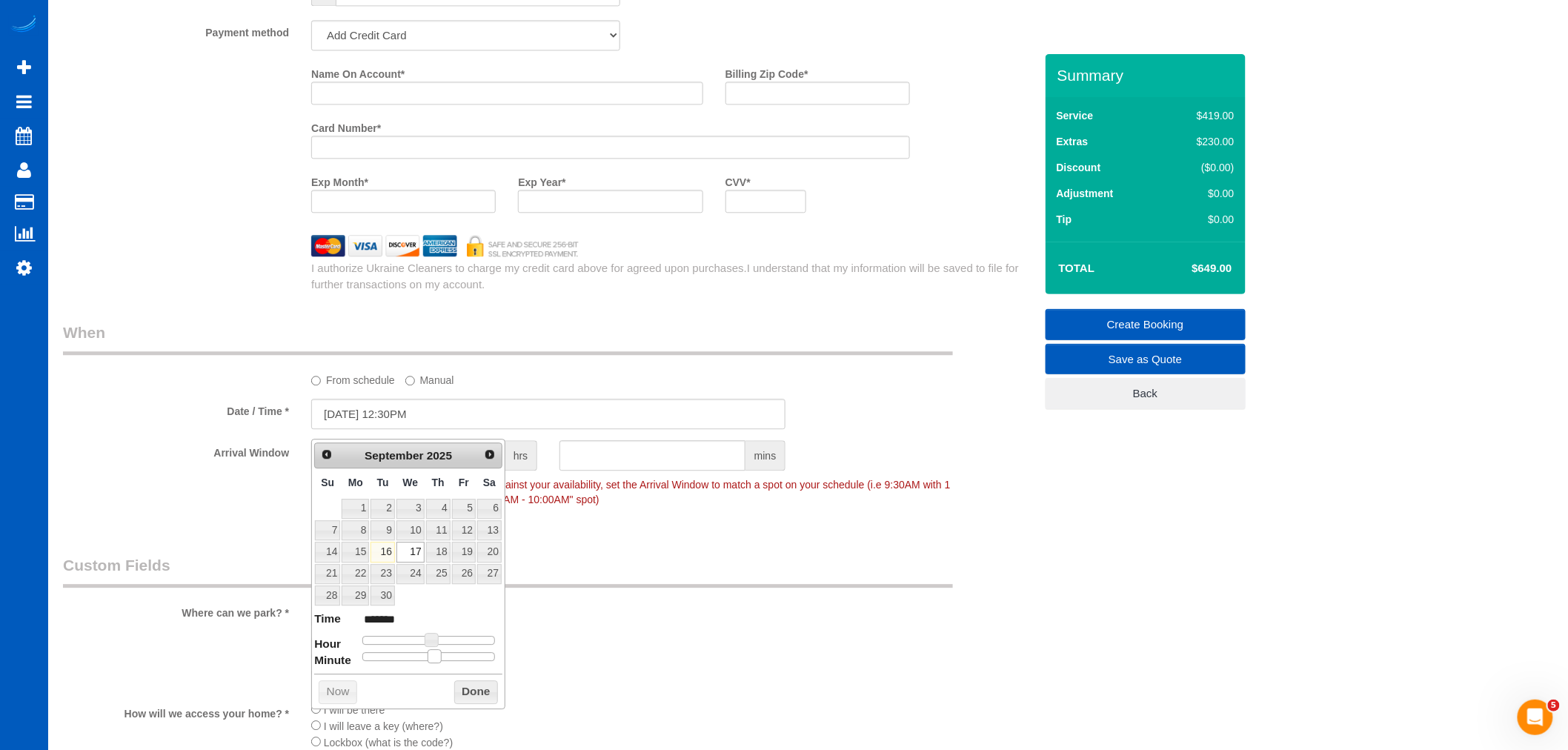
drag, startPoint x: 368, startPoint y: 660, endPoint x: 436, endPoint y: 656, distance: 68.1
click at [436, 656] on span at bounding box center [434, 656] width 13 height 13
click at [454, 692] on button "Done" at bounding box center [475, 692] width 44 height 23
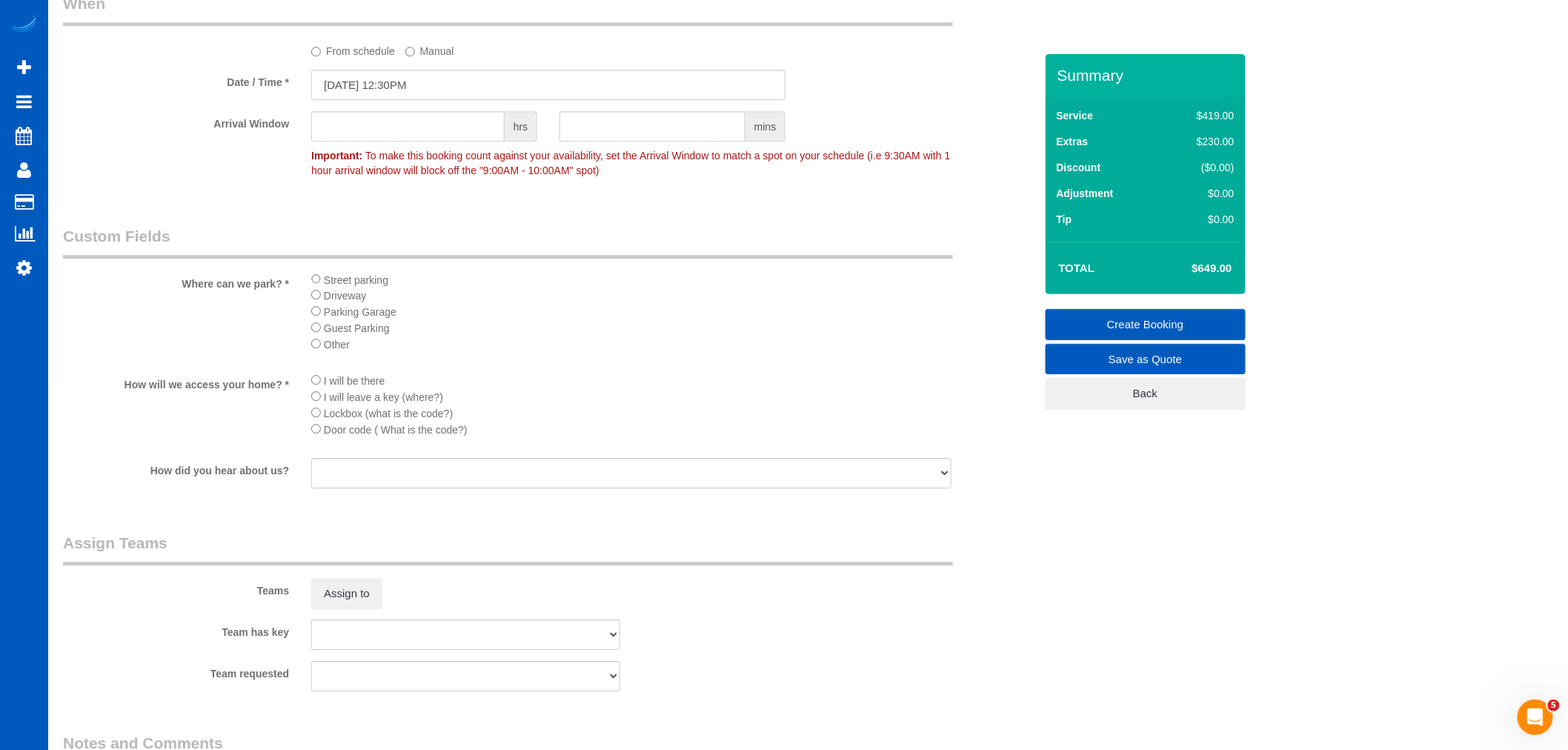
scroll to position [1729, 0]
click at [317, 287] on li "Street parking" at bounding box center [632, 279] width 640 height 16
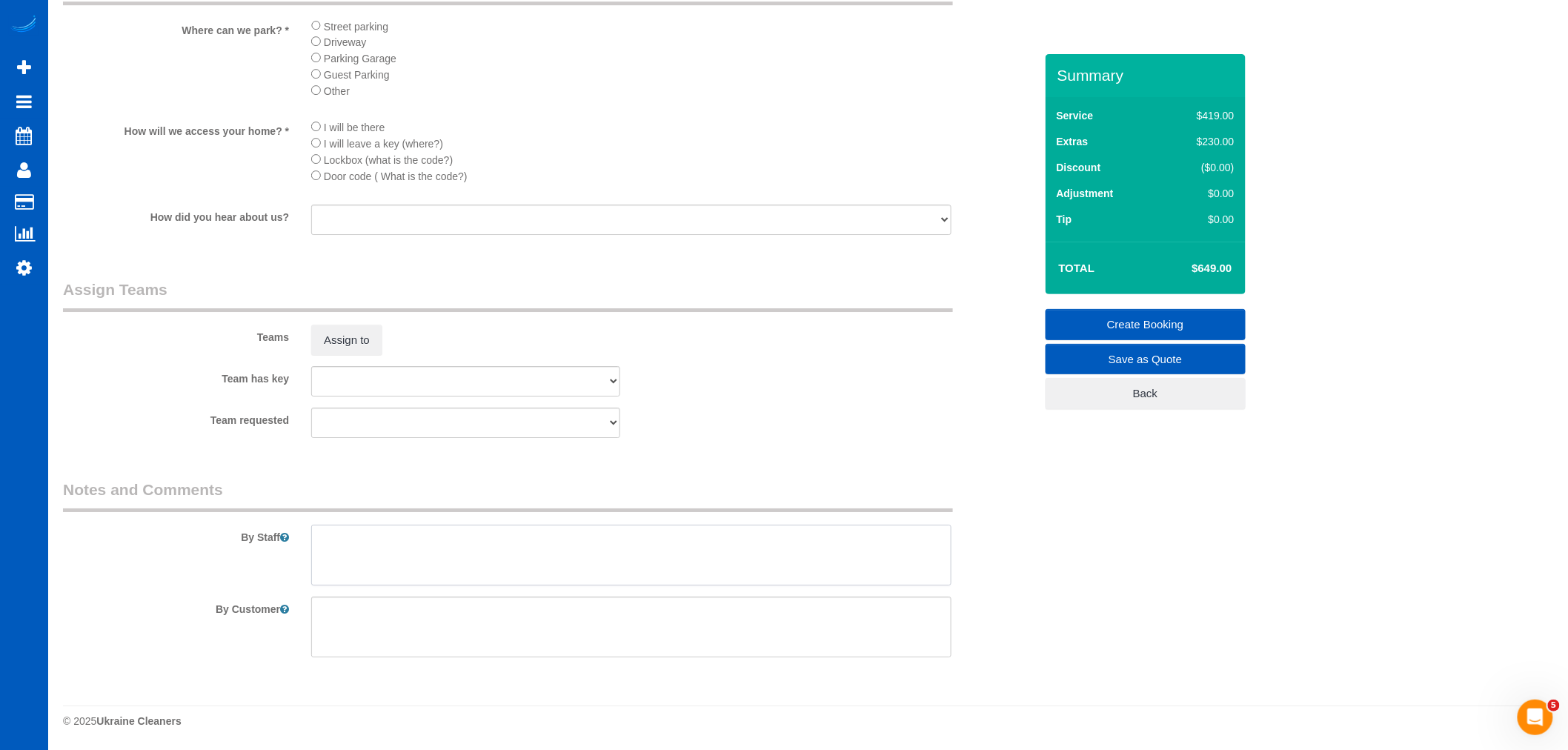
click at [336, 538] on textarea at bounding box center [632, 555] width 640 height 61
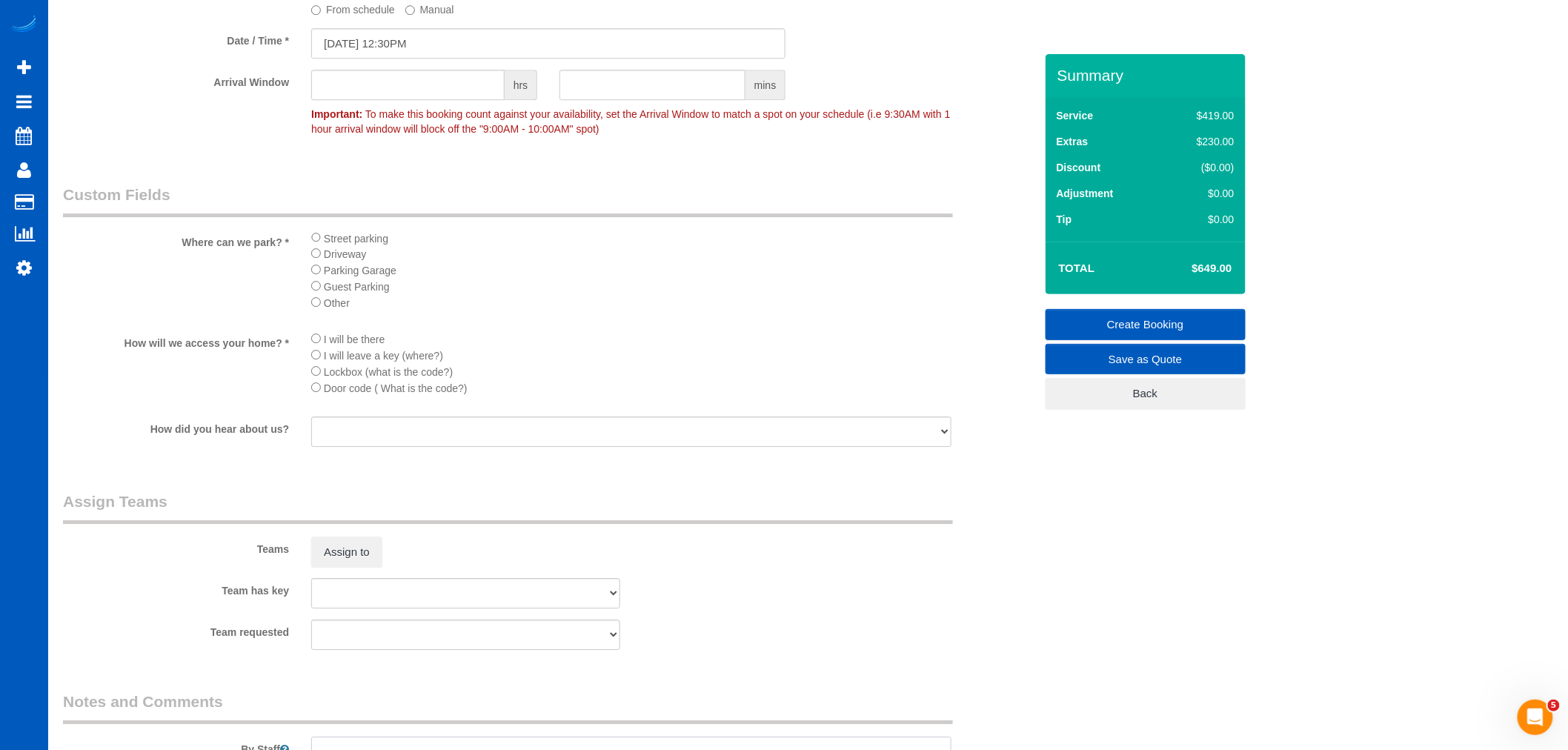
scroll to position [1975, 0]
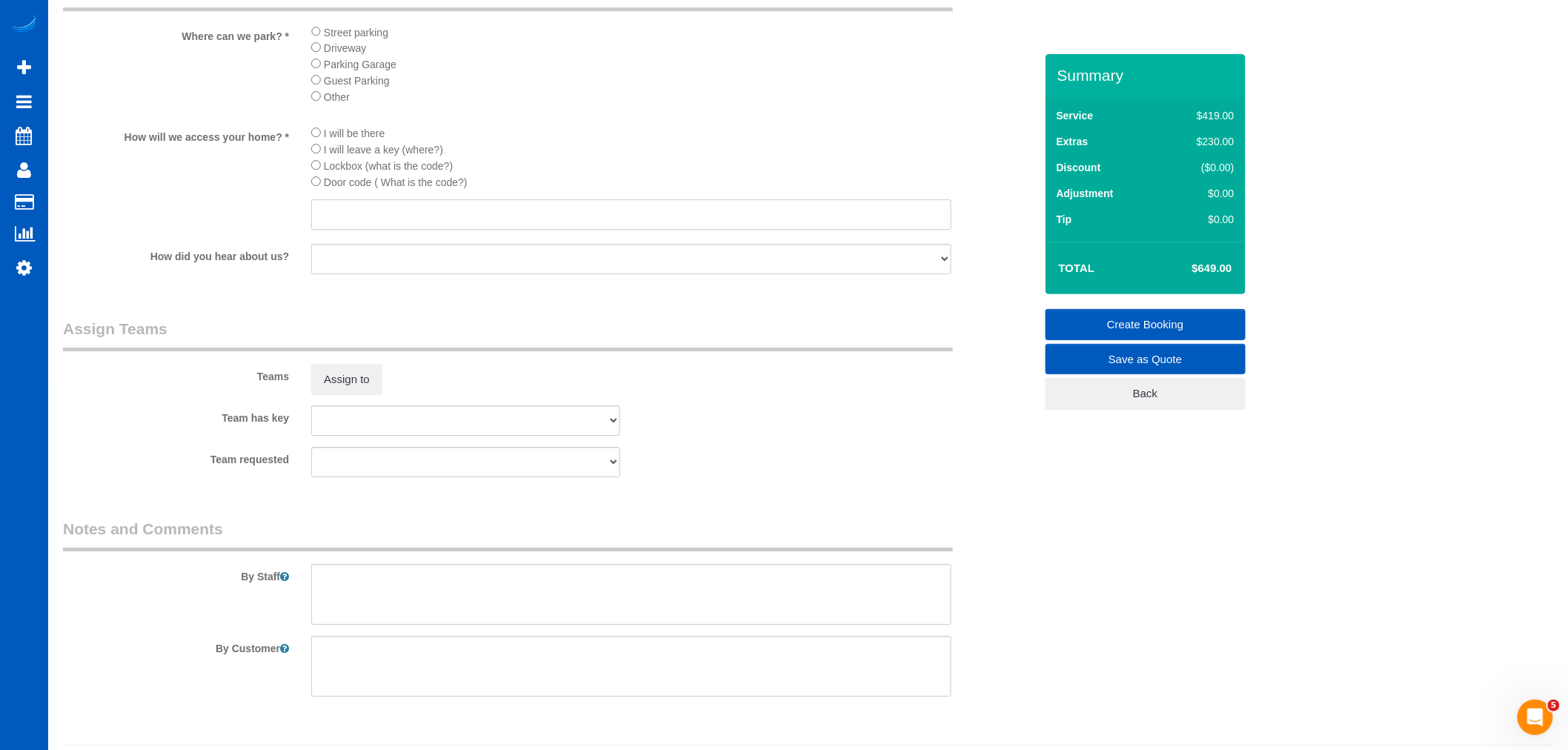
click at [368, 230] on input "text" at bounding box center [632, 214] width 640 height 31
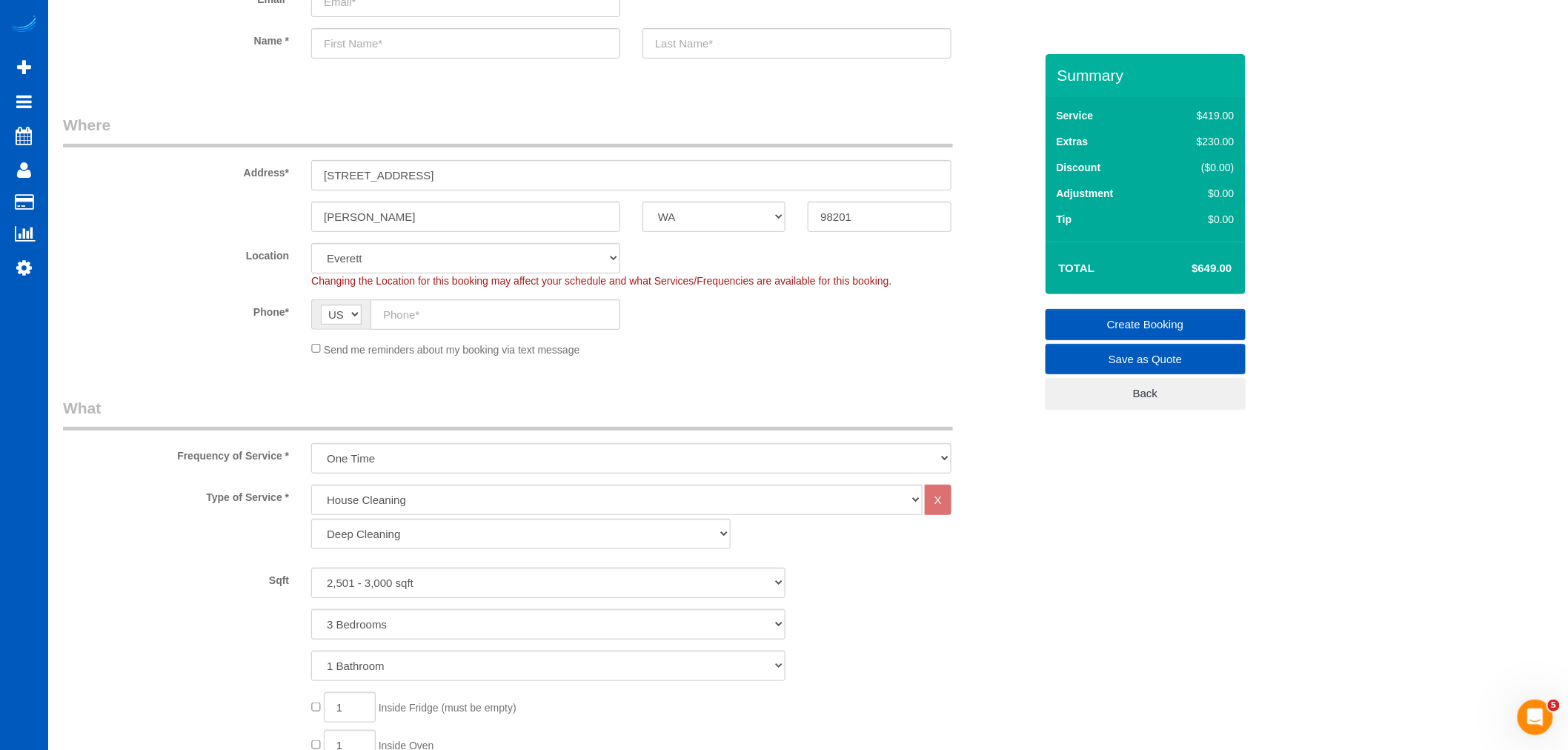
scroll to position [0, 0]
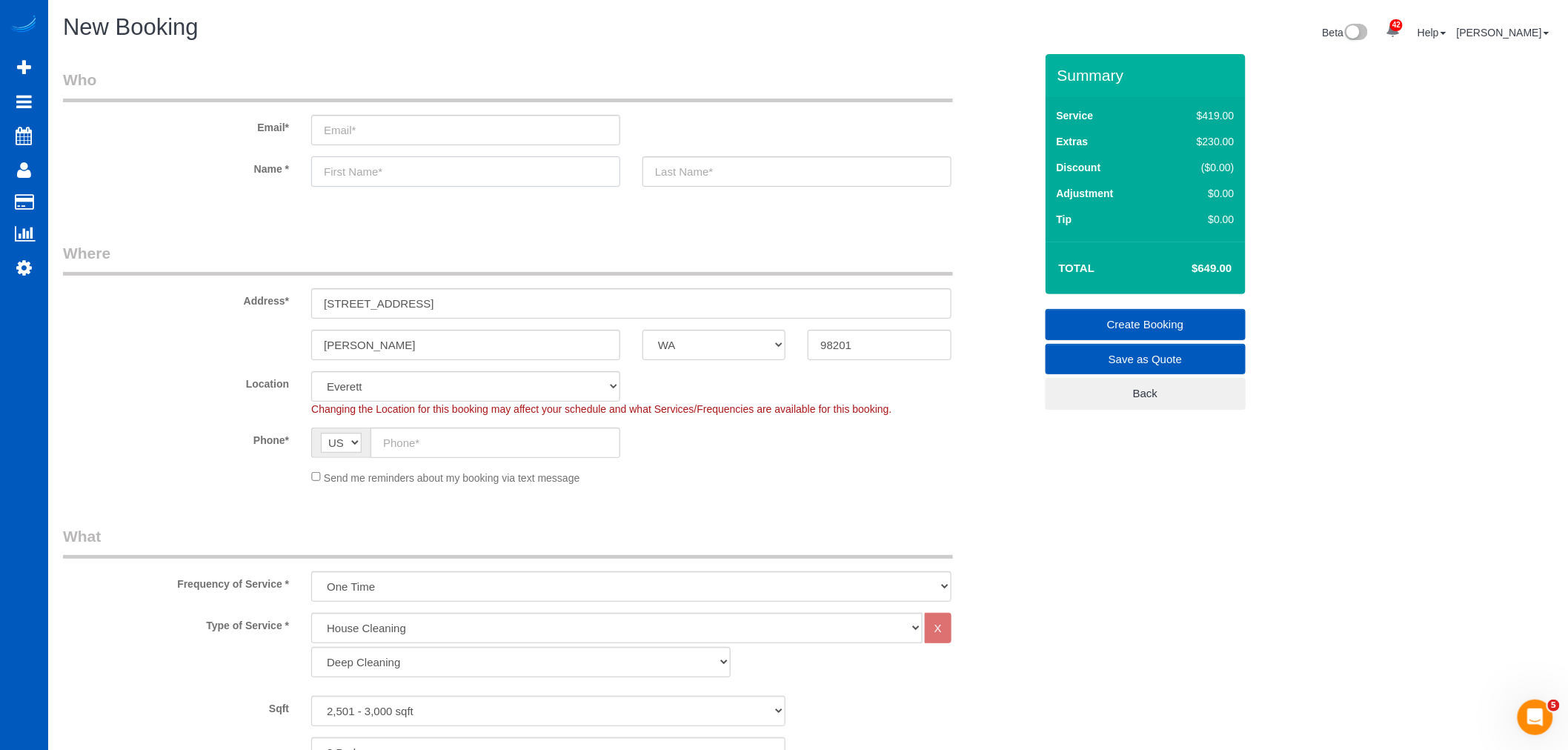
click at [381, 177] on input "text" at bounding box center [466, 171] width 309 height 31
type input "[PERSON_NAME]"
click at [736, 169] on input "text" at bounding box center [797, 171] width 309 height 31
click at [689, 180] on input "text" at bounding box center [797, 171] width 309 height 31
click at [416, 462] on sui-booking-location "Location [GEOGRAPHIC_DATA] [GEOGRAPHIC_DATA] [GEOGRAPHIC_DATA] [GEOGRAPHIC_DATA…" at bounding box center [548, 428] width 971 height 114
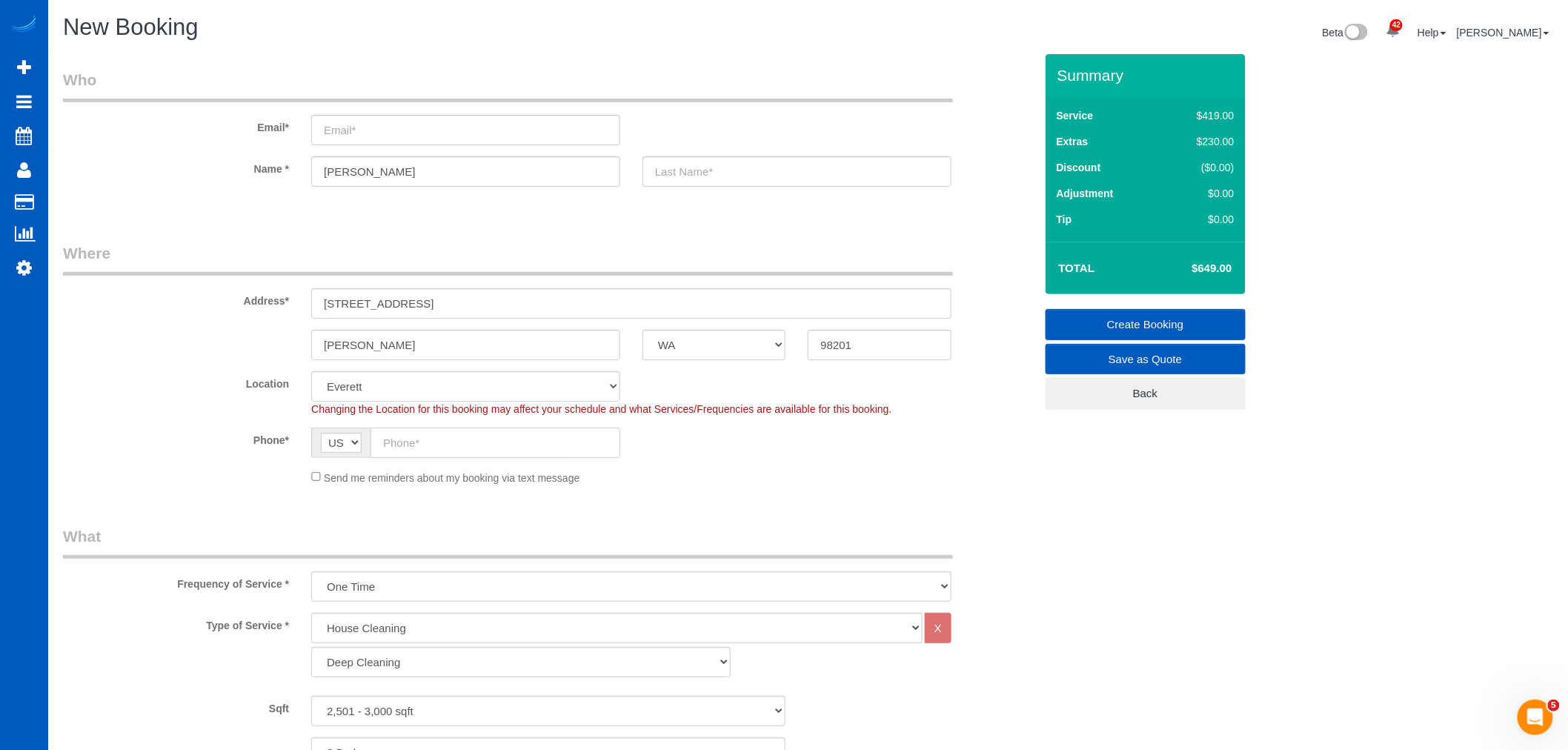
click at [416, 454] on input "text" at bounding box center [495, 443] width 249 height 31
type input "[PHONE_NUMBER]"
click at [719, 178] on input "text" at bounding box center [797, 171] width 309 height 31
type input "[PERSON_NAME]"
click at [369, 130] on input "email" at bounding box center [466, 130] width 309 height 31
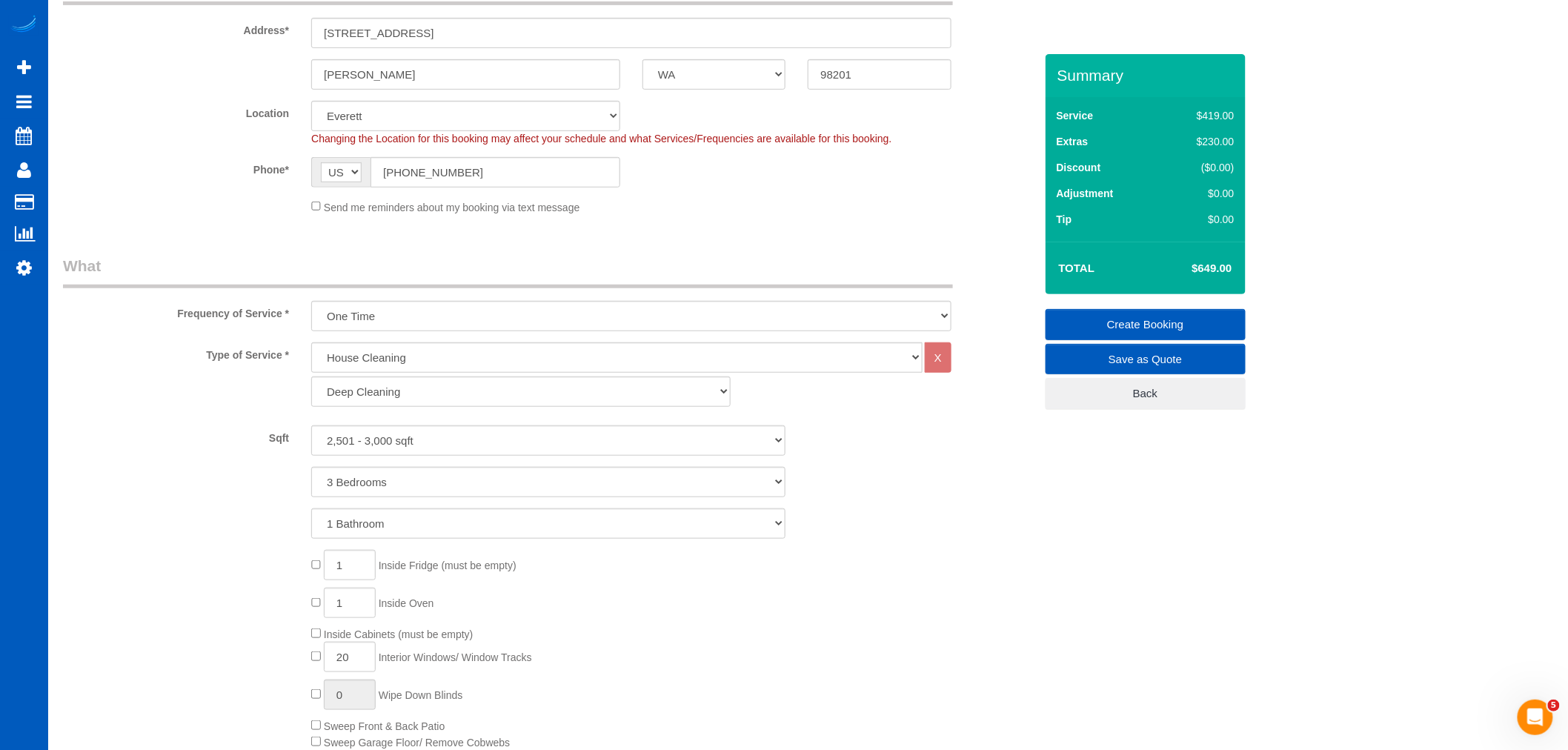
scroll to position [329, 0]
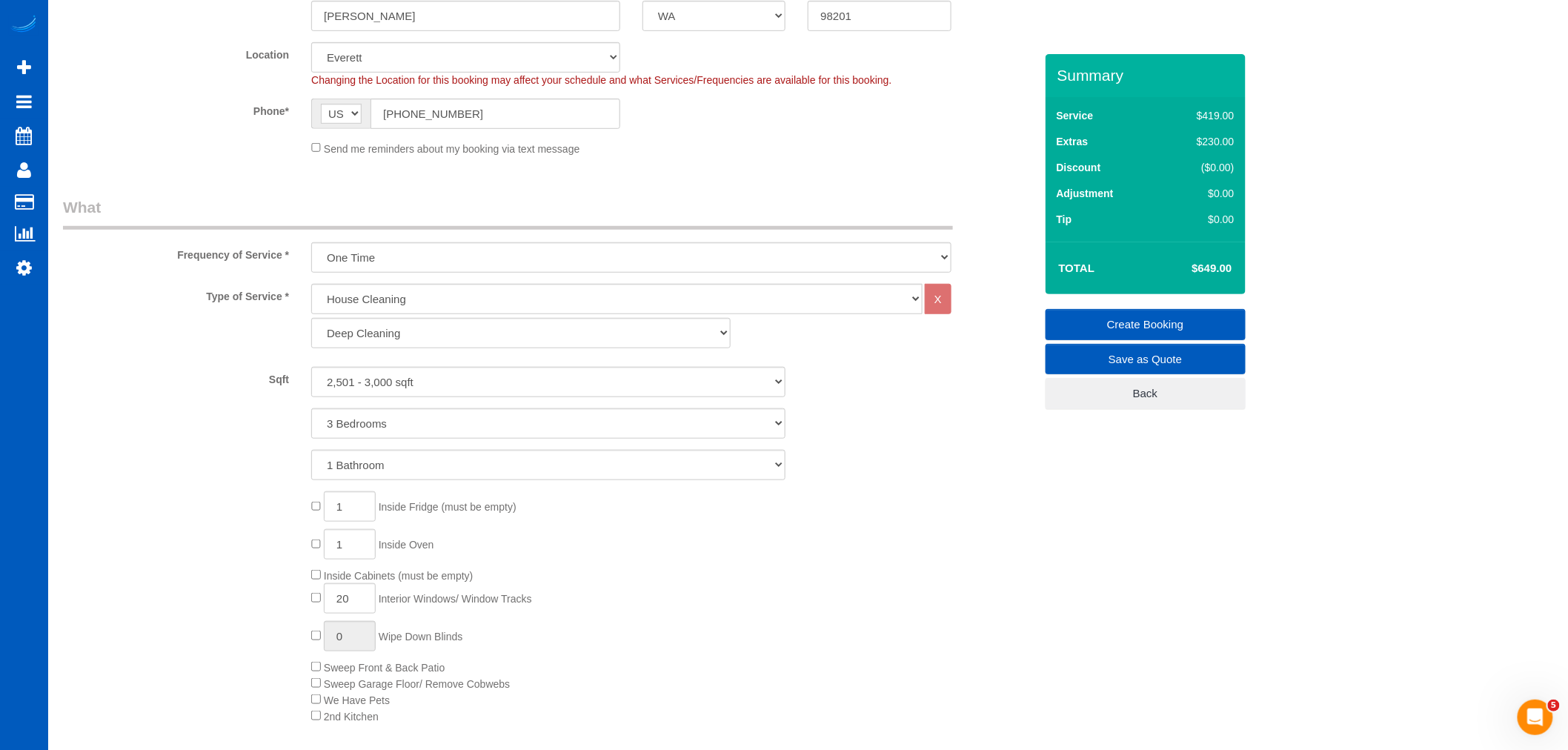
type input "[EMAIL_ADDRESS][DOMAIN_NAME]"
click at [324, 145] on span "Send me reminders about my booking via text message" at bounding box center [452, 148] width 257 height 12
drag, startPoint x: 499, startPoint y: 116, endPoint x: 367, endPoint y: 92, distance: 134.2
click at [367, 92] on sui-booking-location "Location [GEOGRAPHIC_DATA] [GEOGRAPHIC_DATA] [GEOGRAPHIC_DATA] [GEOGRAPHIC_DATA…" at bounding box center [548, 99] width 971 height 114
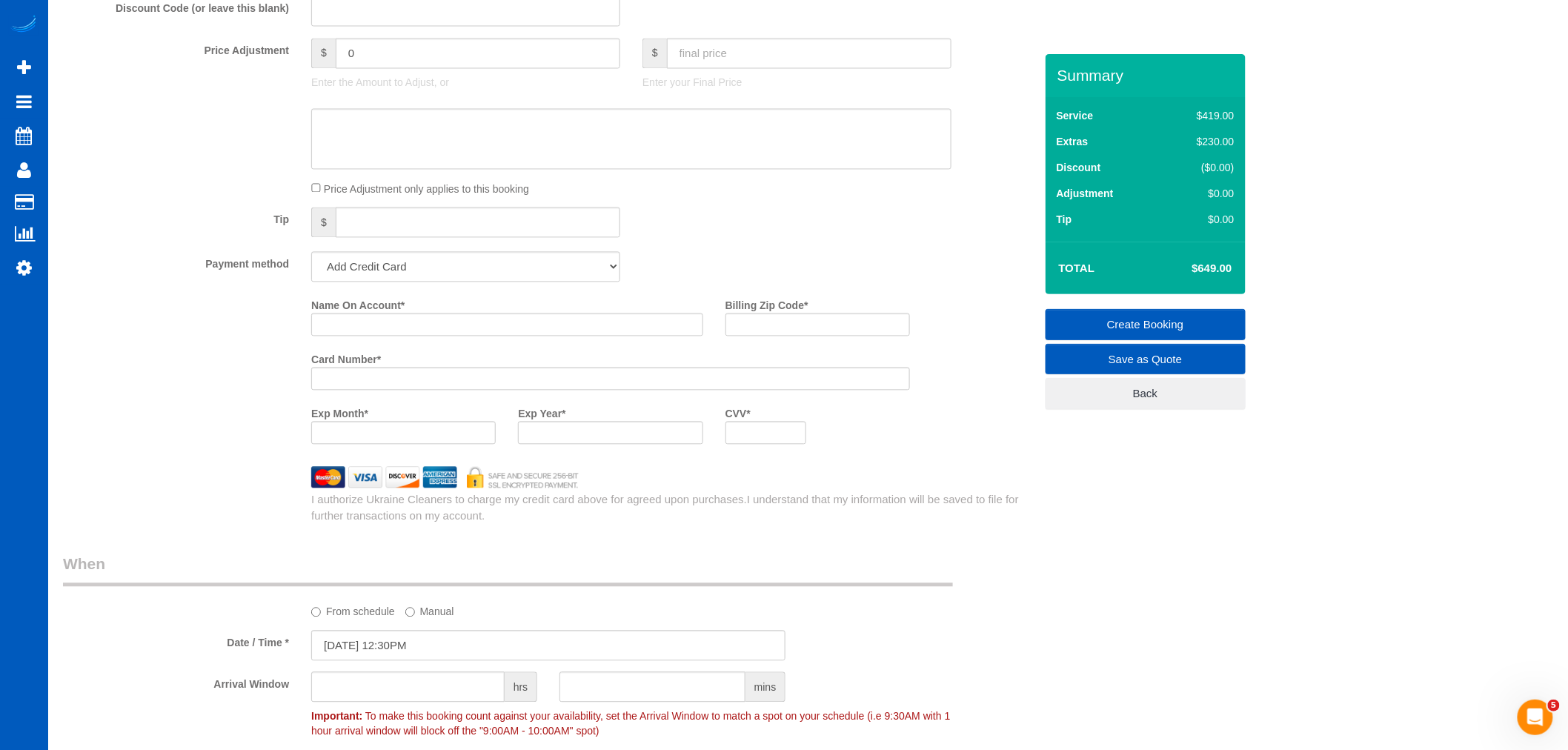
scroll to position [1153, 0]
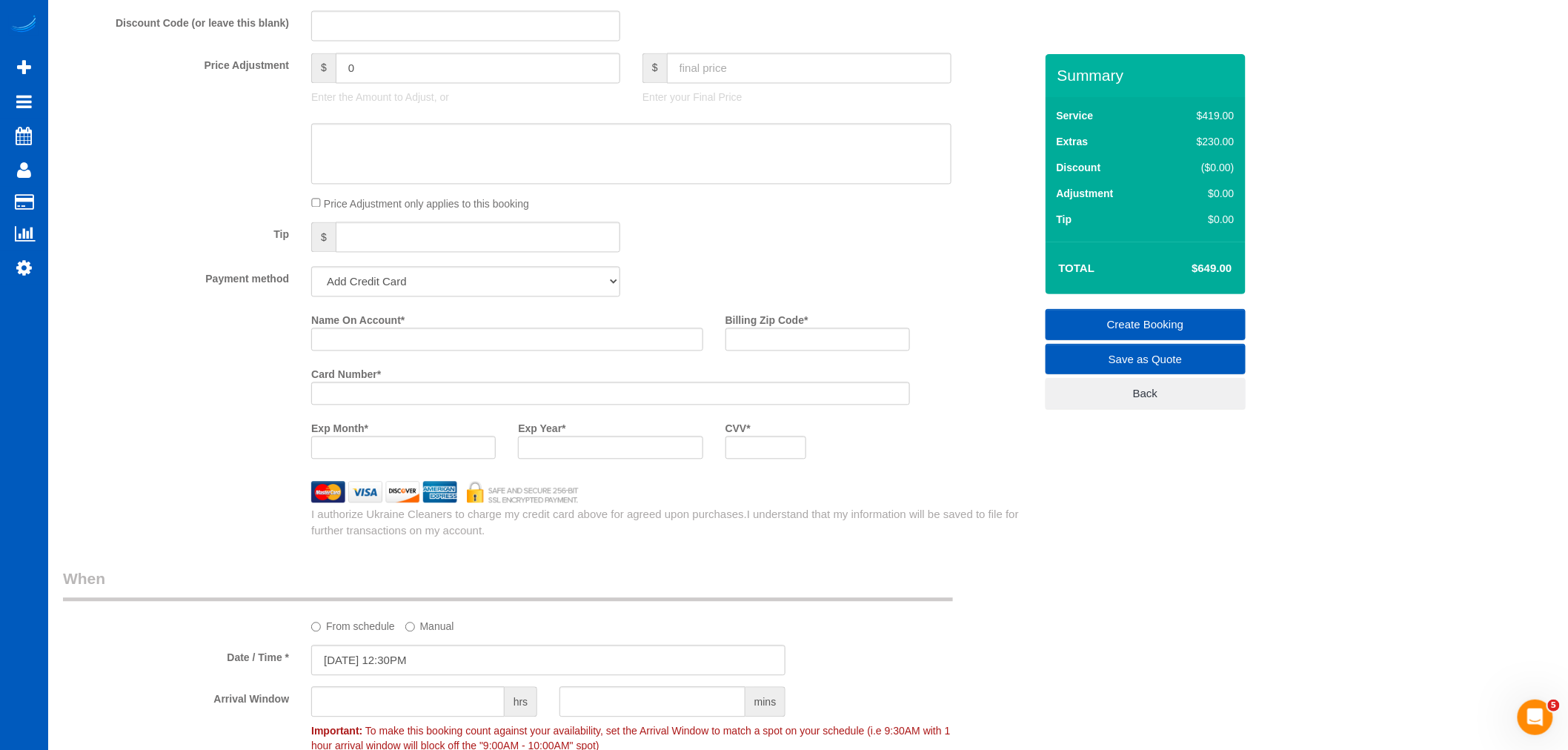
type input "[PHONE_NUMBER]"
click at [400, 352] on input "Name On Account *" at bounding box center [507, 340] width 392 height 23
click at [581, 435] on div "Exp Year *" at bounding box center [610, 438] width 206 height 43
click at [580, 447] on div at bounding box center [610, 449] width 185 height 23
click at [580, 449] on div at bounding box center [610, 449] width 185 height 23
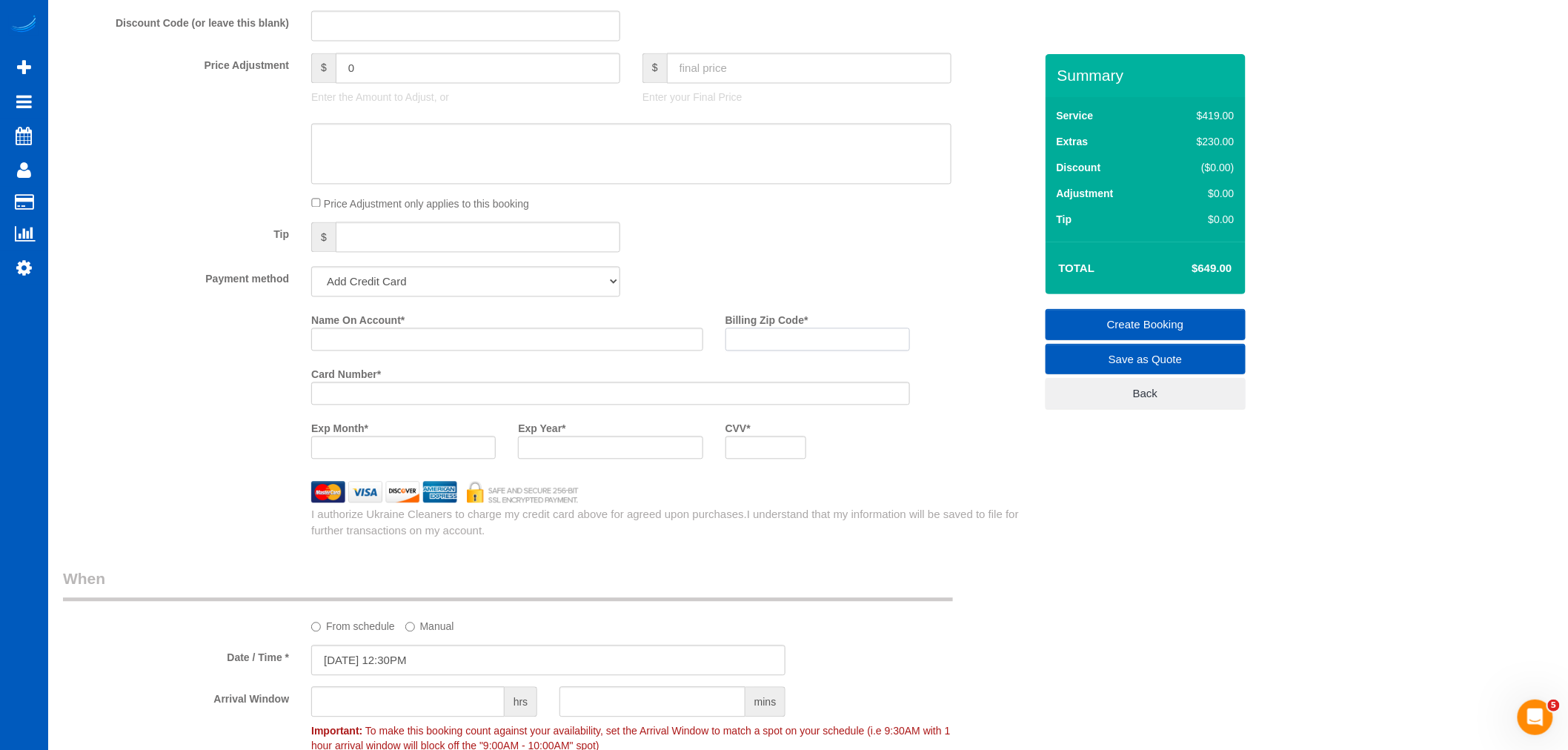
click at [780, 352] on input "Billing Zip Code *" at bounding box center [818, 340] width 185 height 23
type input "98942"
click at [425, 350] on input "Name On Account *" at bounding box center [507, 340] width 392 height 23
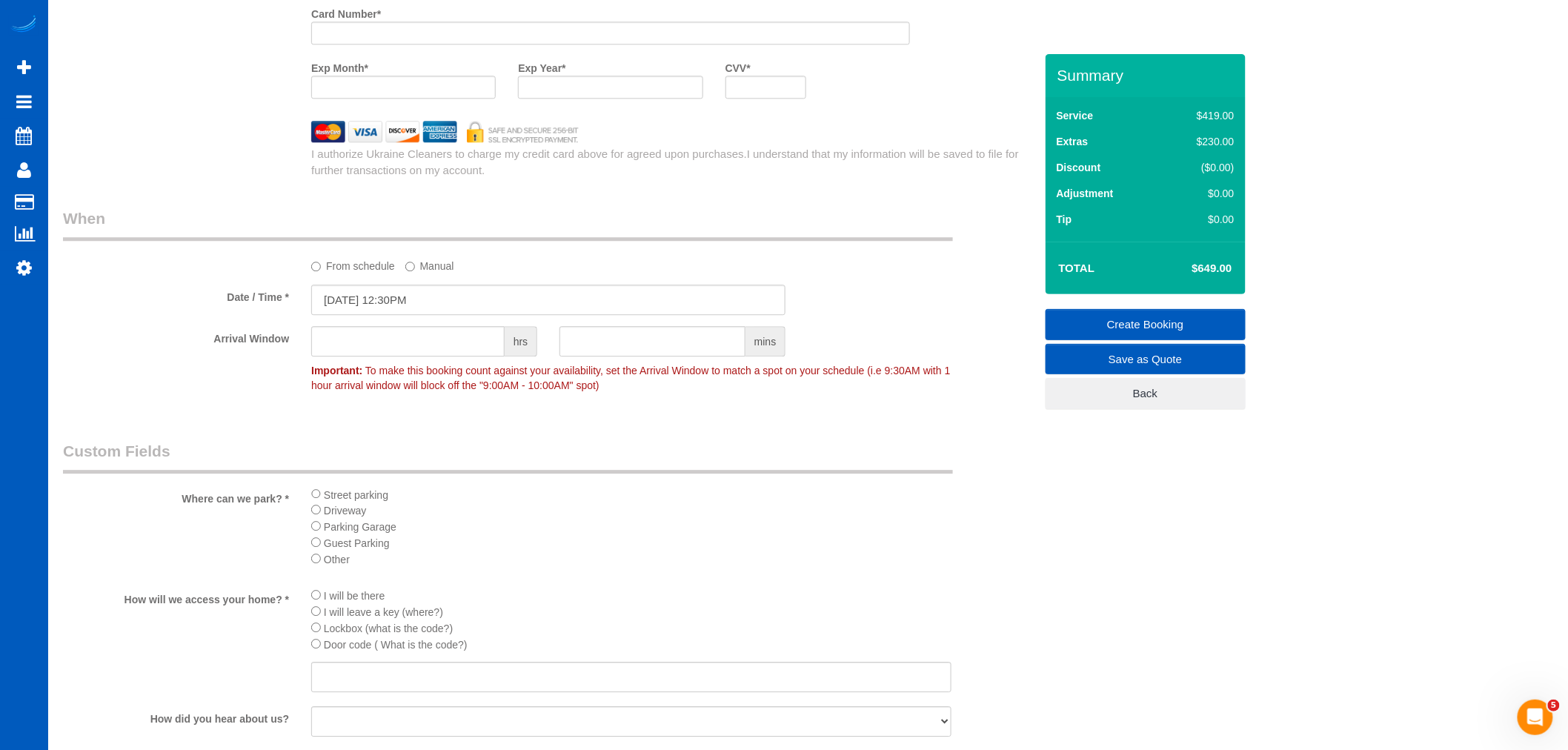
scroll to position [1565, 0]
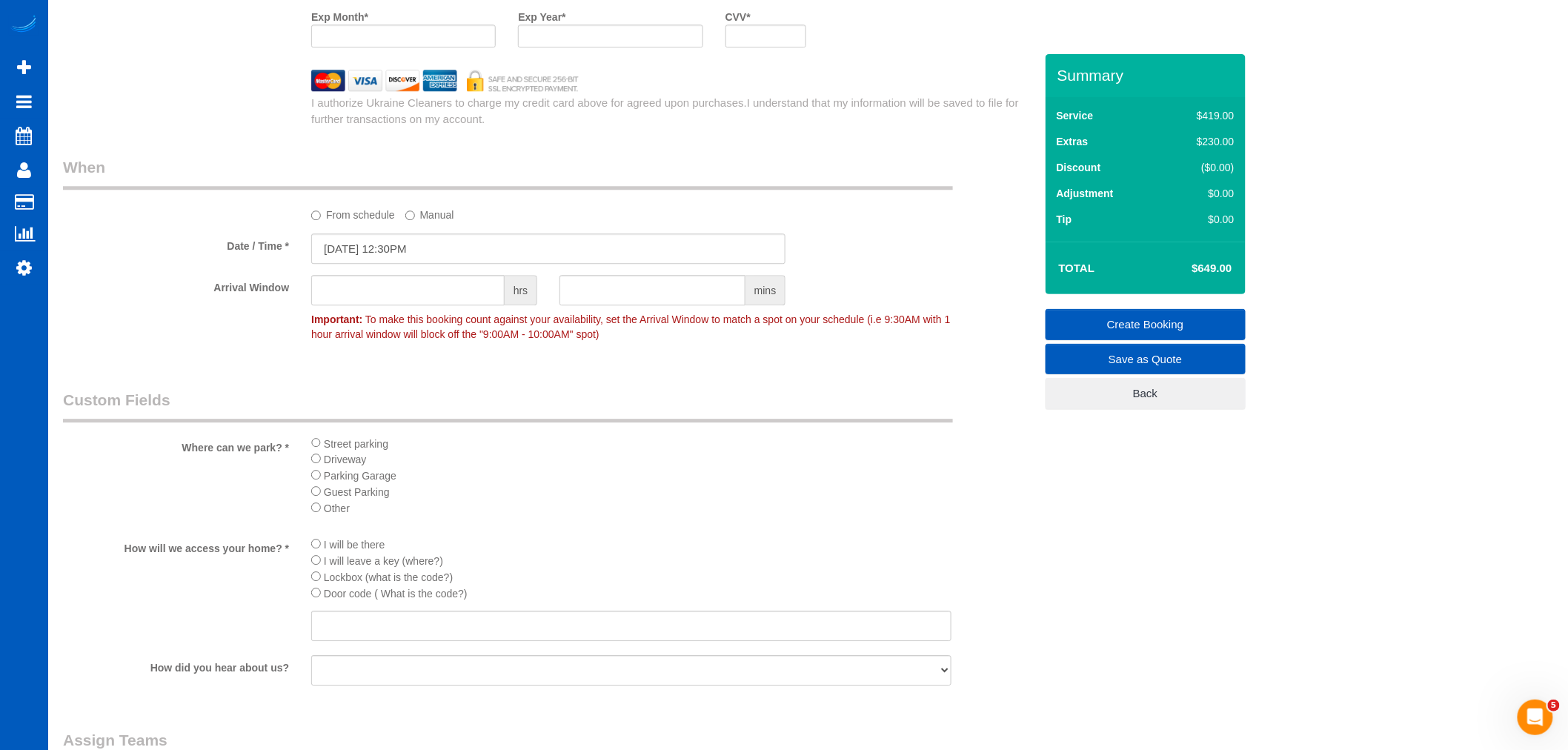
type input "[PERSON_NAME]"
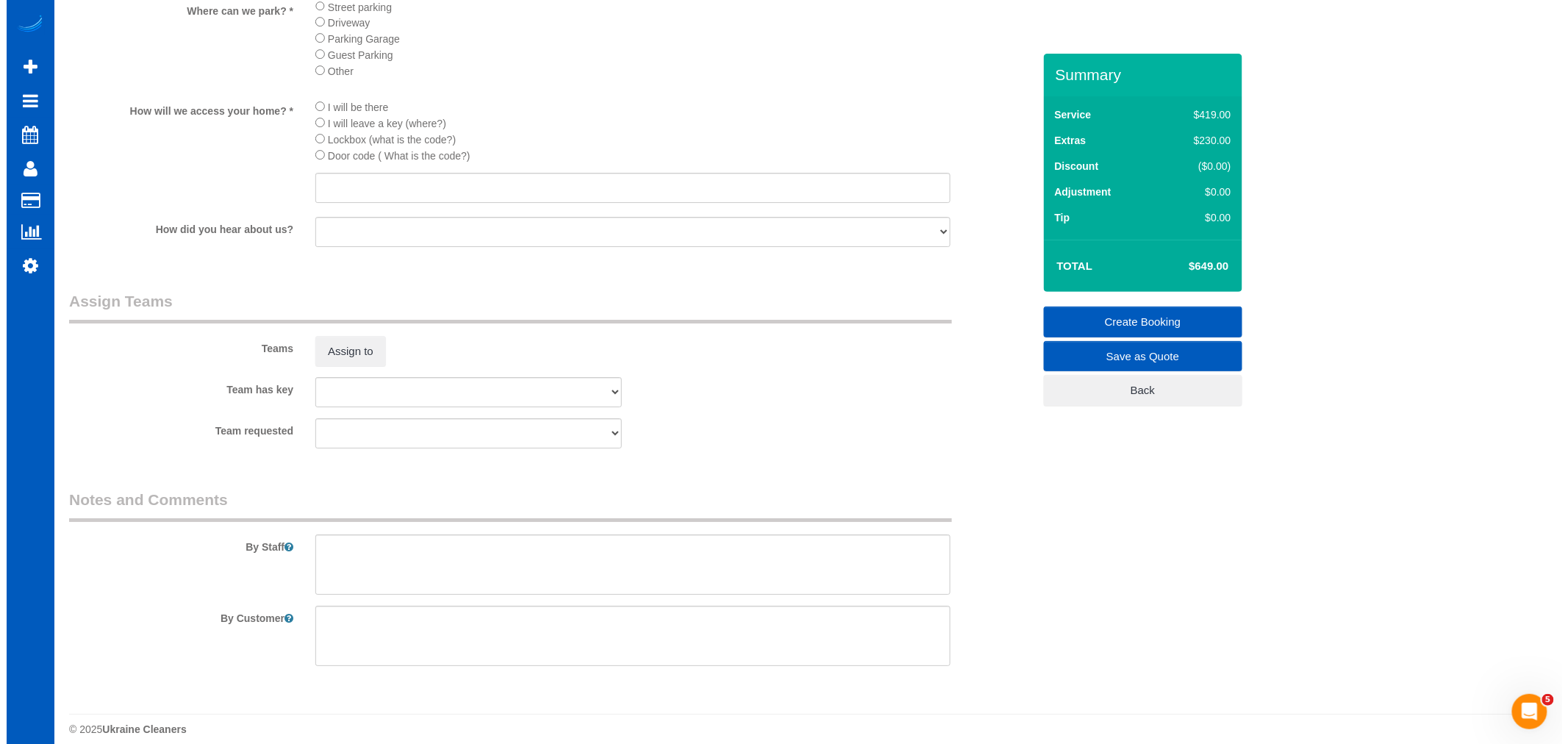
scroll to position [2018, 0]
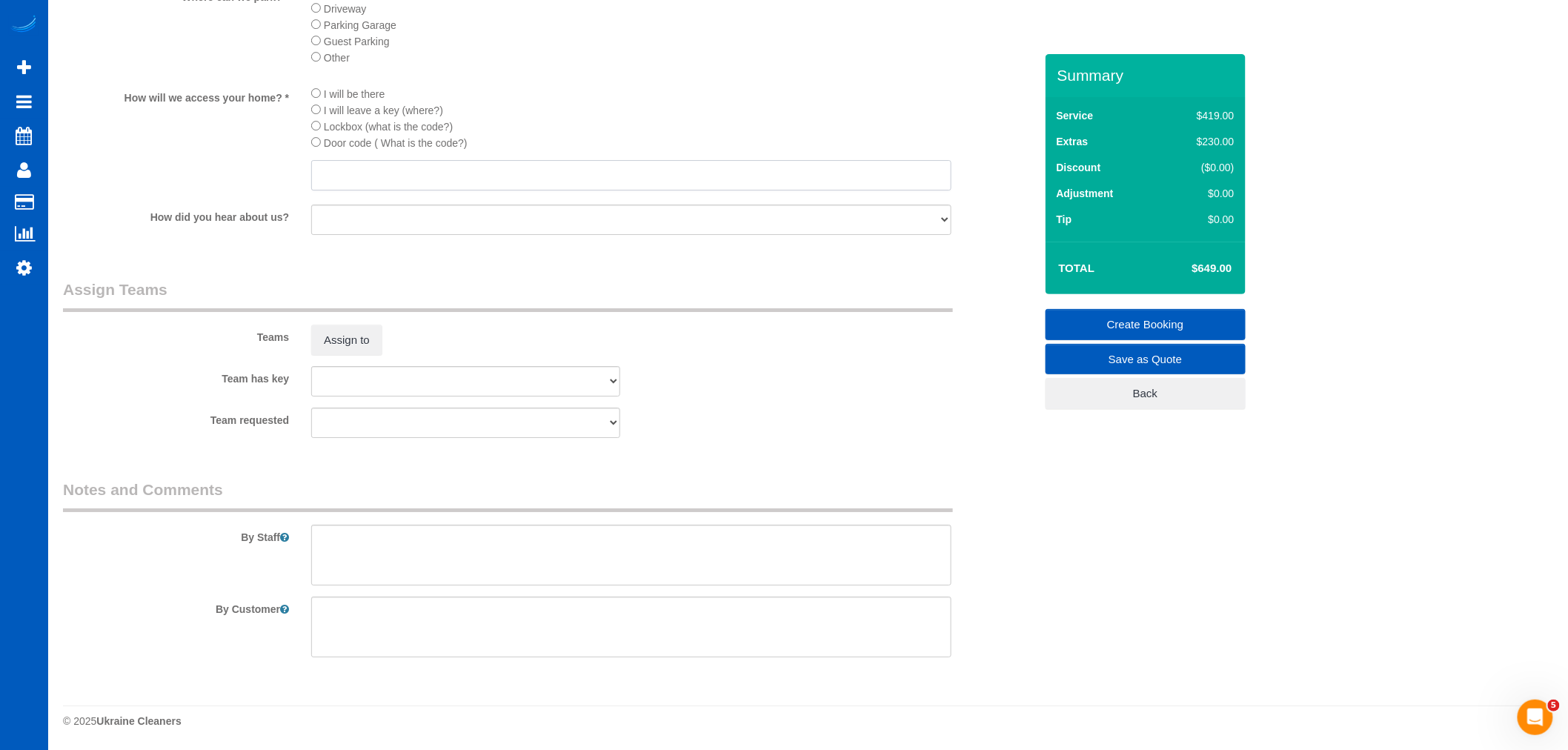
click at [358, 187] on input "text" at bounding box center [632, 175] width 640 height 31
type input "Tbd"
click at [325, 325] on button "Assign to" at bounding box center [346, 340] width 71 height 31
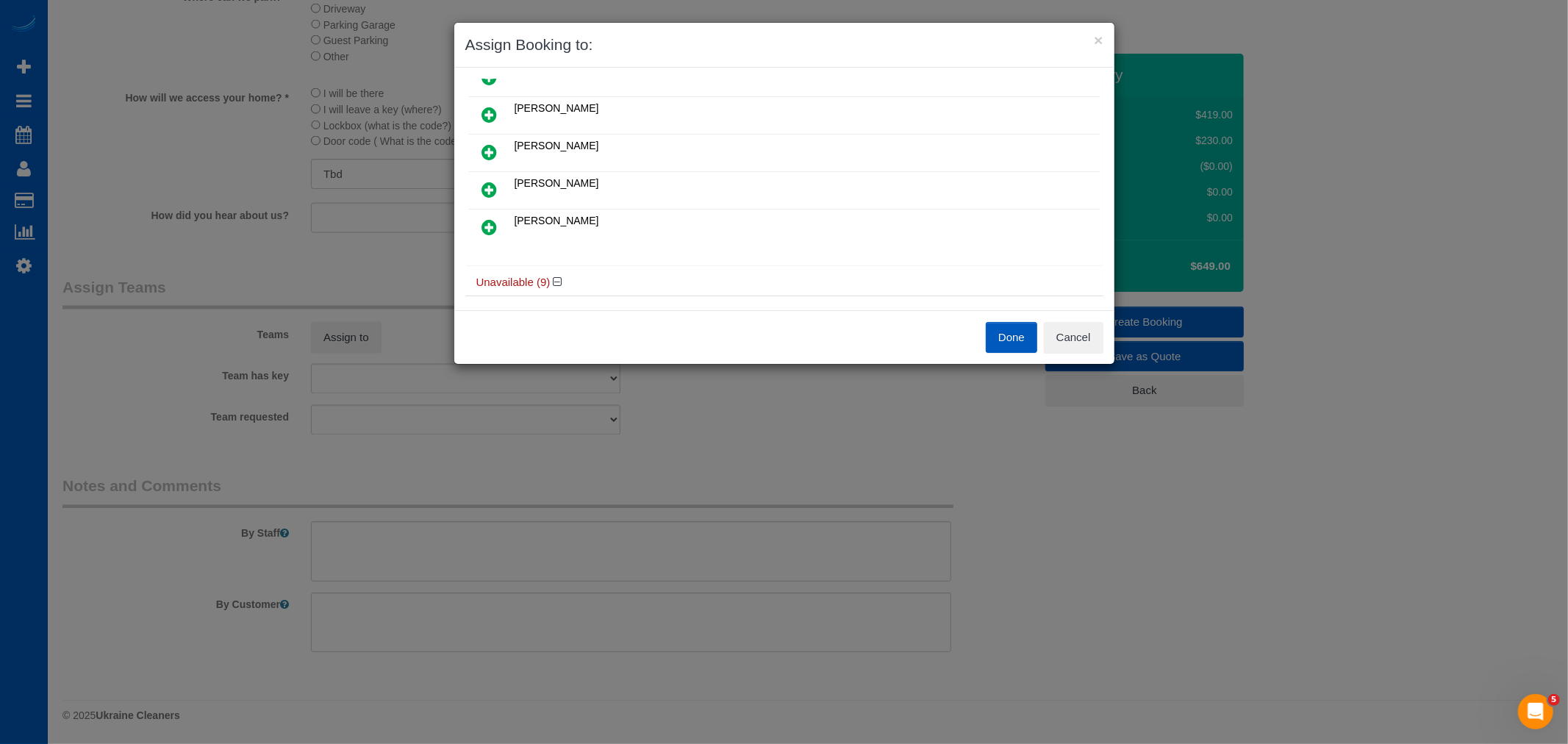
click at [489, 182] on icon at bounding box center [489, 190] width 15 height 18
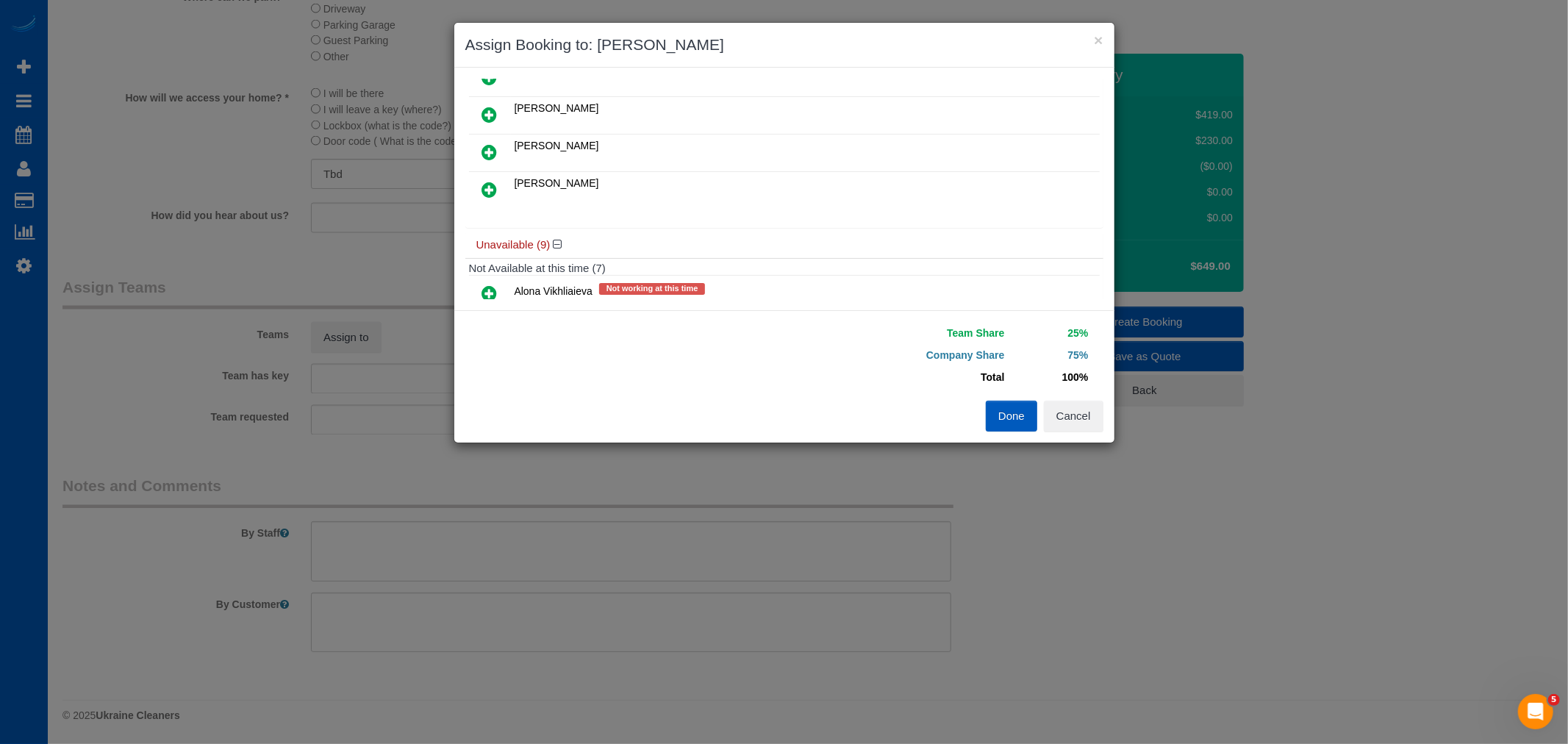
click at [488, 148] on icon at bounding box center [489, 152] width 15 height 18
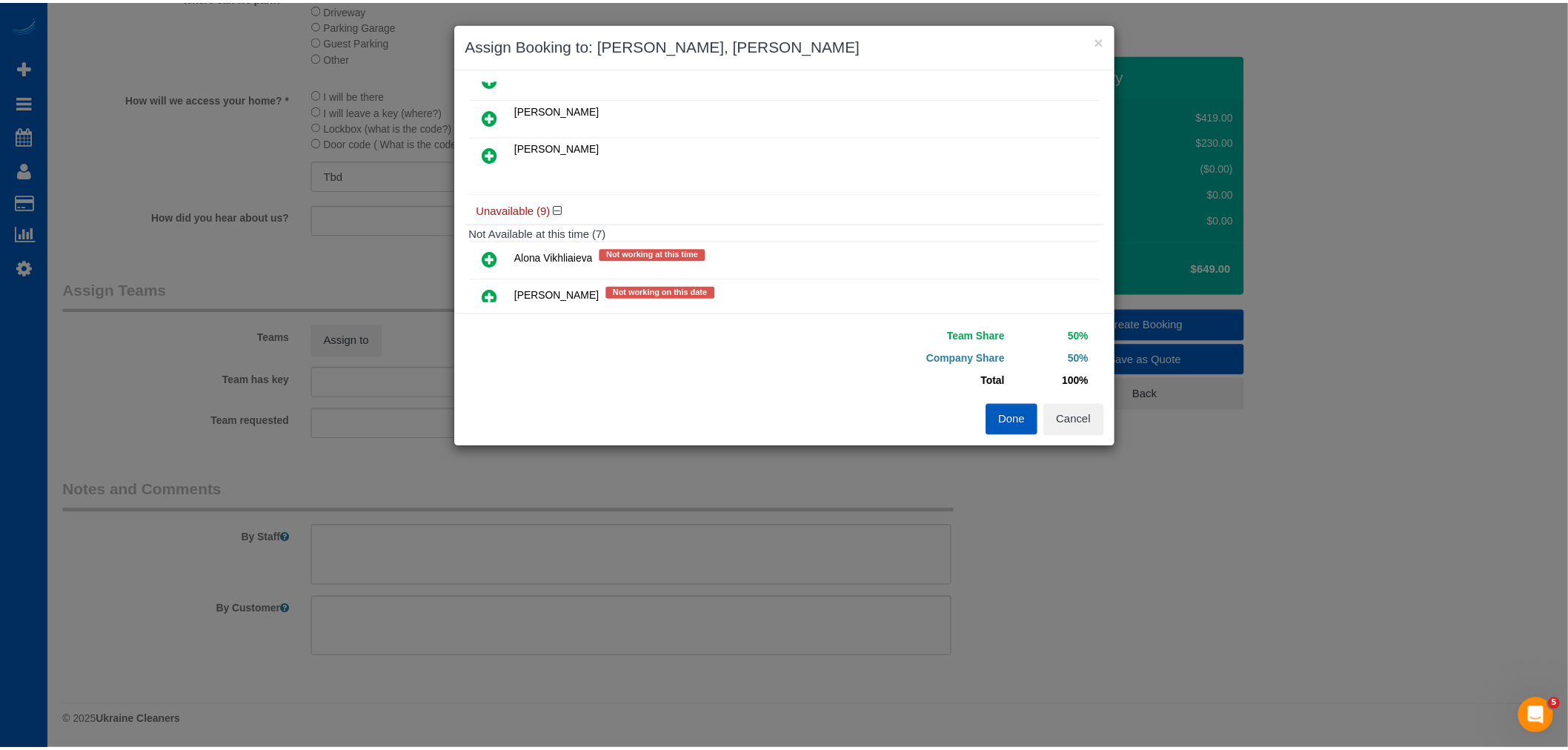
scroll to position [0, 0]
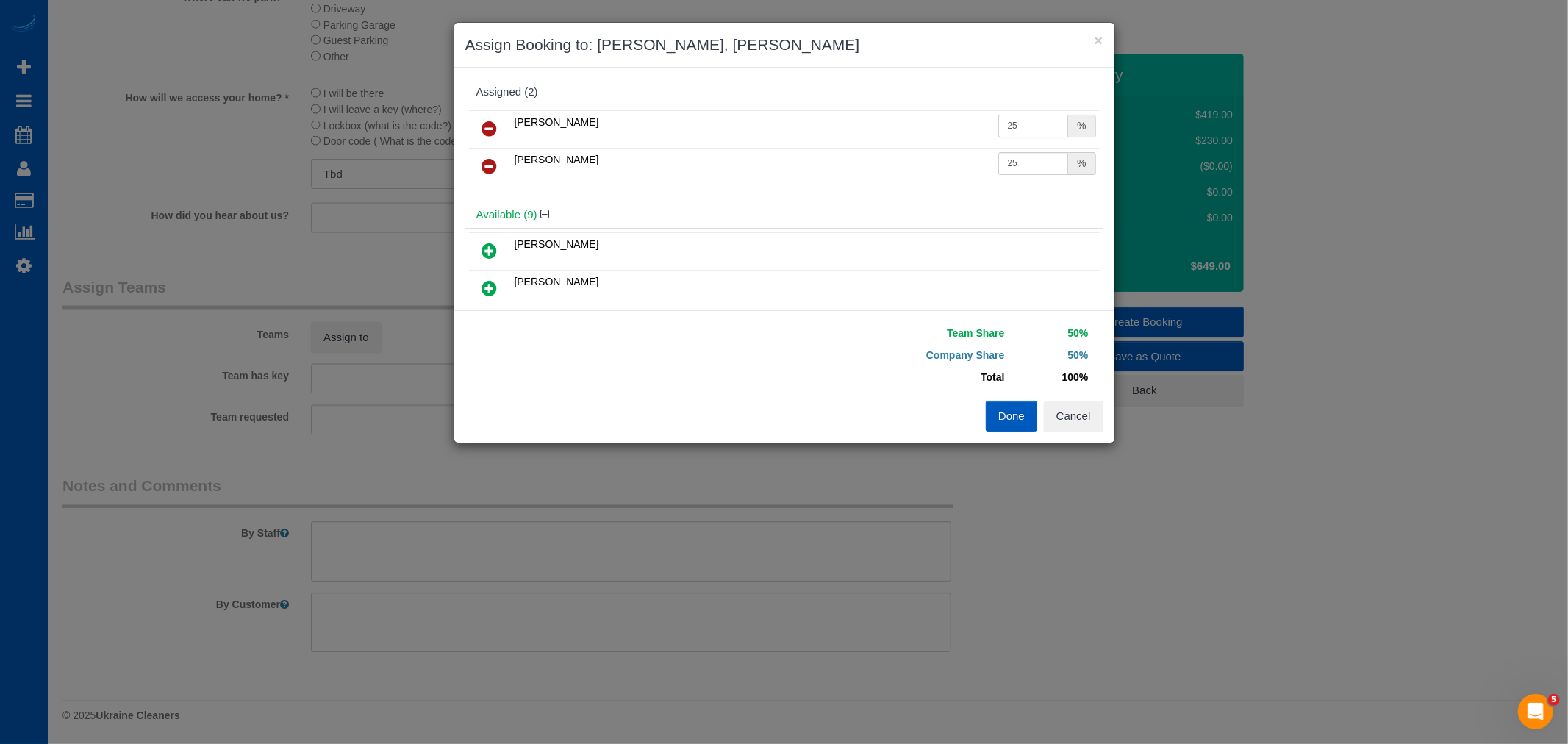
click at [1016, 133] on input "25" at bounding box center [1033, 126] width 70 height 23
drag, startPoint x: 1003, startPoint y: 130, endPoint x: 1026, endPoint y: 131, distance: 23.0
click at [1026, 131] on input "25" at bounding box center [1033, 126] width 70 height 23
type input "27"
drag, startPoint x: 1001, startPoint y: 166, endPoint x: 1063, endPoint y: 179, distance: 63.3
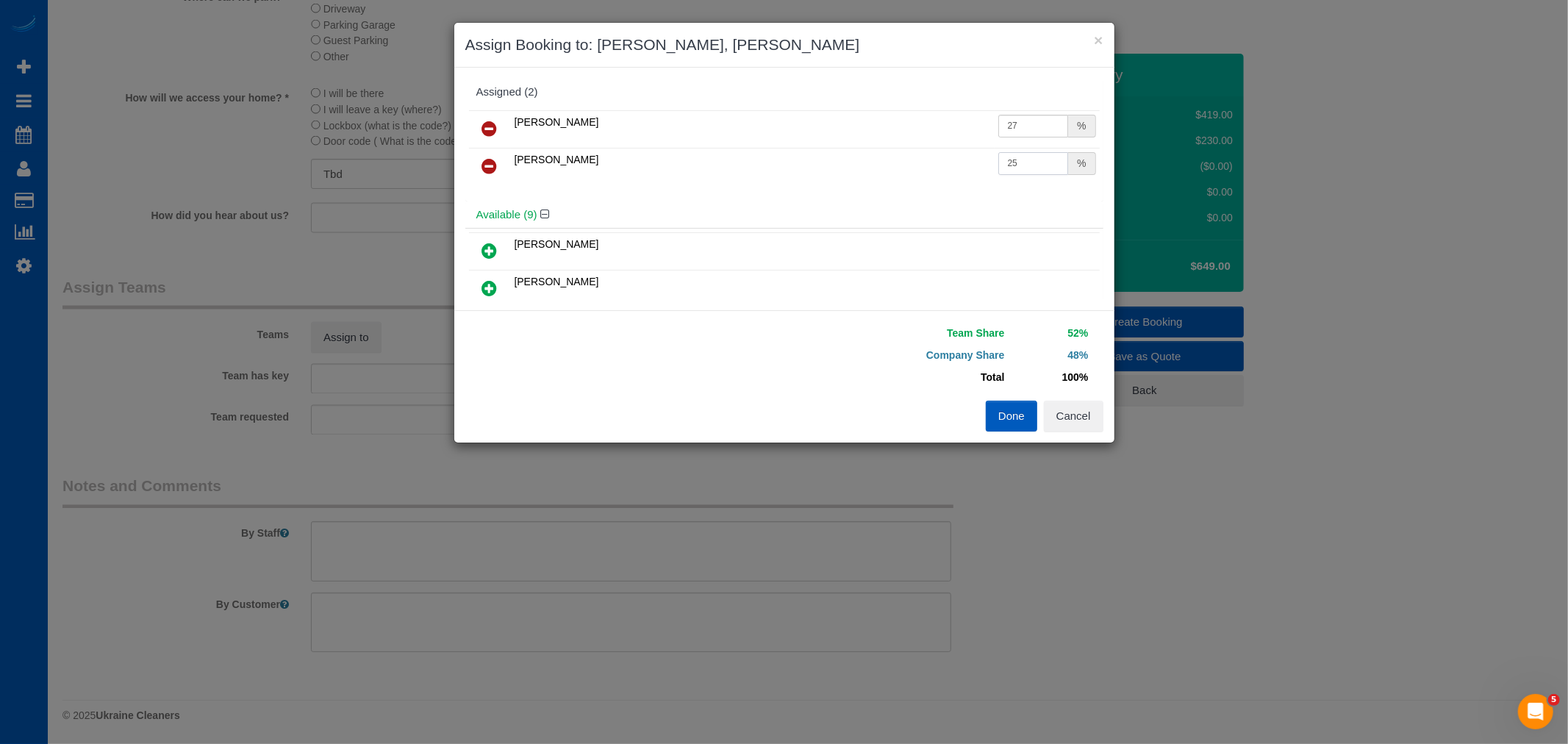
click at [1063, 179] on td "25 %" at bounding box center [1047, 166] width 105 height 37
type input "27"
click at [1016, 414] on button "Done" at bounding box center [1012, 416] width 52 height 31
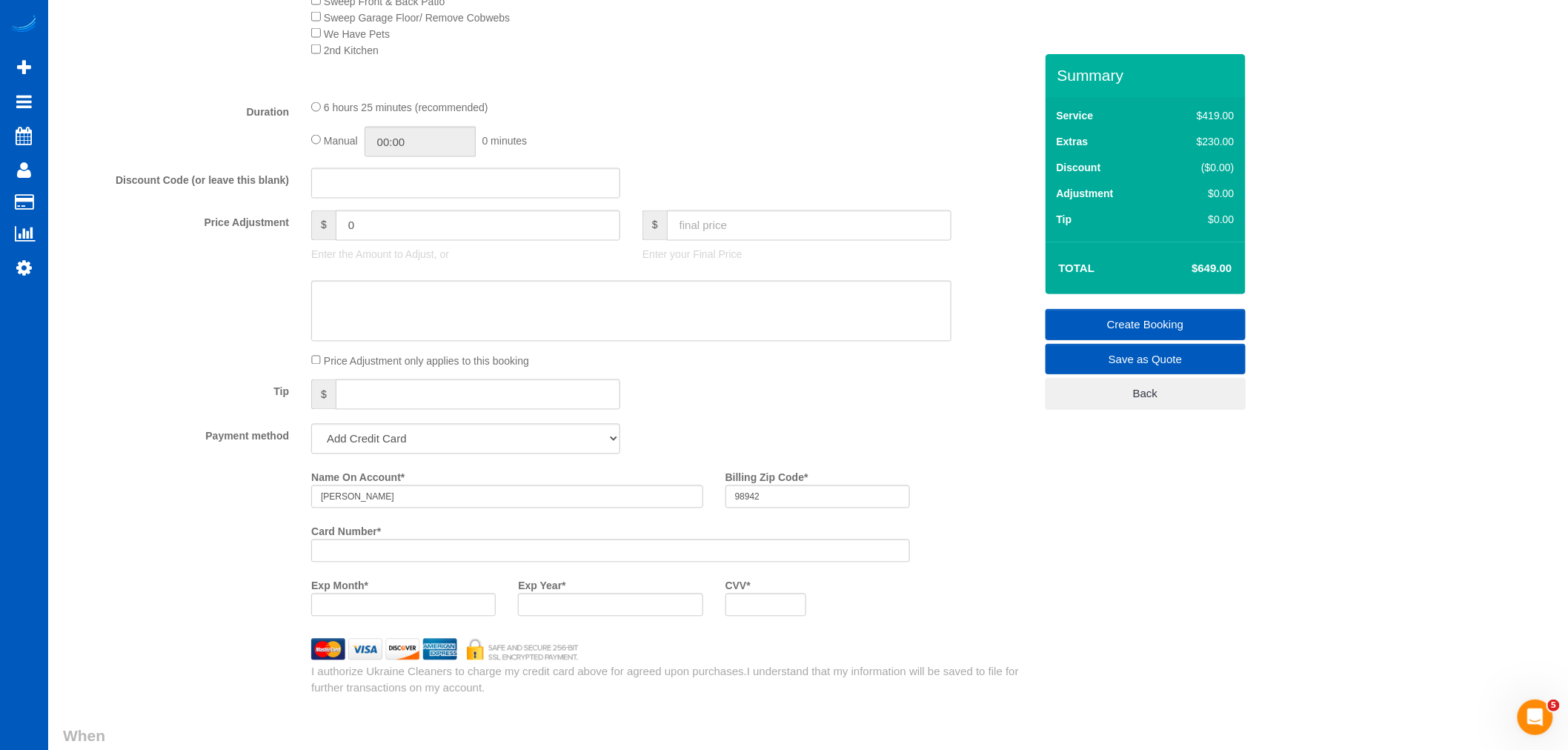
scroll to position [1153, 0]
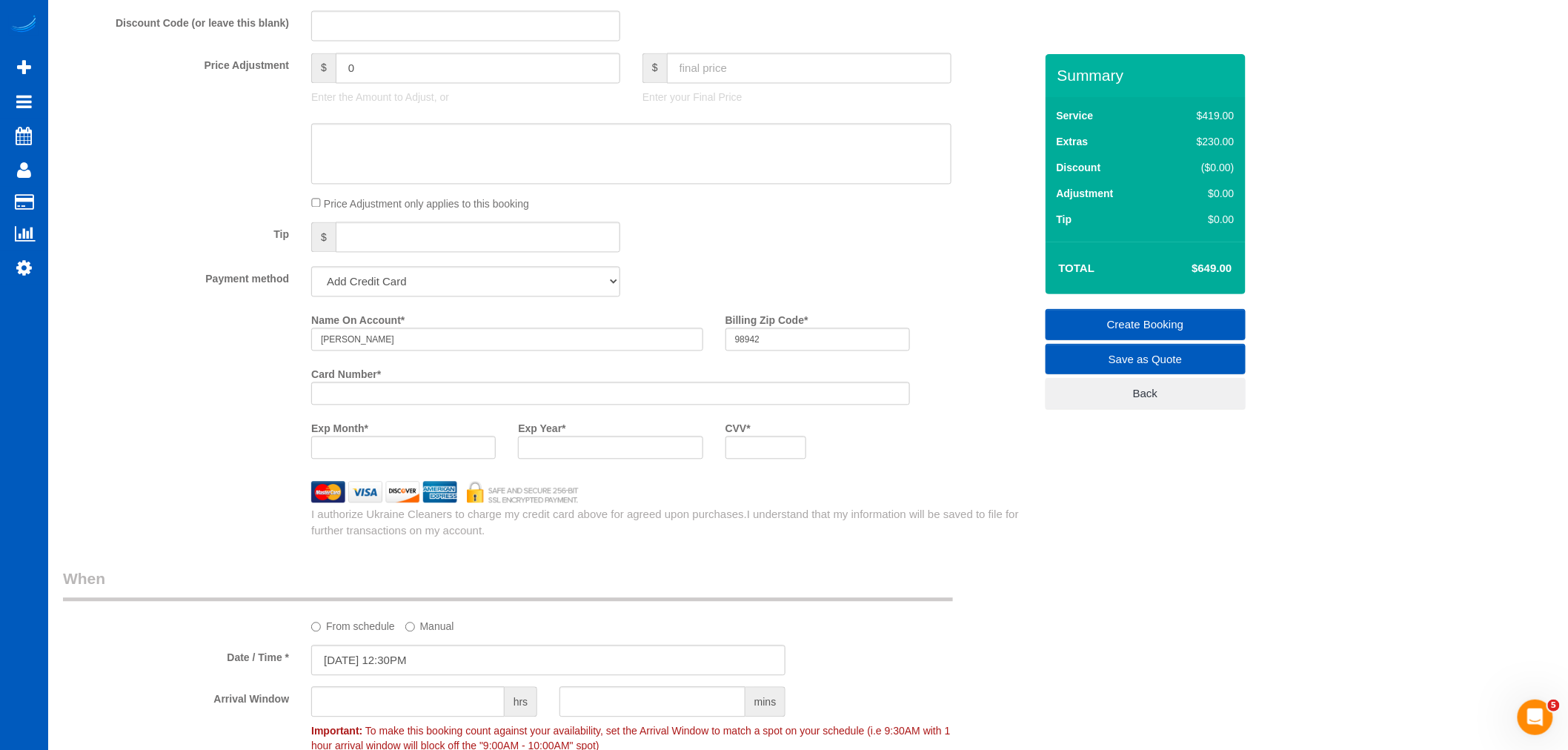
click at [1216, 327] on link "Create Booking" at bounding box center [1146, 324] width 200 height 31
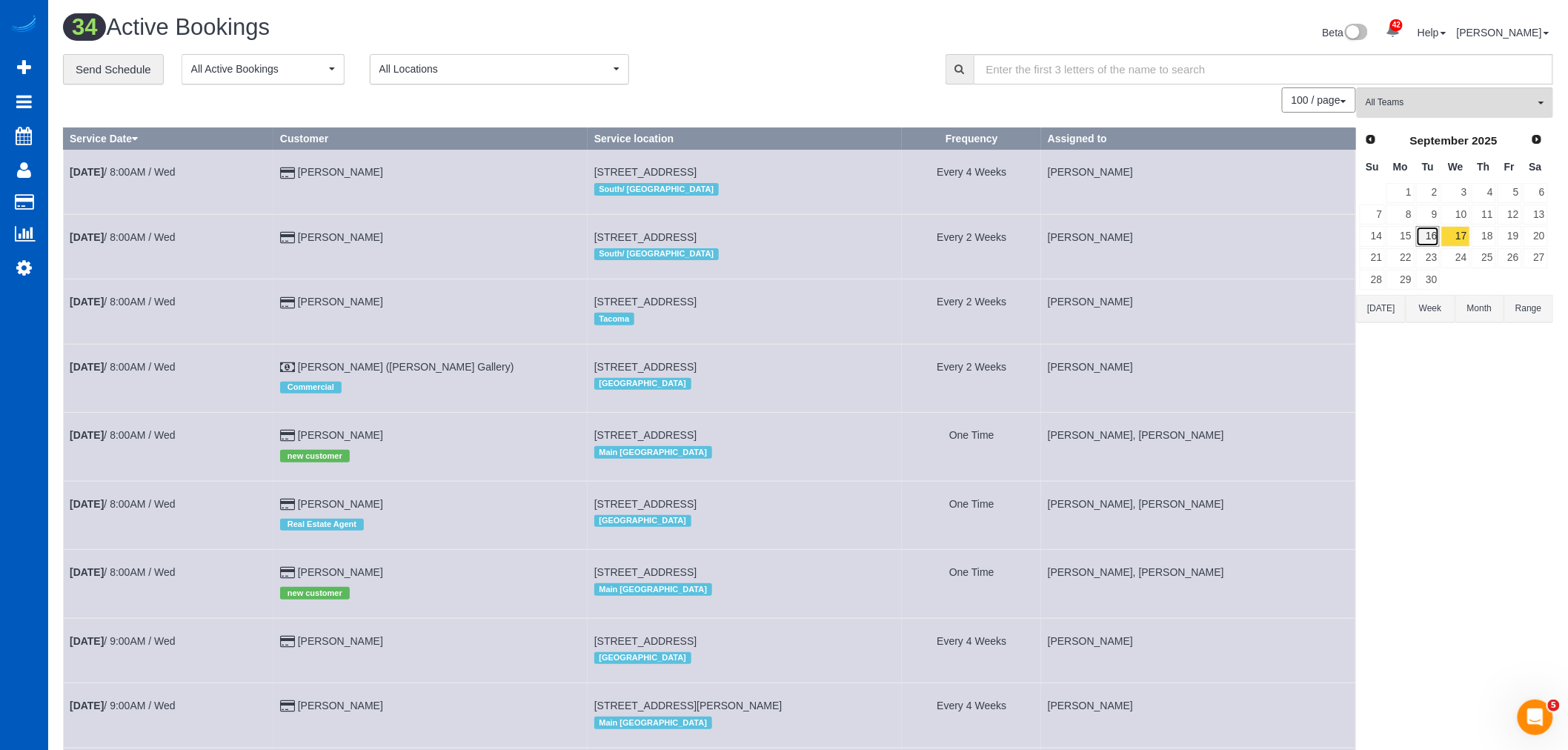
click at [1430, 237] on link "16" at bounding box center [1428, 236] width 24 height 20
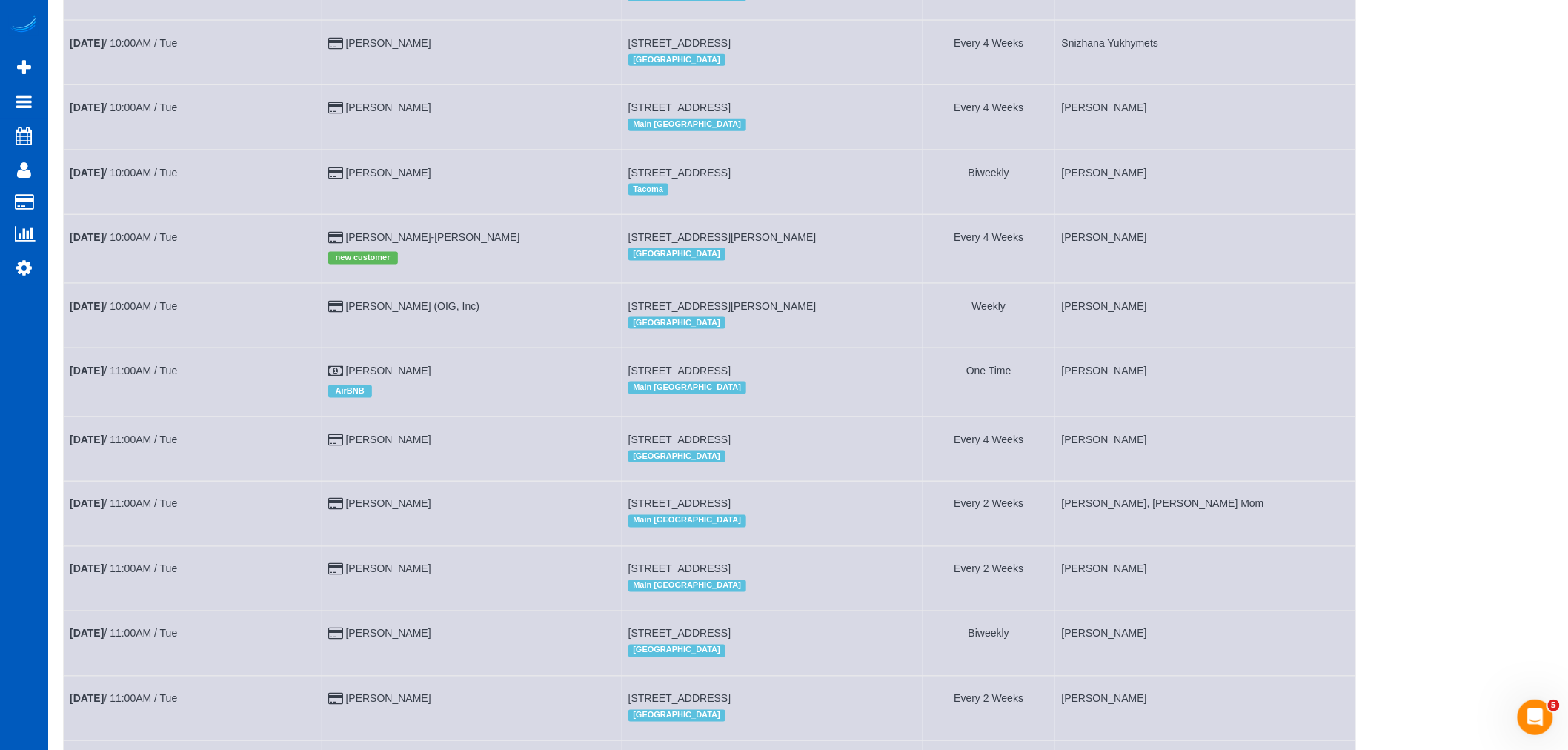
scroll to position [722, 0]
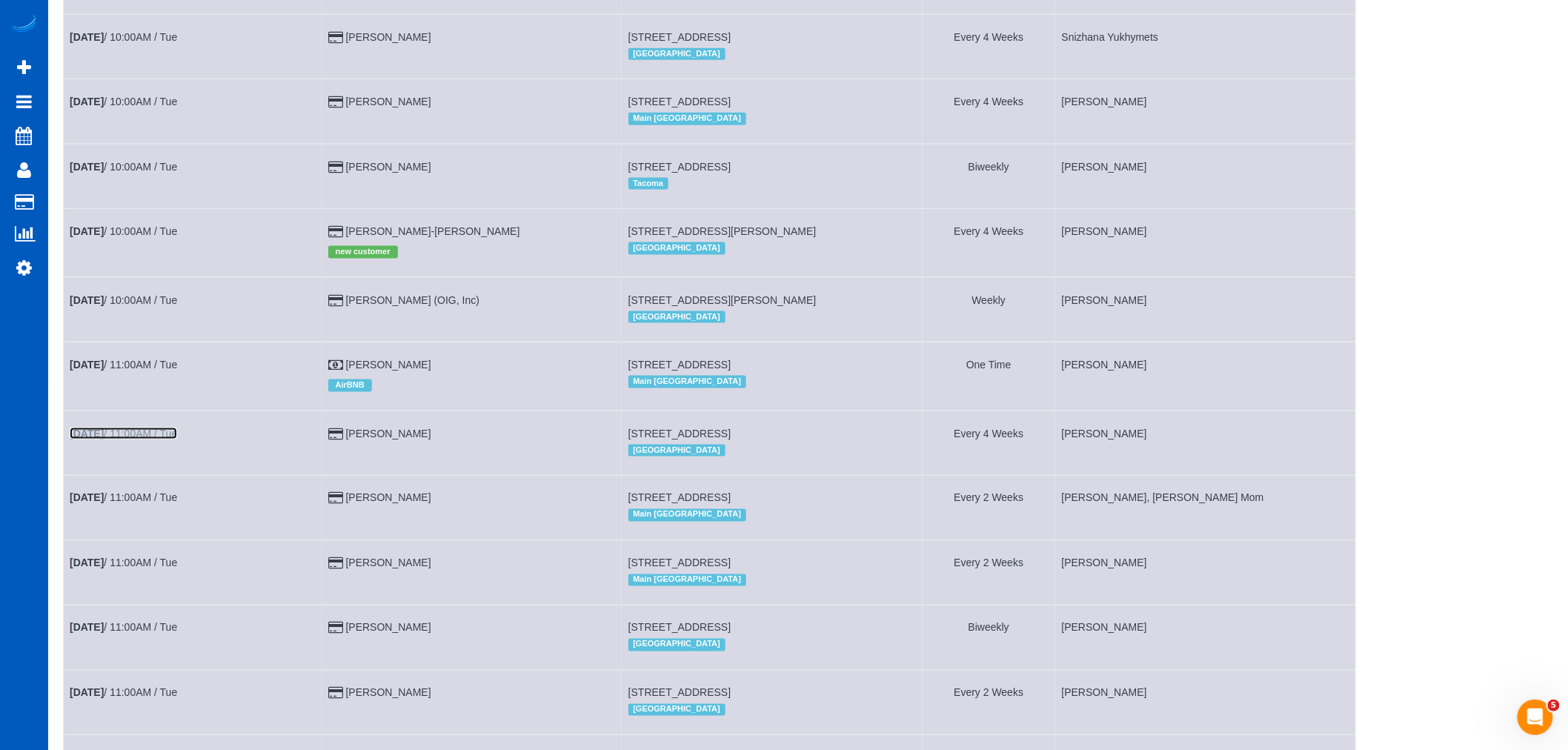
click at [154, 440] on link "[DATE] 11:00AM / Tue" at bounding box center [124, 433] width 108 height 12
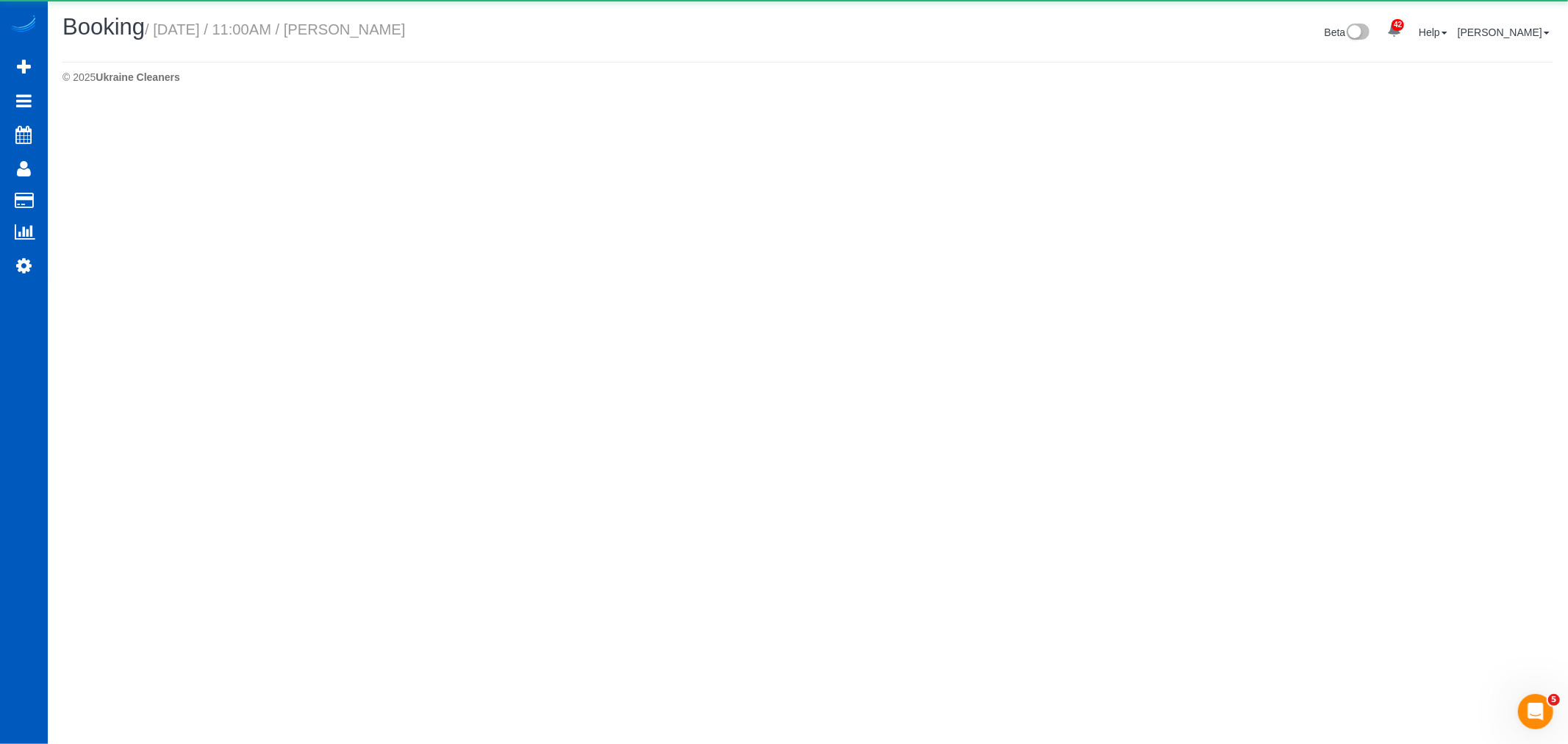
select select "OR"
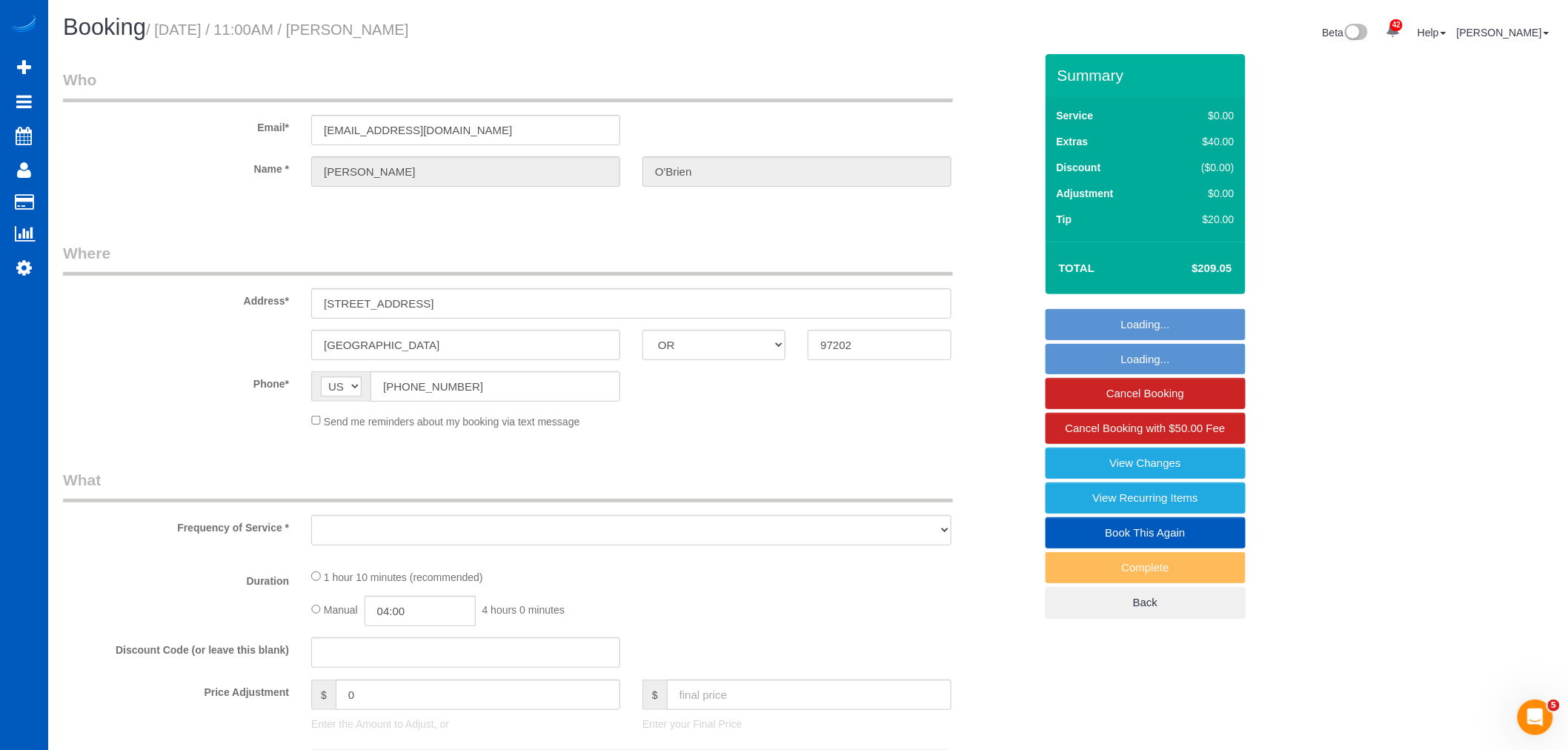
select select "string:fspay-b9452117-a571-49f0-82a8-7604a0a2c881"
select select "199"
select select "object:5069"
select select "number:8"
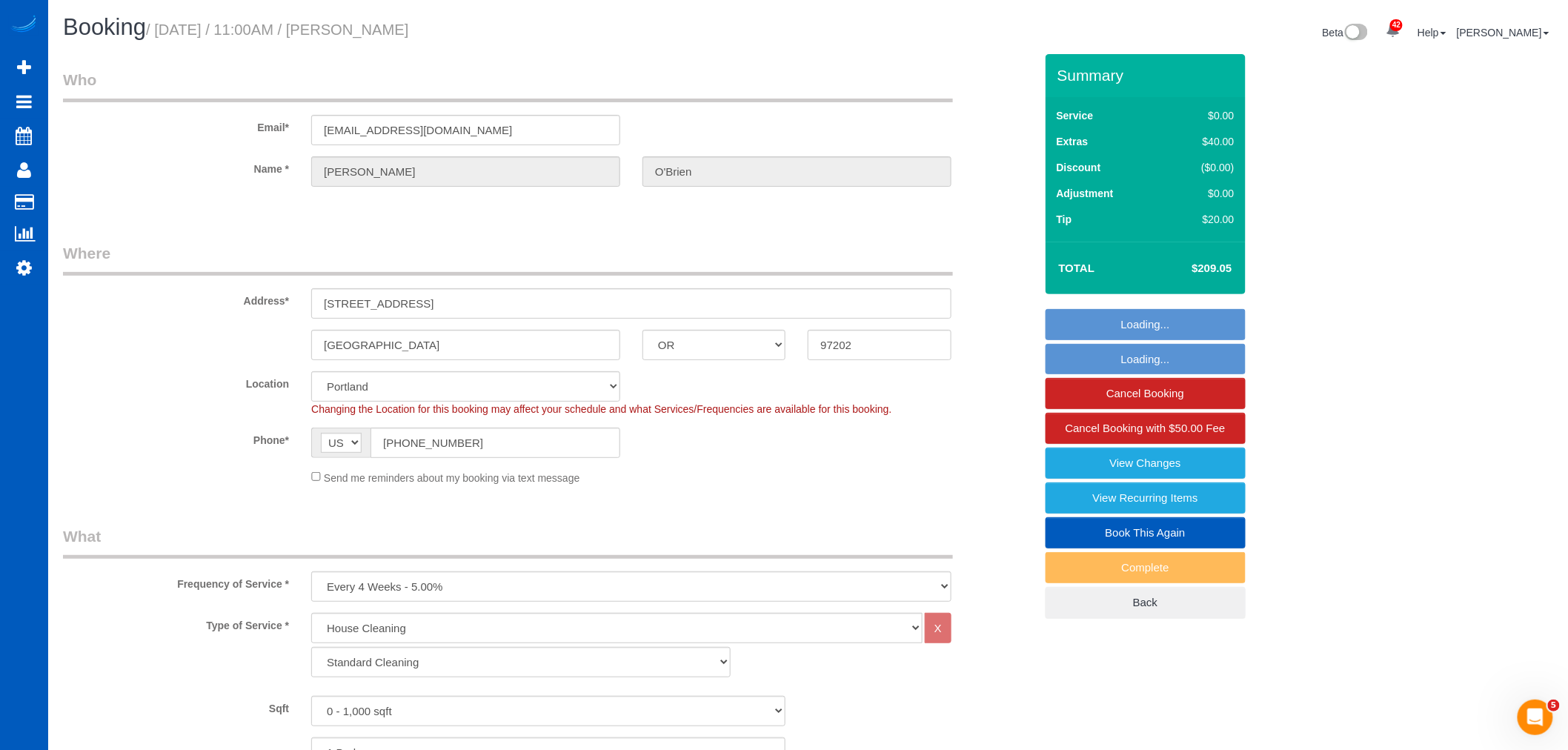
select select "object:5182"
select select "spot25"
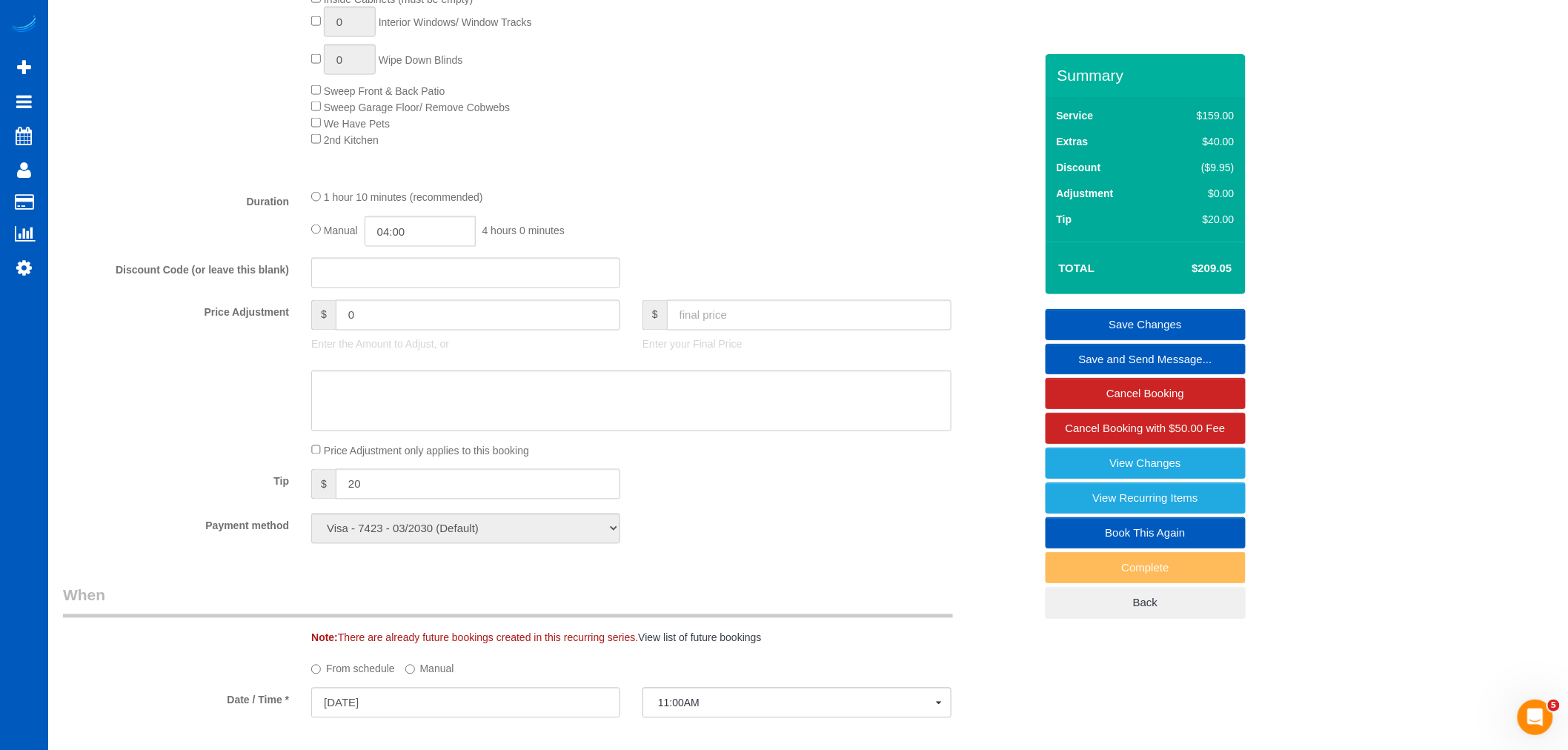
scroll to position [1400, 0]
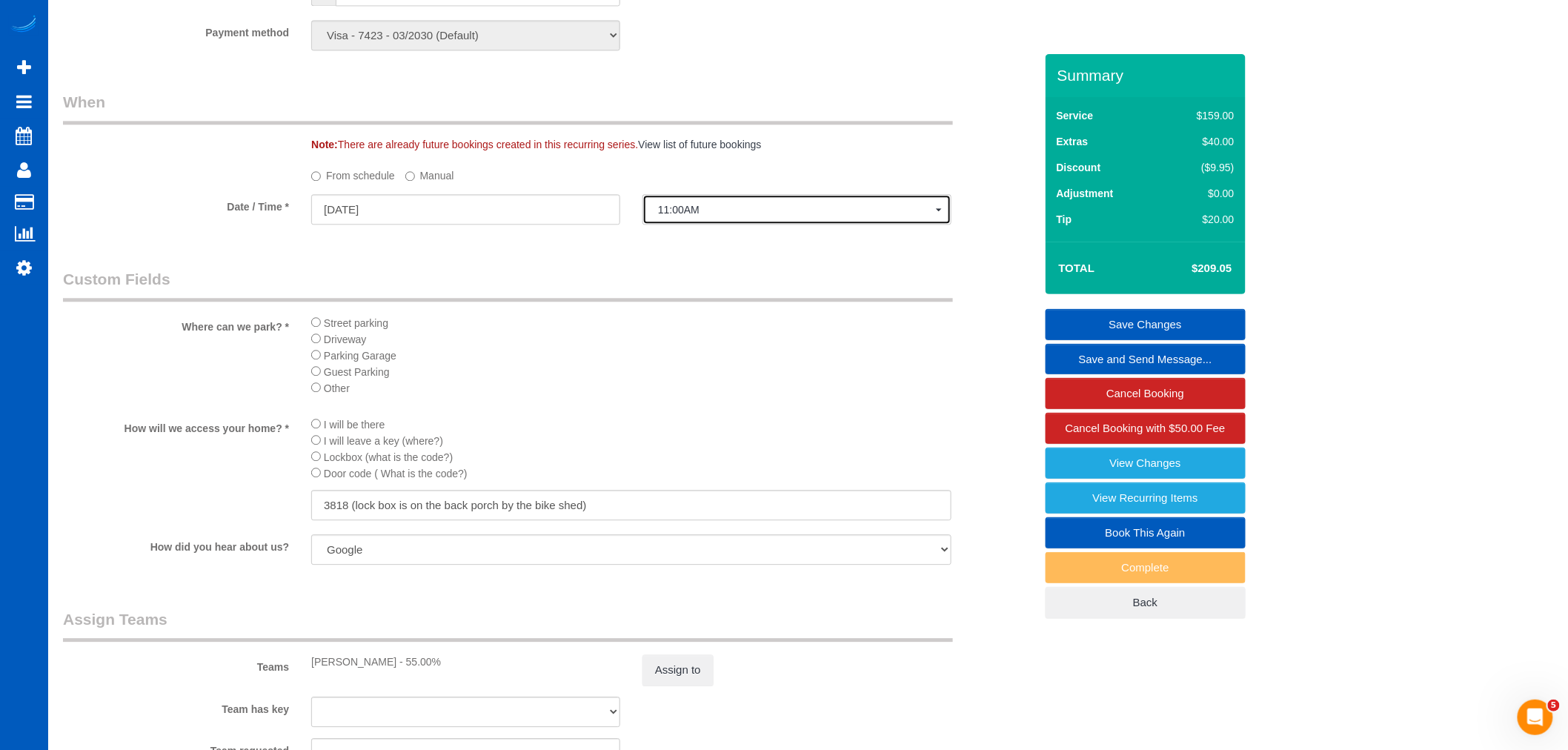
click at [689, 213] on span "11:00AM" at bounding box center [797, 209] width 278 height 12
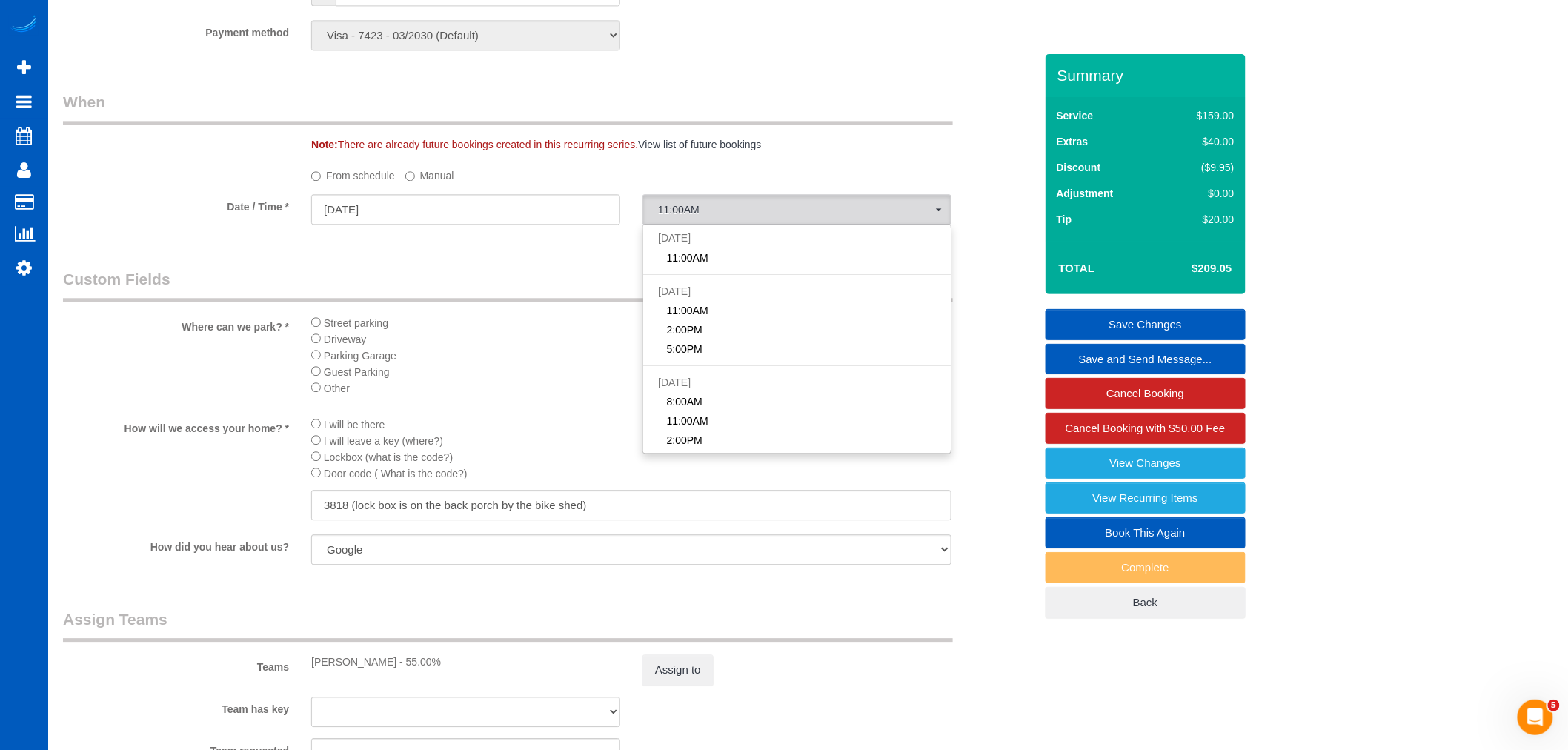
click at [424, 181] on label "Manual" at bounding box center [430, 173] width 49 height 20
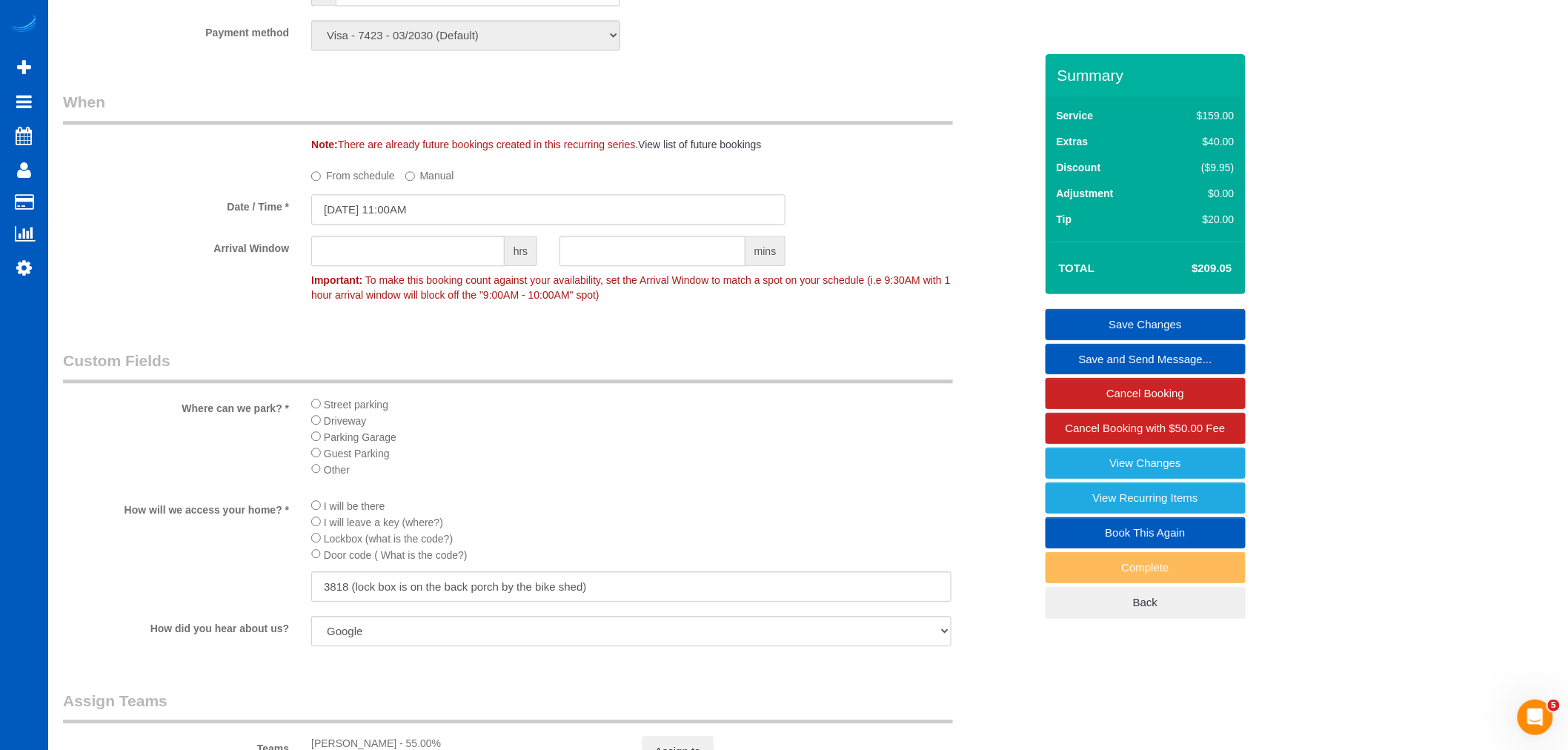
click at [433, 224] on input "[DATE] 11:00AM" at bounding box center [548, 209] width 475 height 31
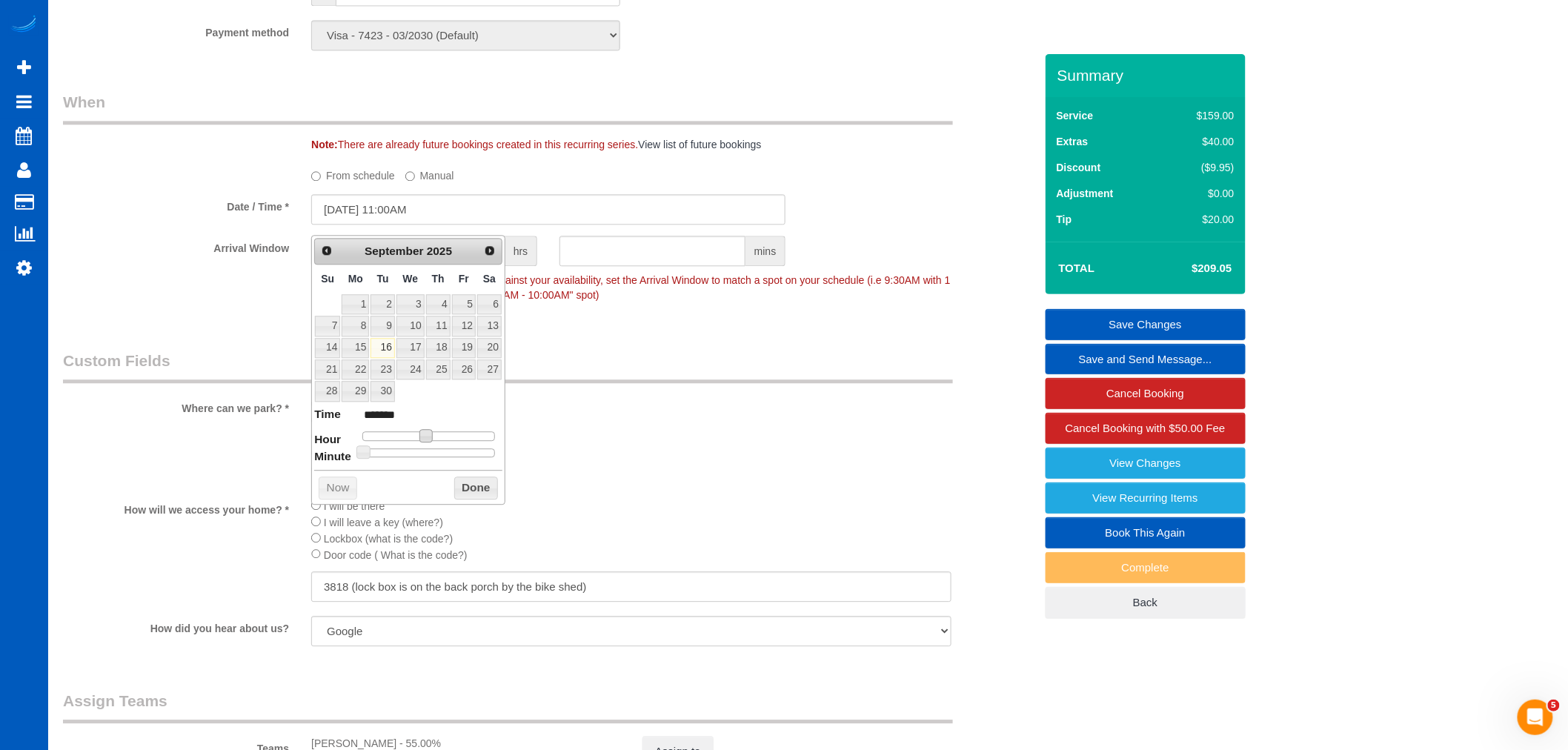
type input "[DATE] 12:00PM"
type input "*******"
type input "[DATE] 1:00PM"
type input "******"
type input "[DATE] 2:00PM"
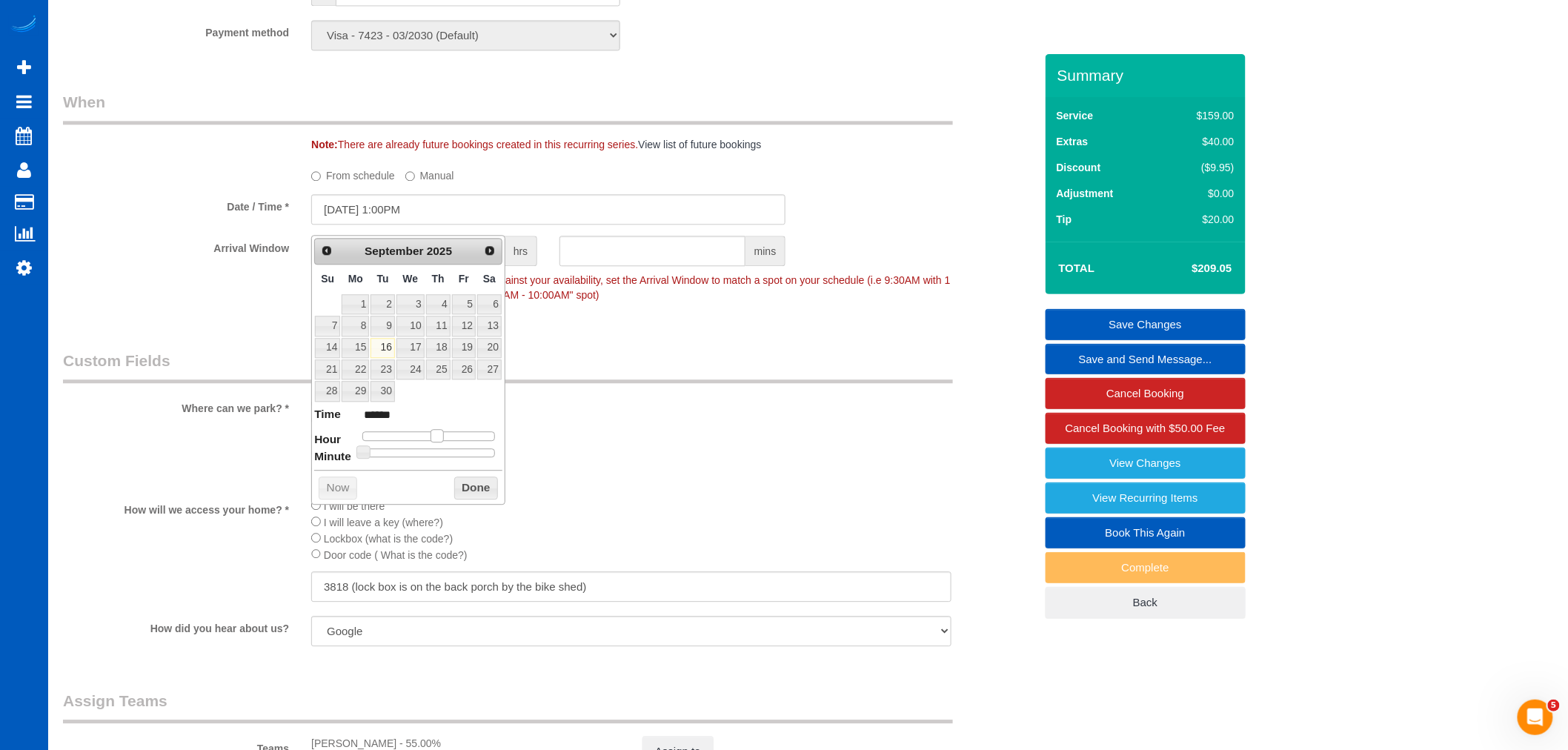
type input "******"
type input "[DATE] 3:00PM"
type input "******"
type input "[DATE] 4:00PM"
type input "******"
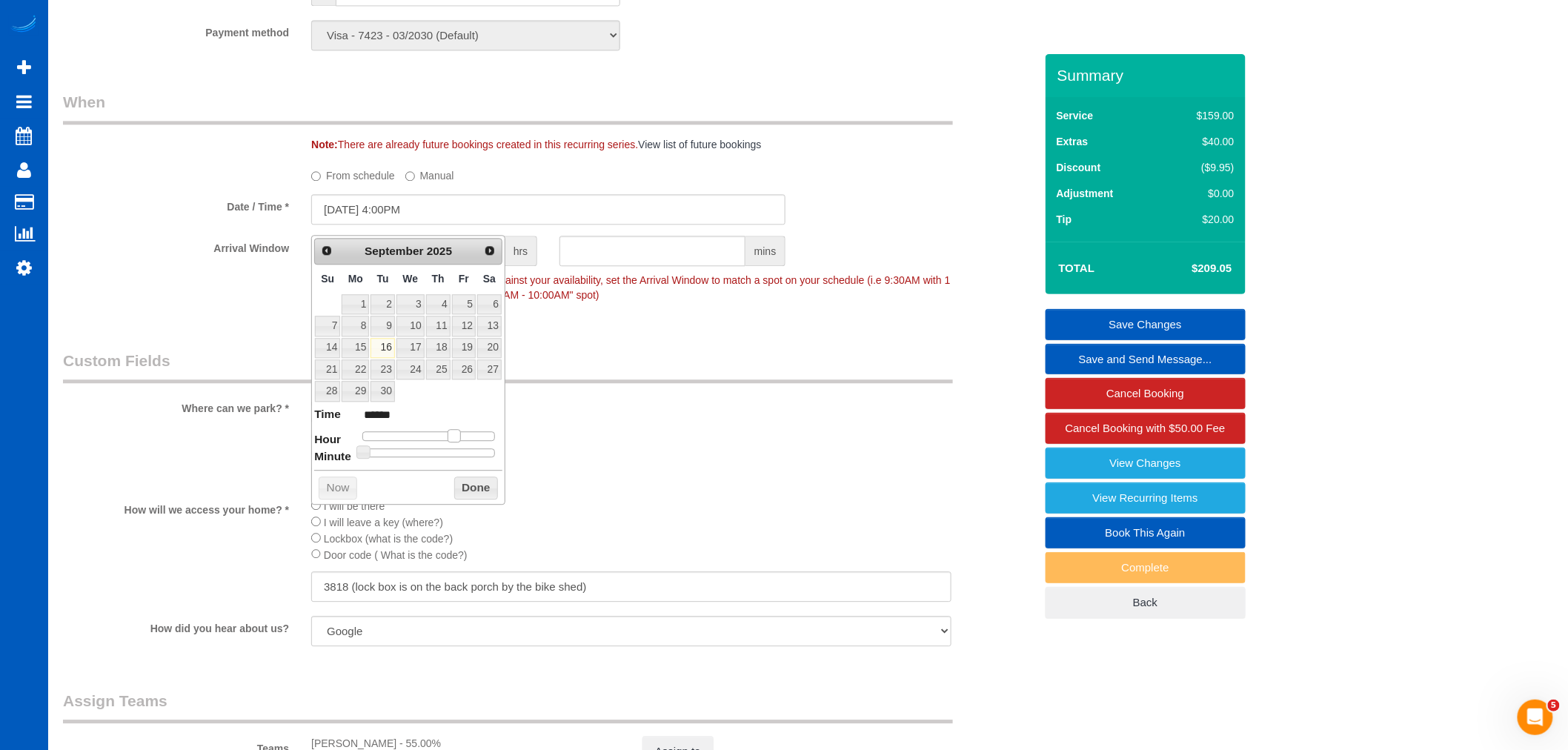
type input "[DATE] 3:00PM"
type input "******"
drag, startPoint x: 432, startPoint y: 439, endPoint x: 449, endPoint y: 436, distance: 17.3
click at [449, 436] on div at bounding box center [429, 436] width 133 height 9
click at [470, 487] on button "Done" at bounding box center [475, 488] width 44 height 23
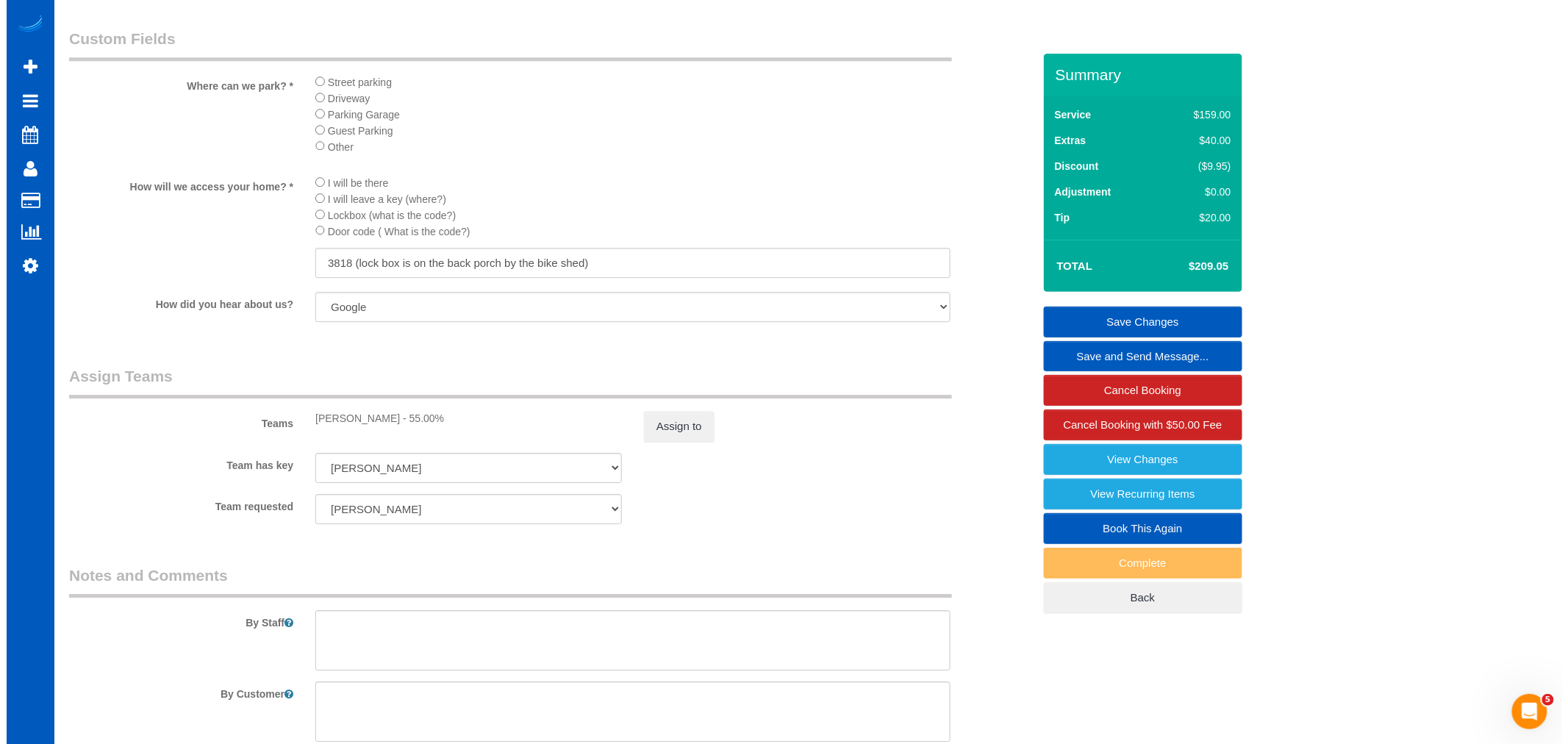
scroll to position [1715, 0]
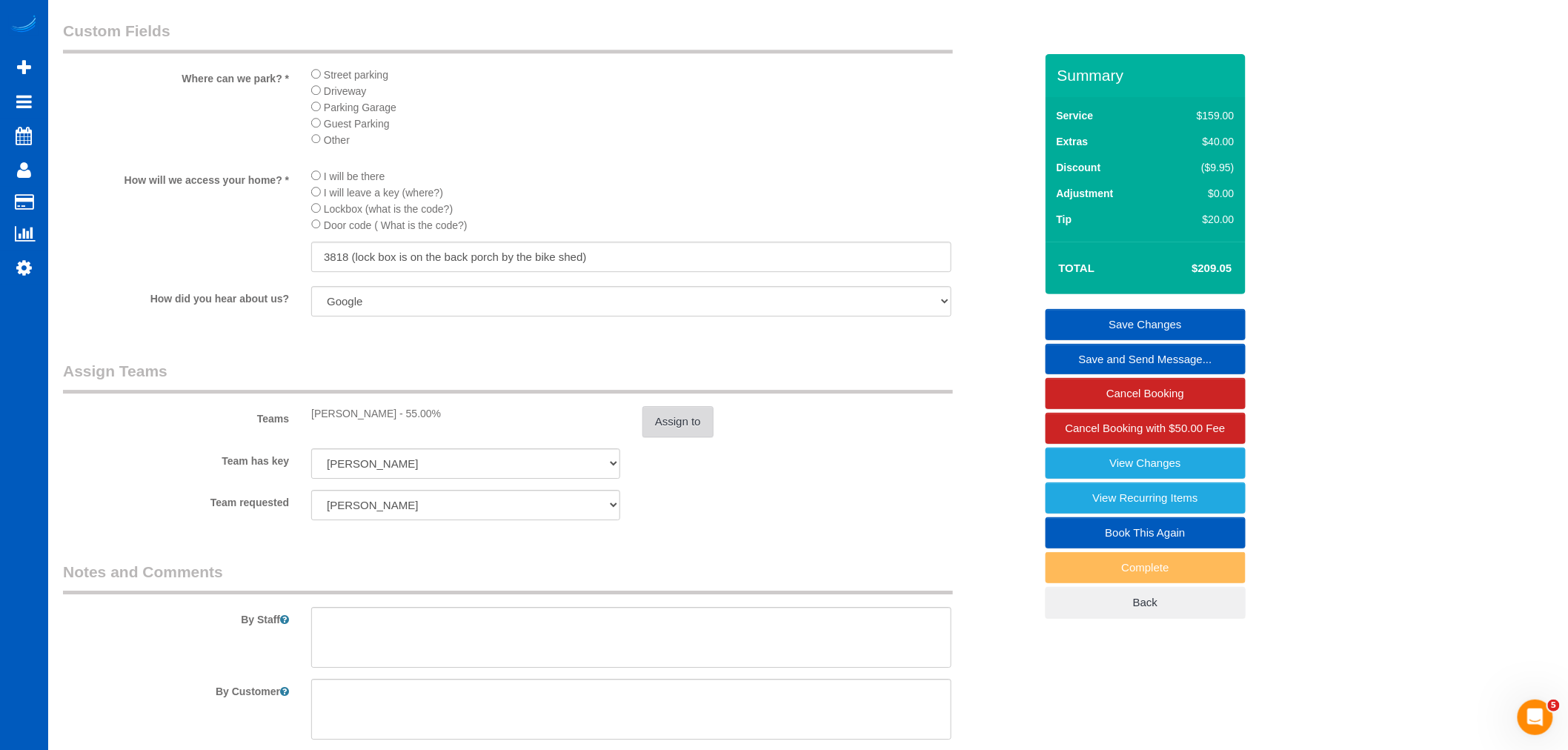
click at [693, 437] on button "Assign to" at bounding box center [677, 422] width 71 height 31
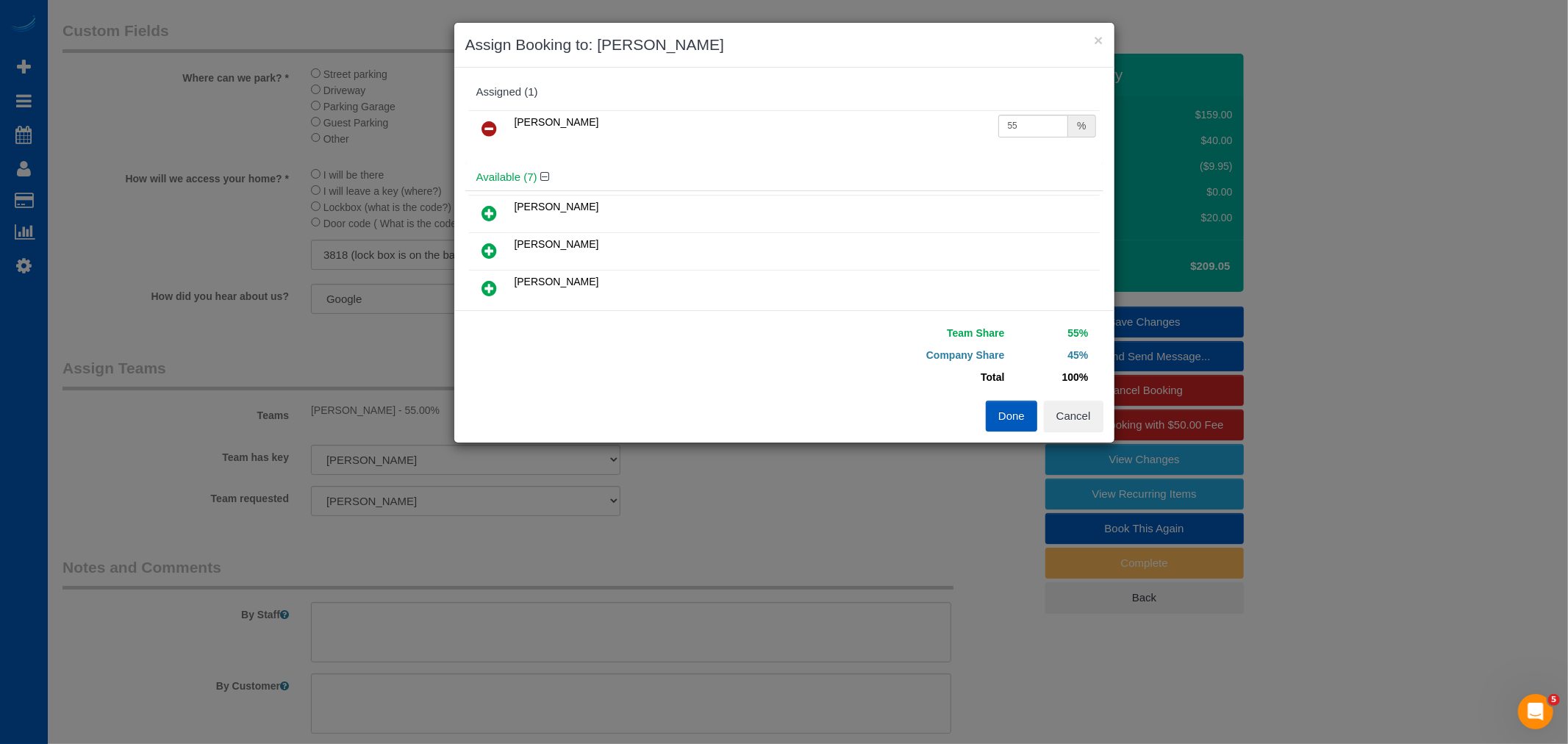
click at [489, 129] on icon at bounding box center [489, 129] width 15 height 18
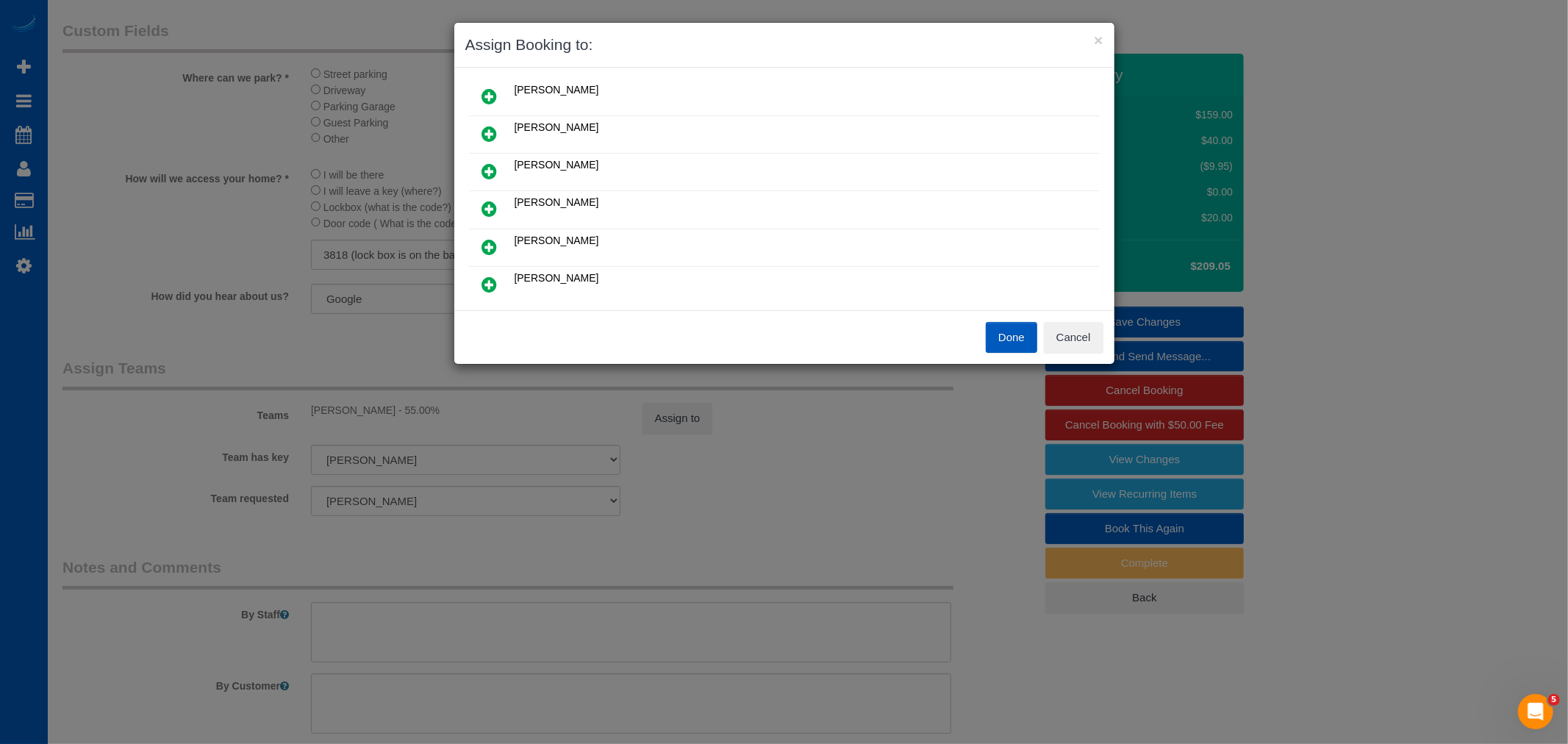
click at [493, 214] on icon at bounding box center [489, 209] width 15 height 18
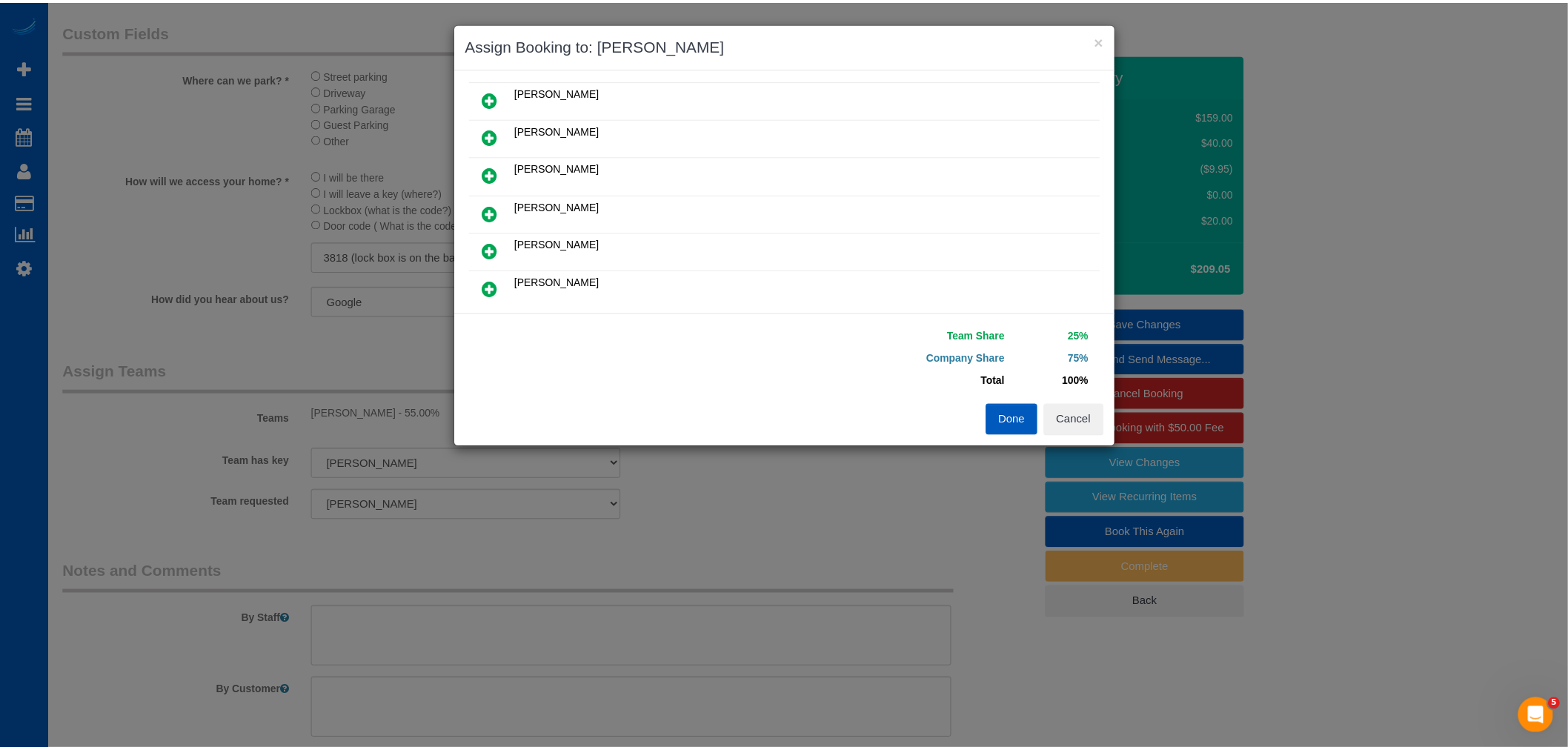
scroll to position [0, 0]
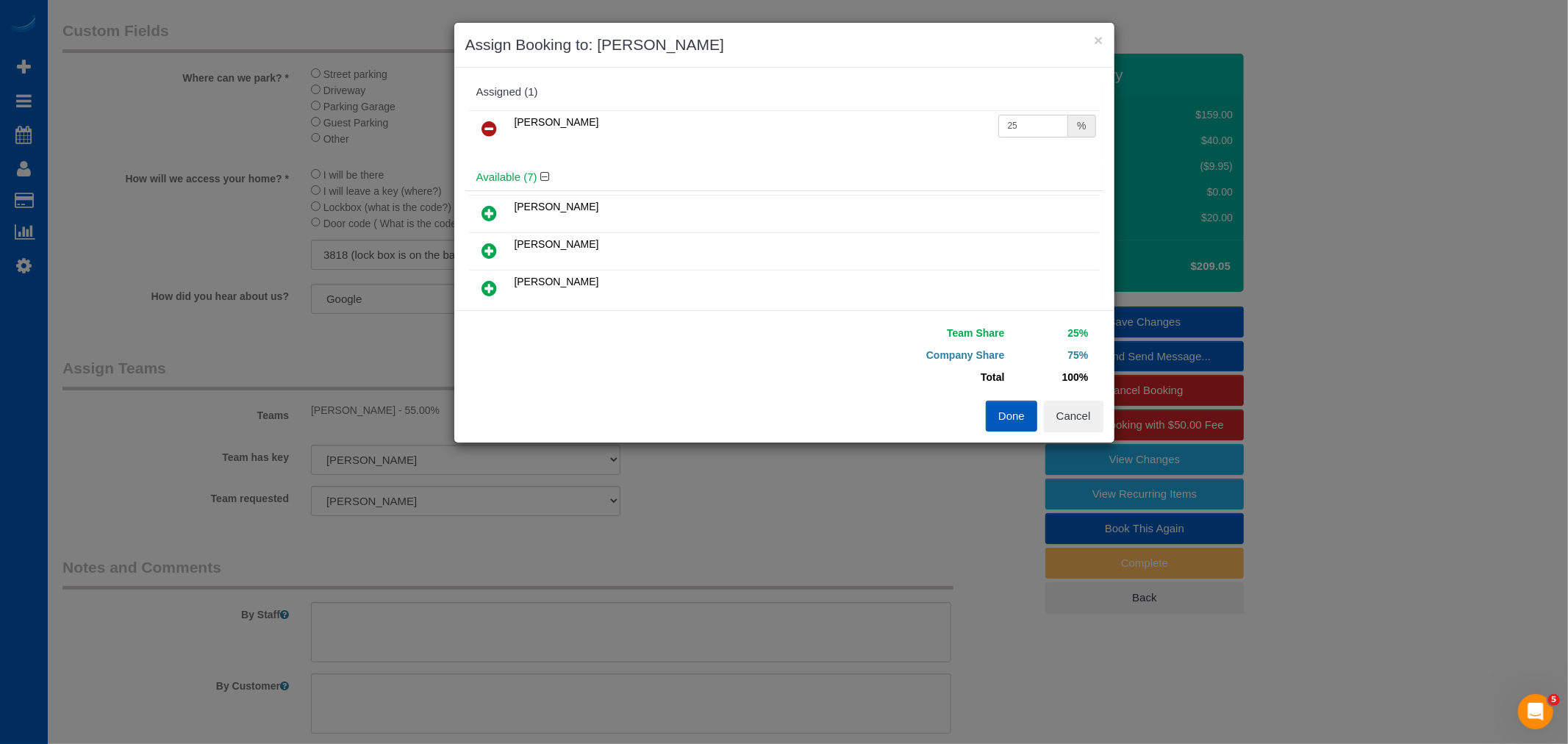
drag, startPoint x: 1028, startPoint y: 129, endPoint x: 880, endPoint y: 100, distance: 150.8
click at [880, 100] on div "Assigned (1) [PERSON_NAME] 25 %" at bounding box center [784, 121] width 638 height 85
type input "55"
click at [1010, 424] on button "Done" at bounding box center [1012, 416] width 52 height 31
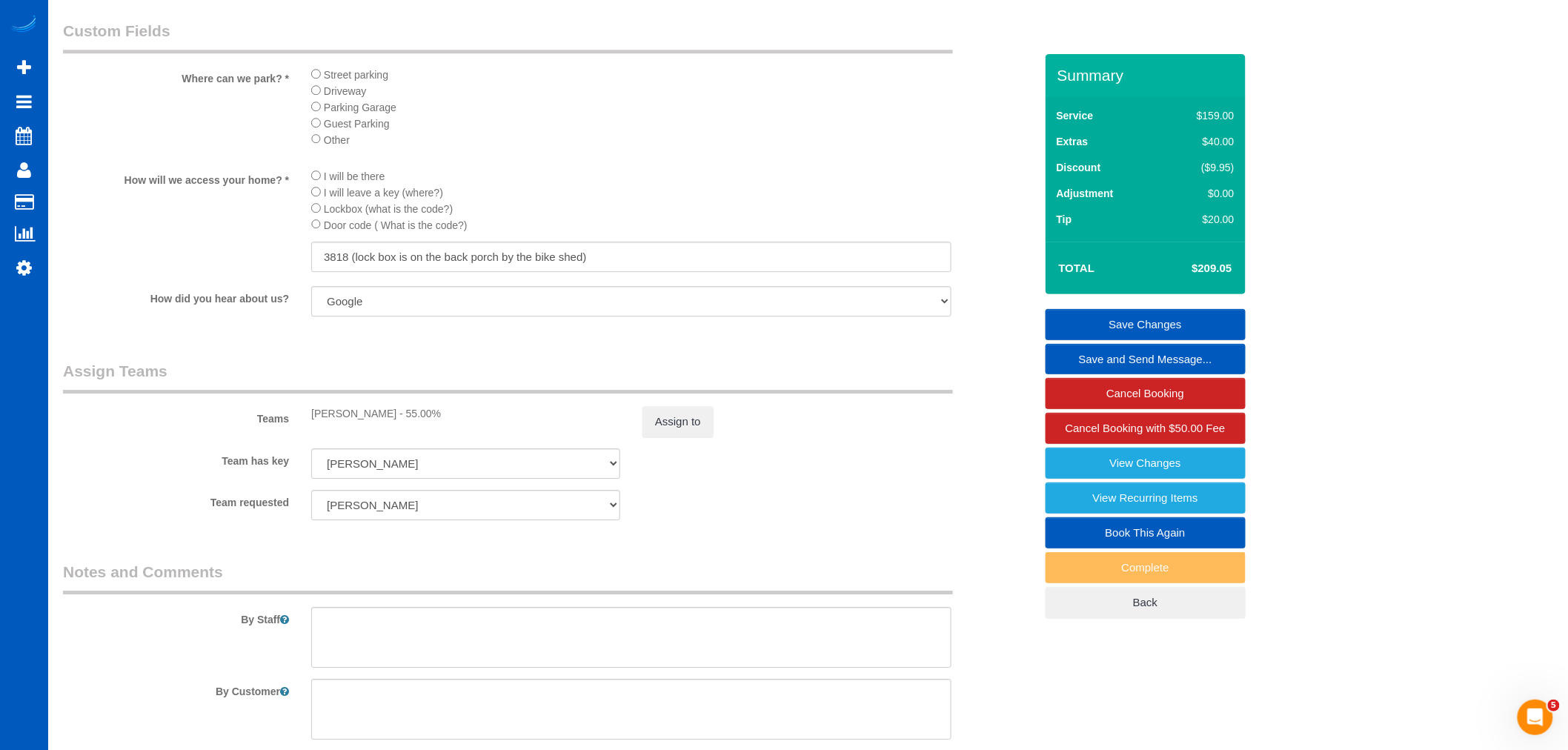
click at [1161, 318] on link "Save Changes" at bounding box center [1146, 324] width 200 height 31
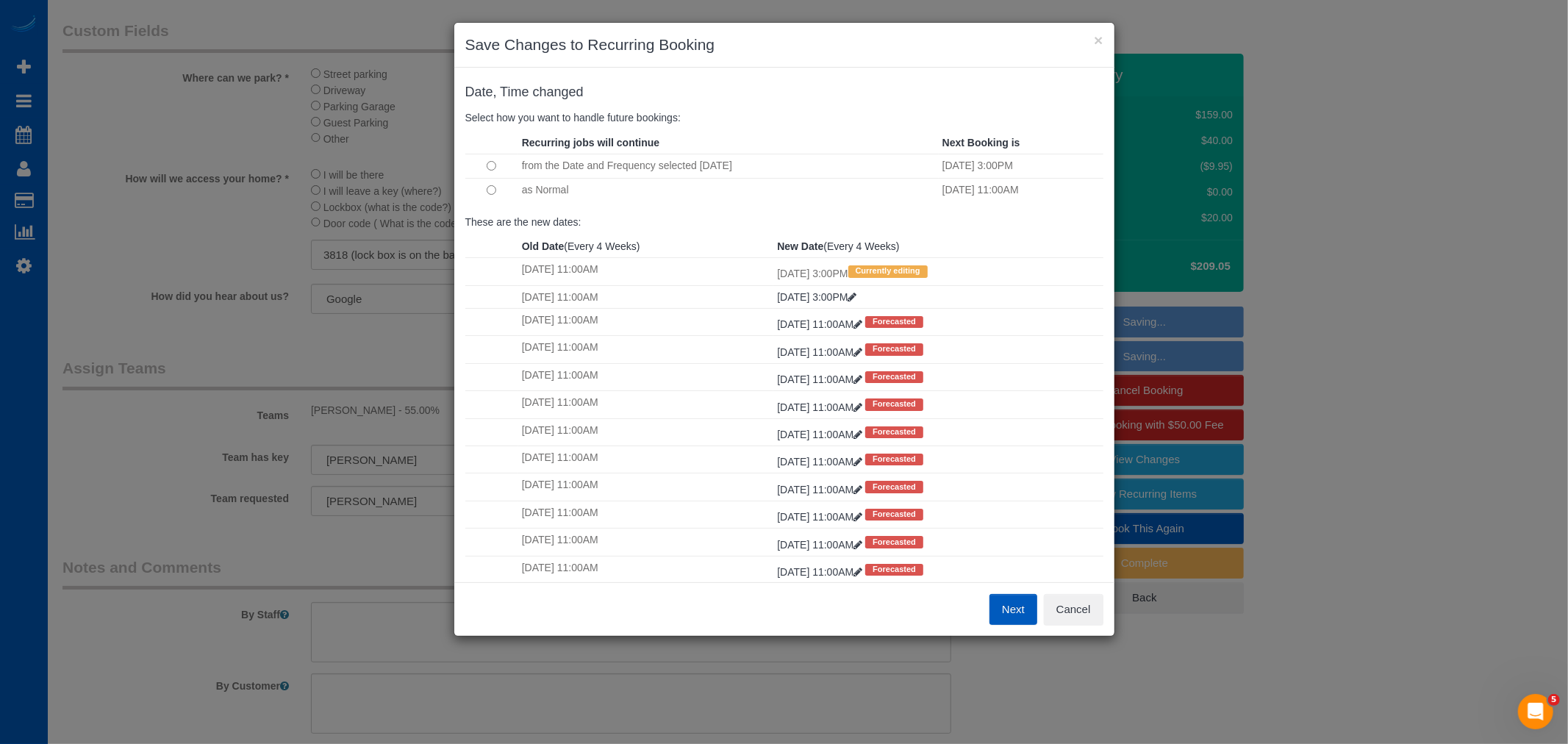
click at [1011, 598] on button "Next" at bounding box center [1014, 609] width 48 height 31
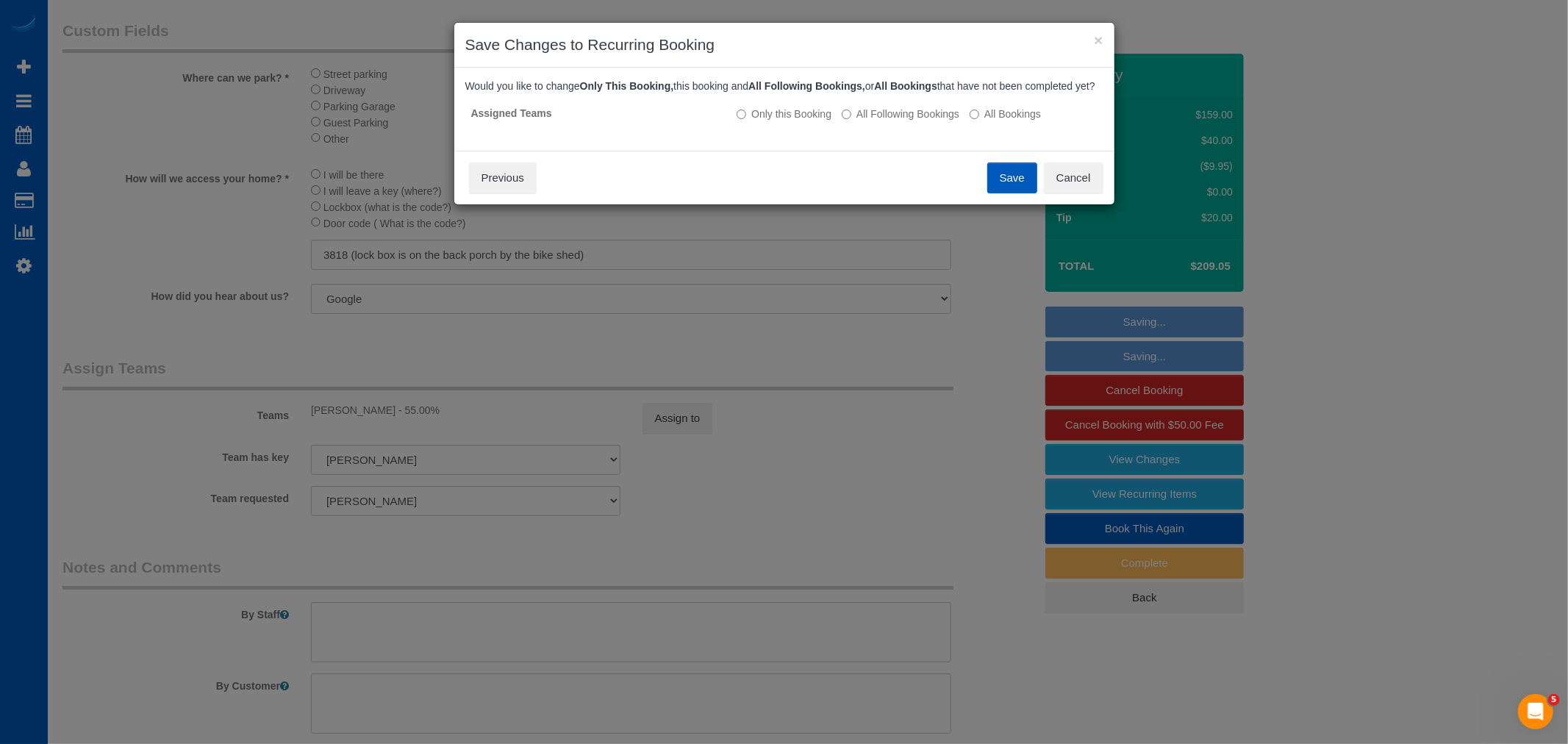
drag, startPoint x: 894, startPoint y: 133, endPoint x: 907, endPoint y: 142, distance: 15.8
click at [893, 121] on label "All Following Bookings" at bounding box center [901, 114] width 117 height 15
click at [998, 192] on button "Save" at bounding box center [1012, 178] width 50 height 31
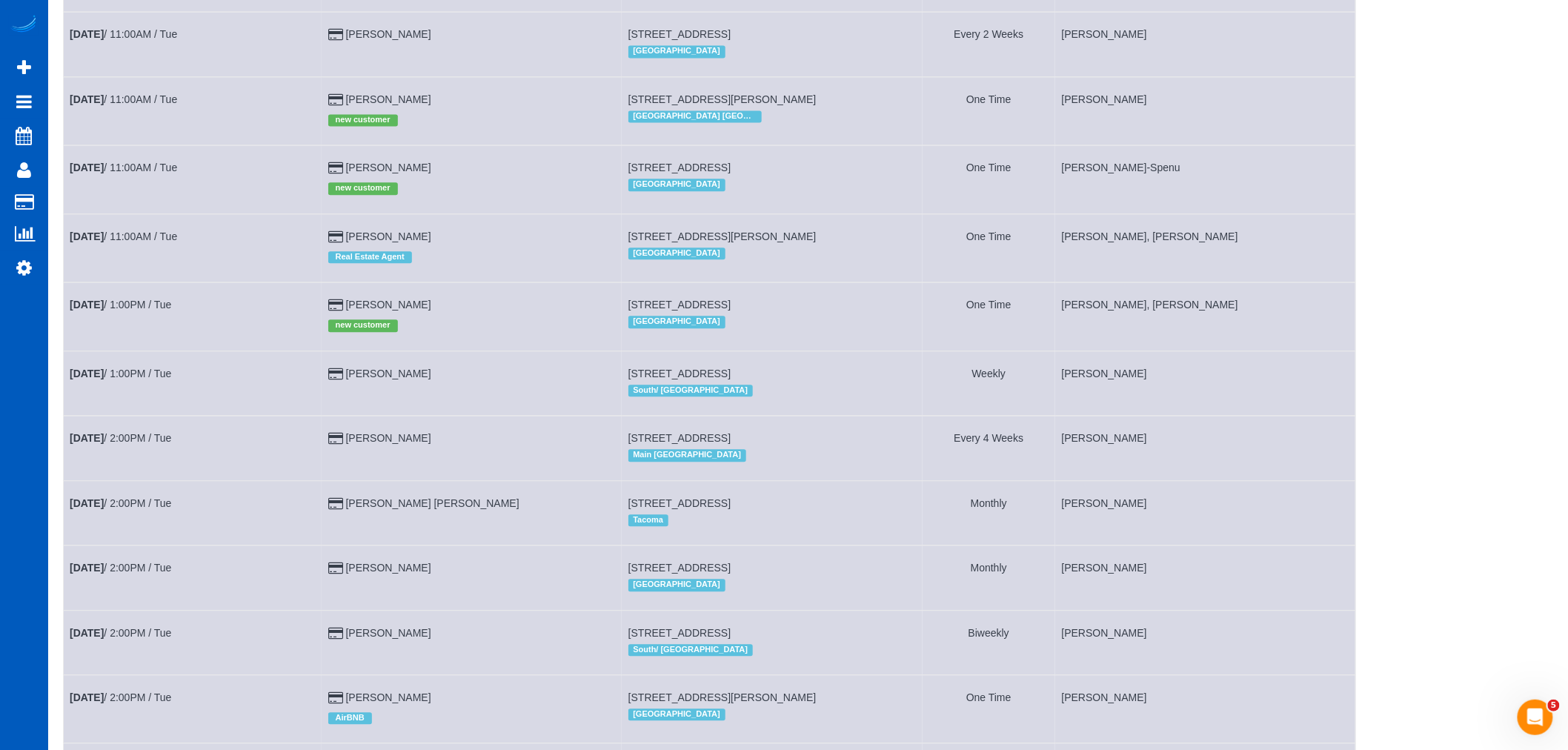
scroll to position [1482, 0]
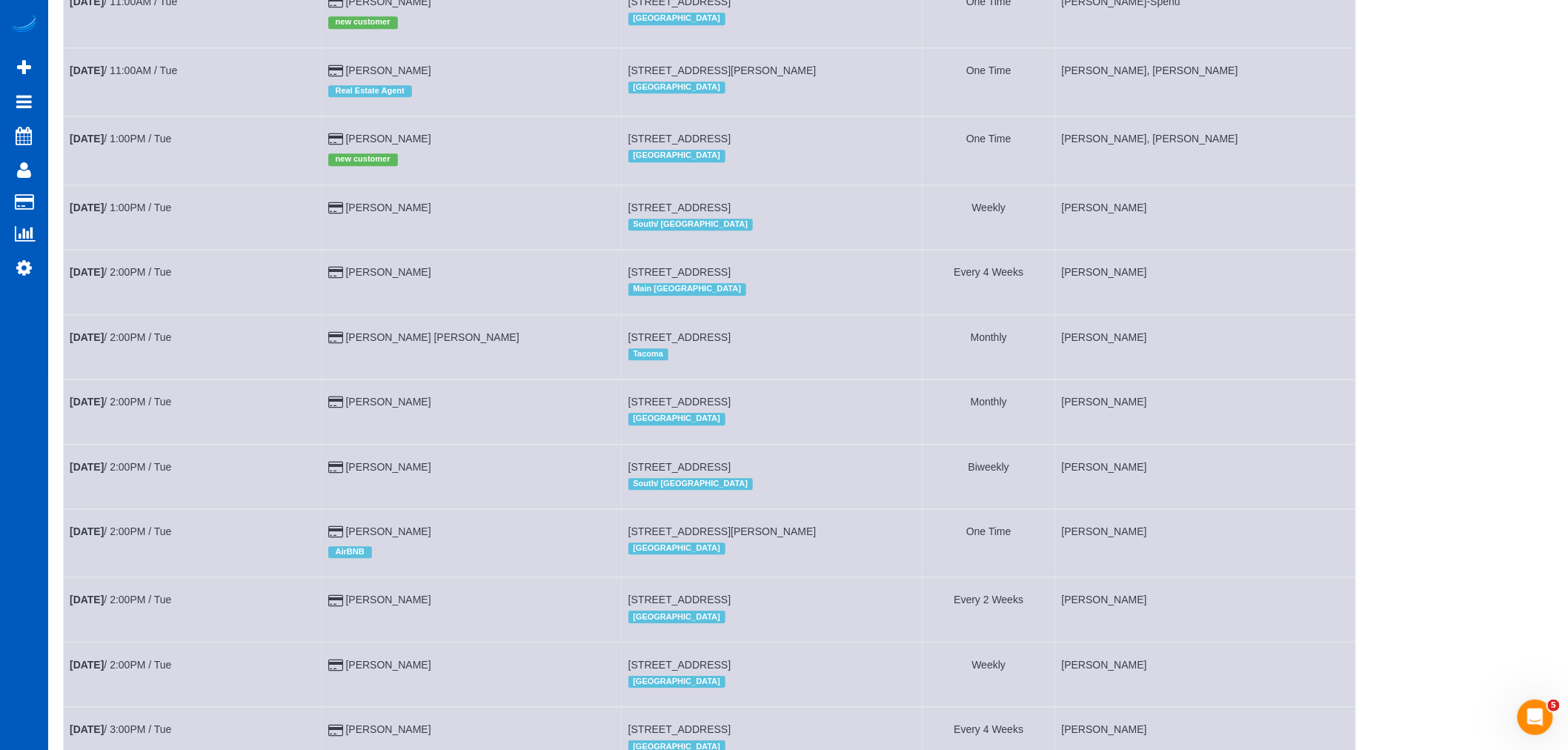
click at [144, 158] on td "[DATE] 1:00PM / Tue" at bounding box center [193, 151] width 258 height 68
click at [144, 160] on td "[DATE] 1:00PM / Tue" at bounding box center [193, 151] width 258 height 68
click at [142, 144] on link "[DATE] 1:00PM / Tue" at bounding box center [120, 138] width 101 height 12
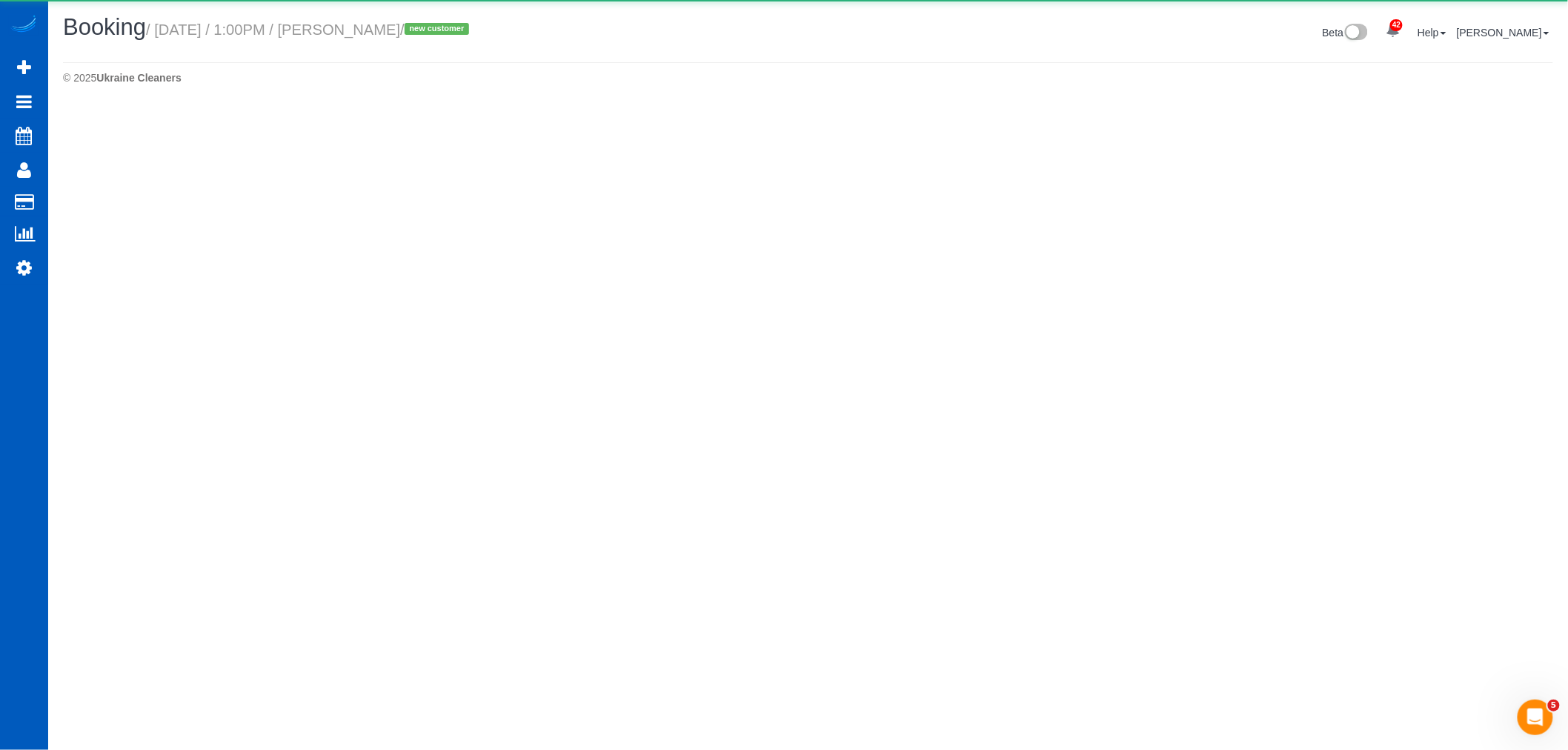
select select "WA"
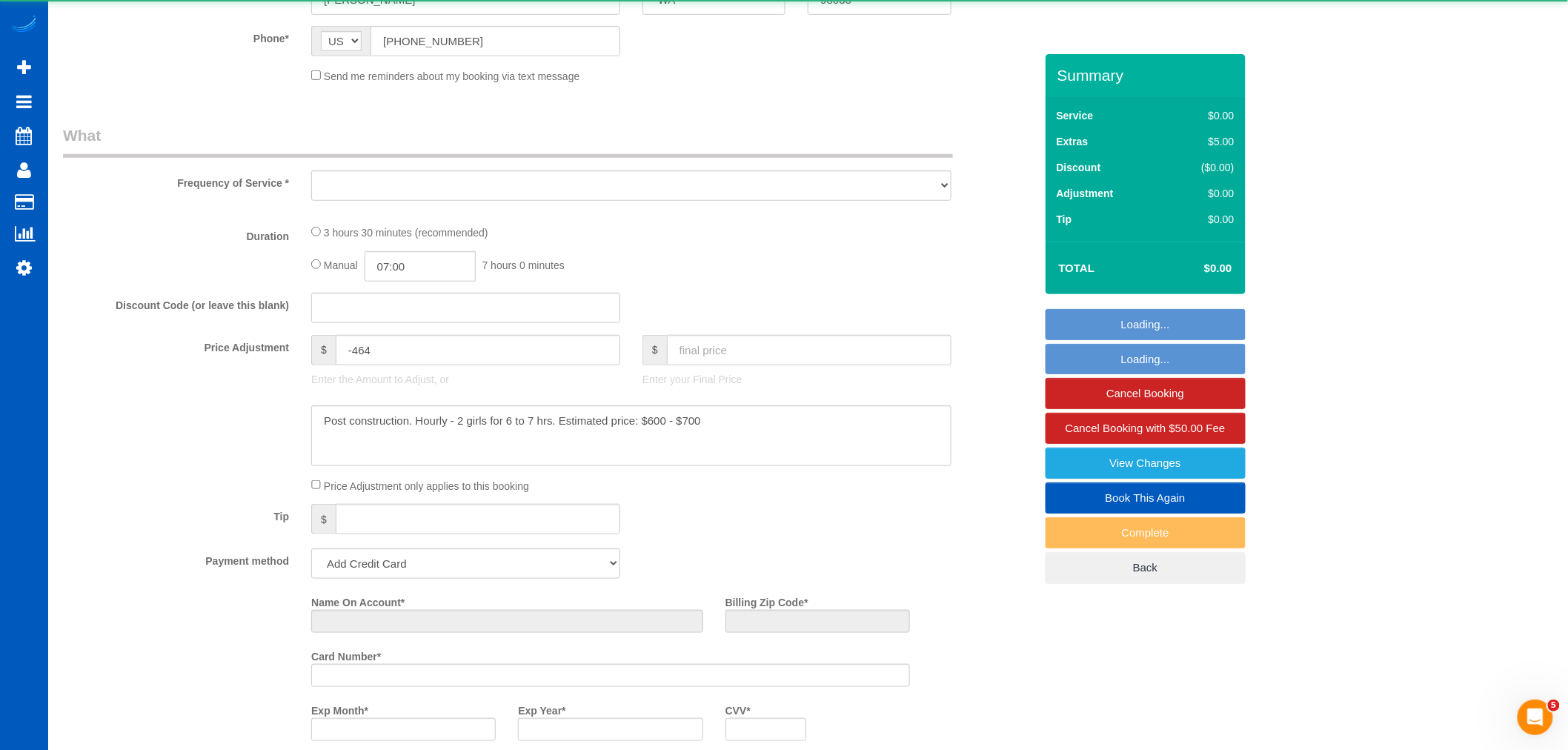
select select "object:6882"
select select "string:fspay-34226f89-d512-4abe-8c2d-34e8c5202e7e"
select select "199"
select select "3001"
select select "5"
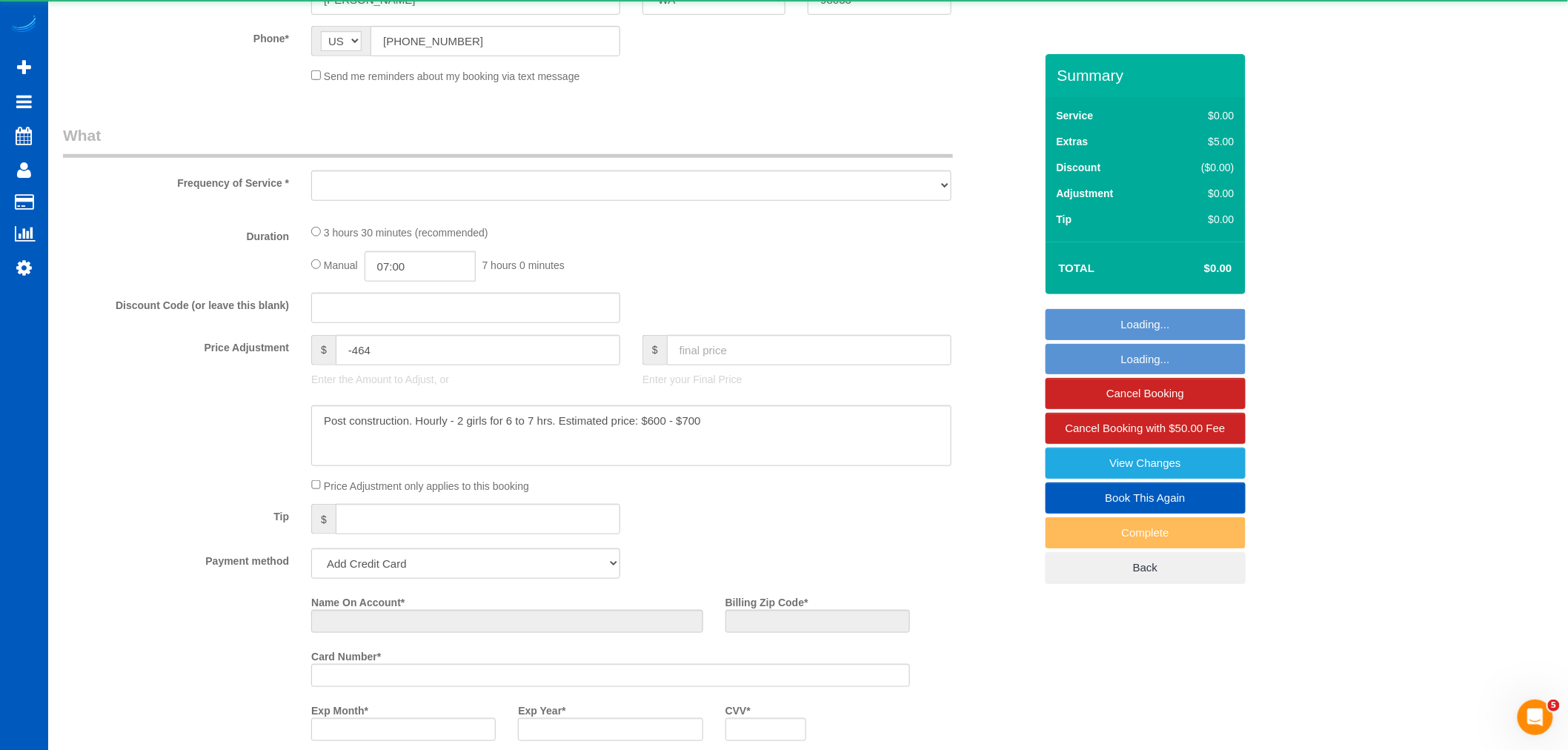
select select "4"
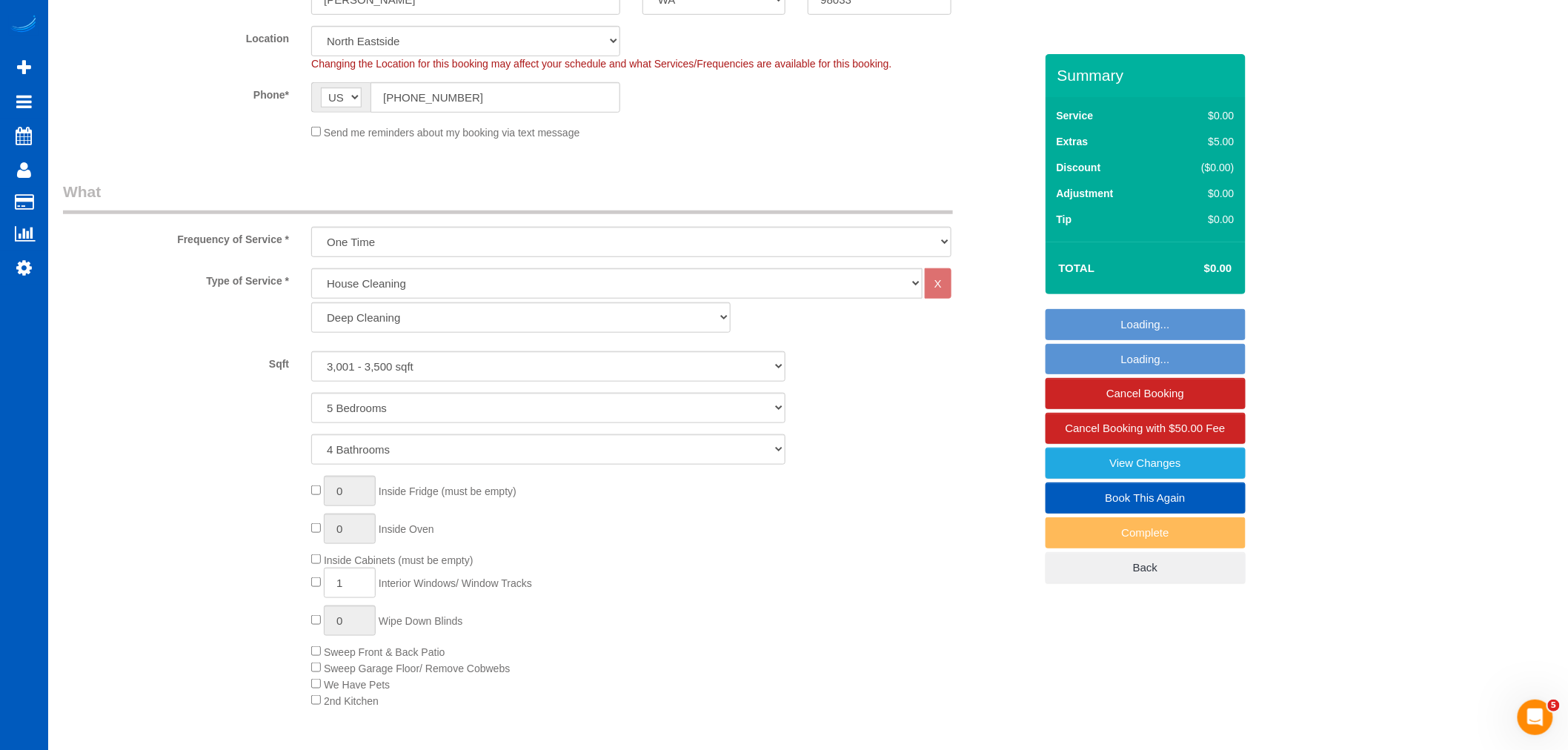
select select "object:7255"
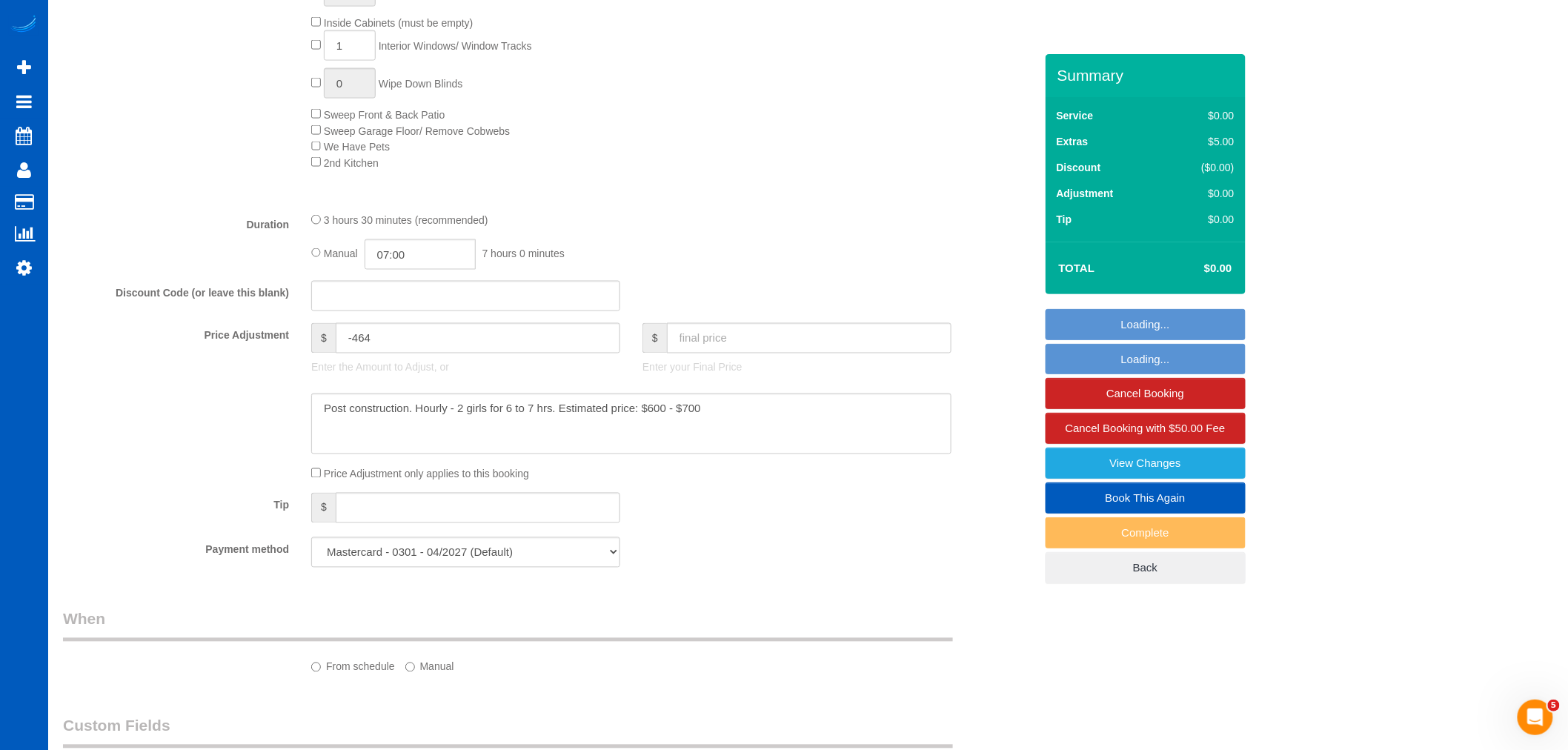
select select "3001"
select select "5"
select select "4"
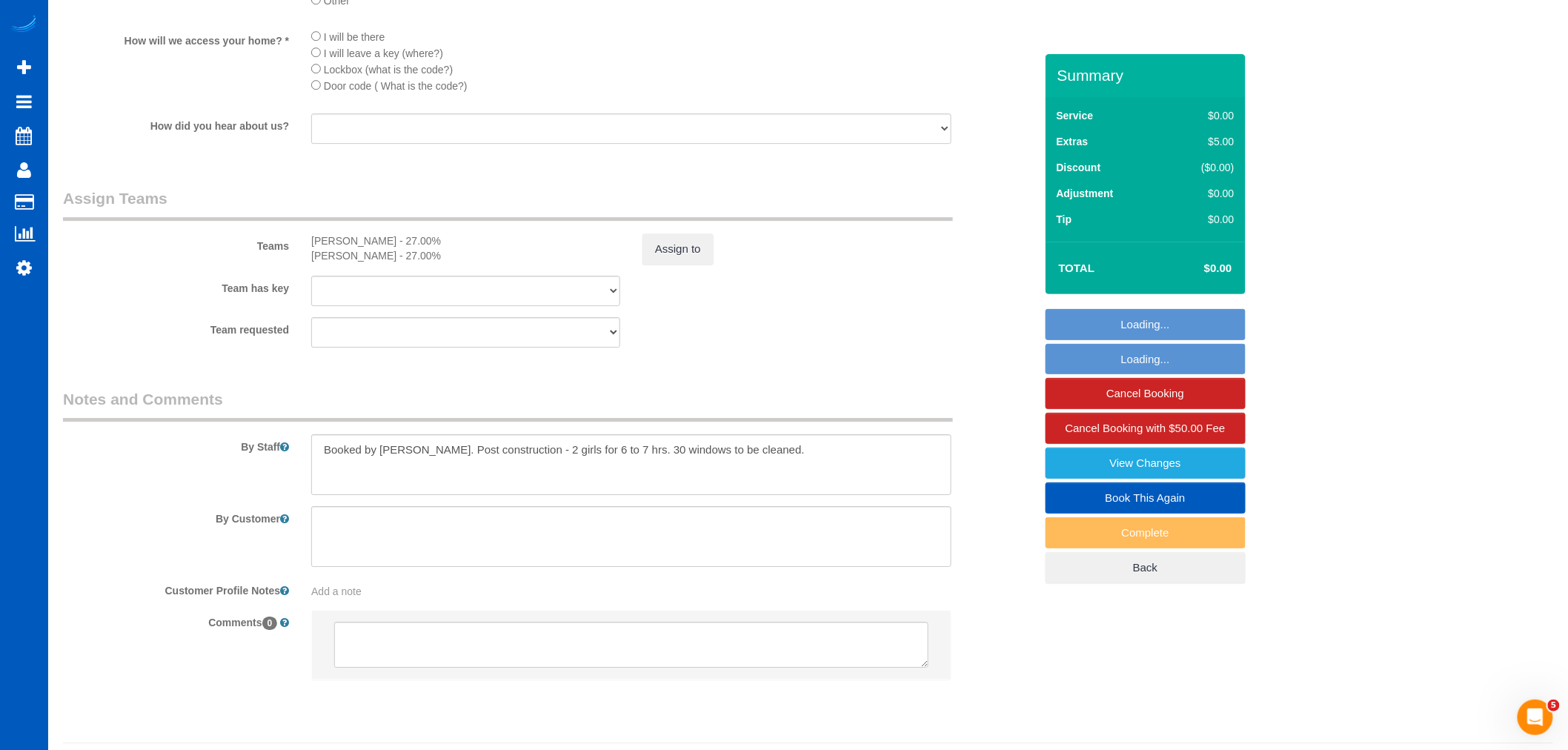
scroll to position [1921, 0]
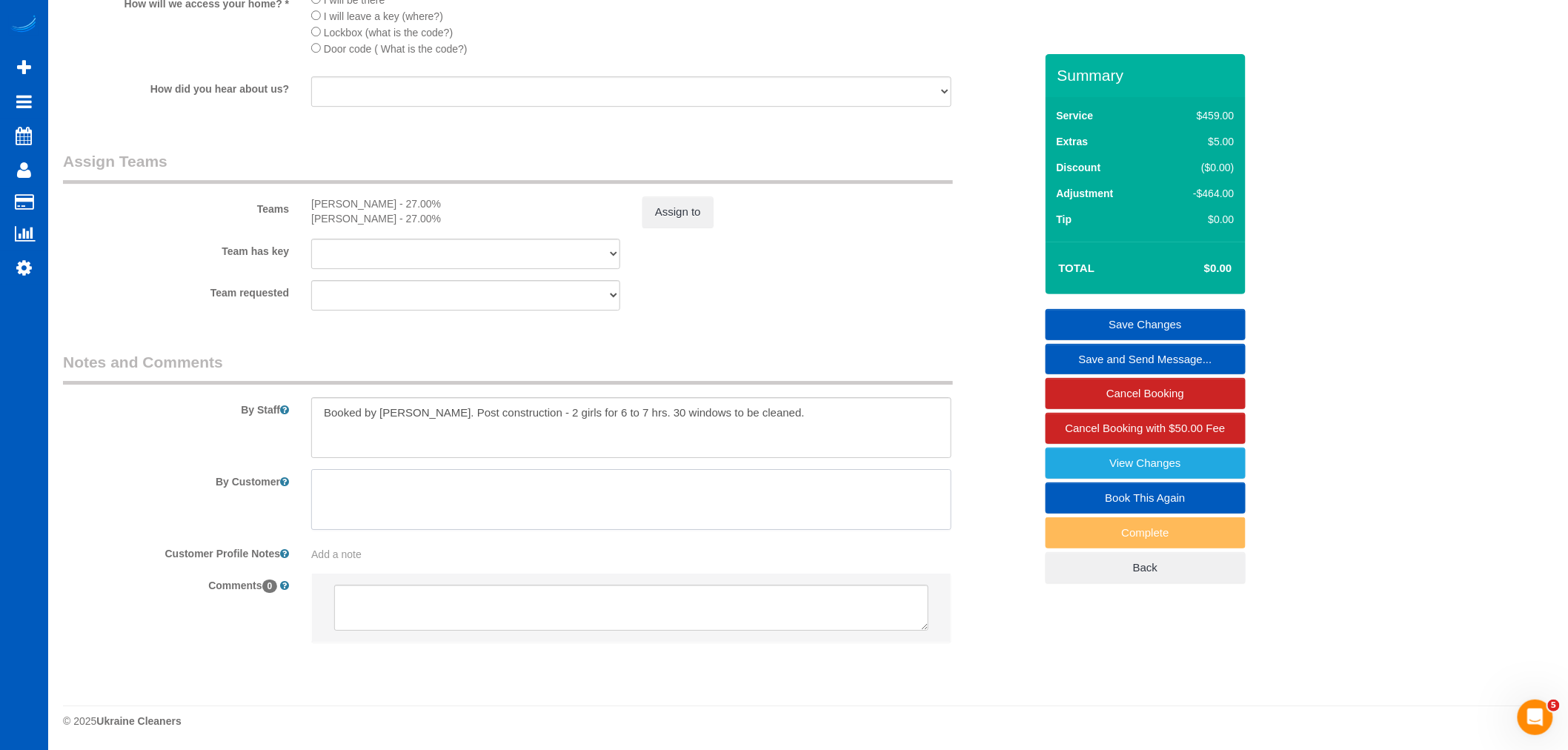
click at [402, 502] on textarea at bounding box center [632, 500] width 640 height 61
type textarea "Please make sure to not remove any stickers from the windows or if you do, you …"
click at [1159, 323] on link "Save Changes" at bounding box center [1146, 324] width 200 height 31
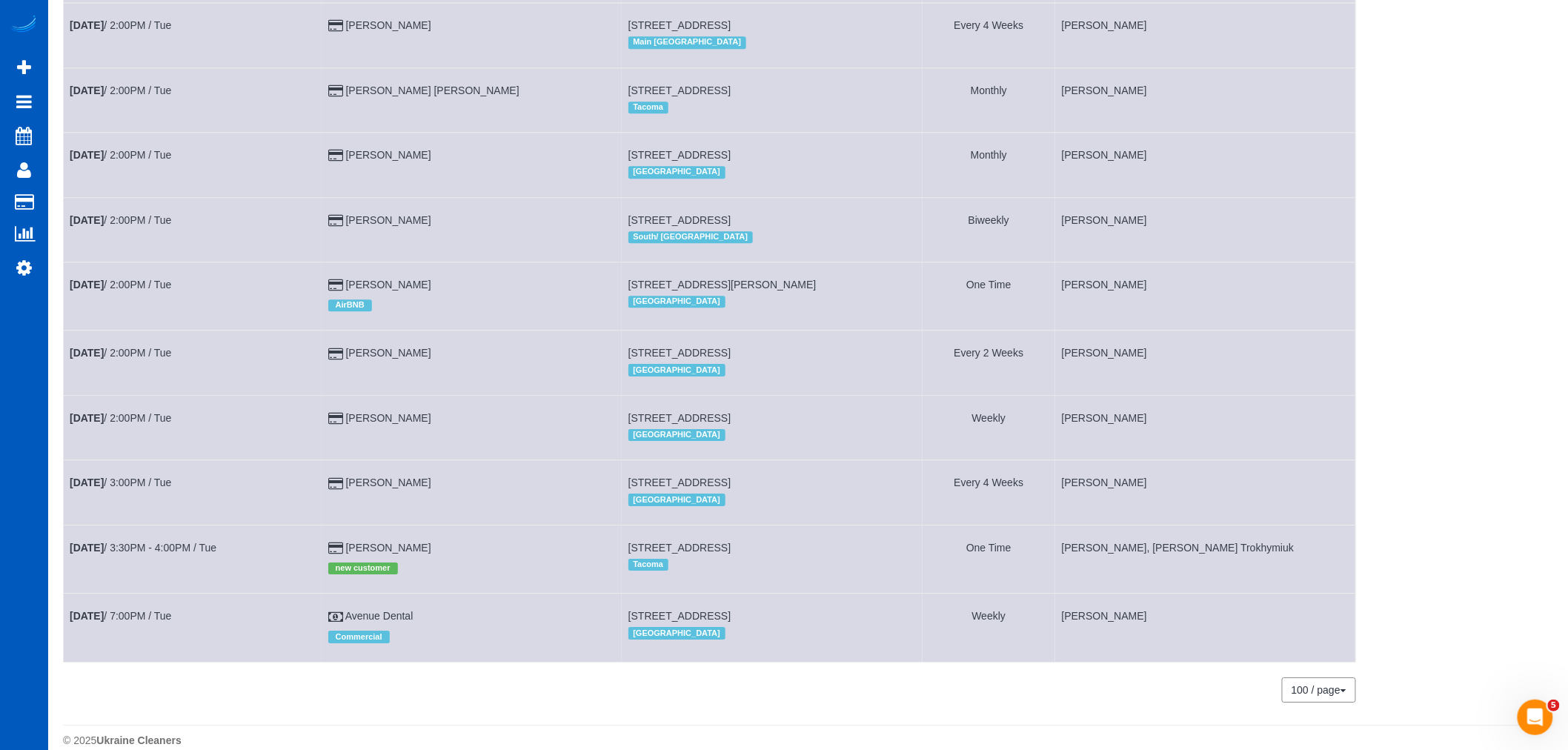
scroll to position [1793, 0]
